Goal: Information Seeking & Learning: Find contact information

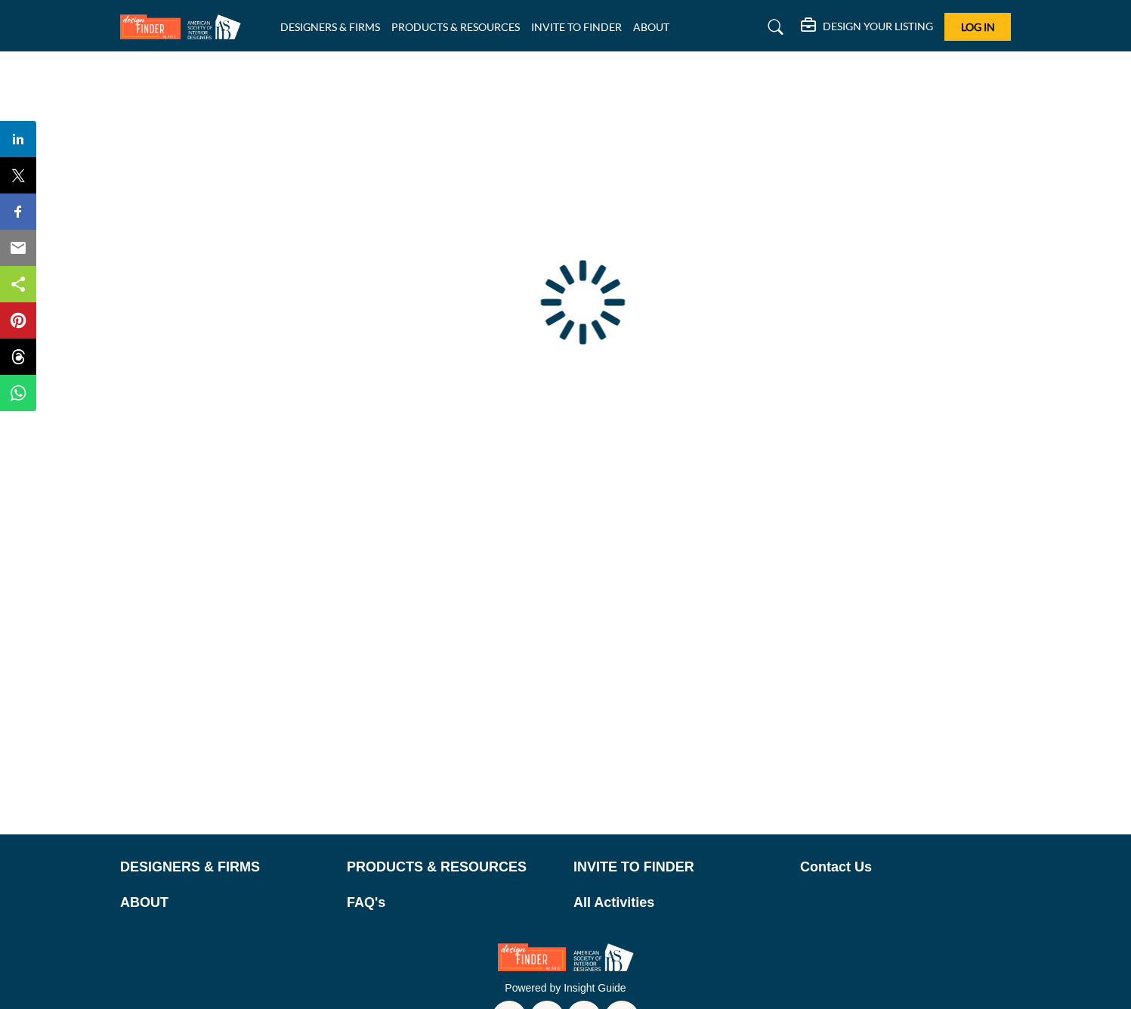
type input "**********"
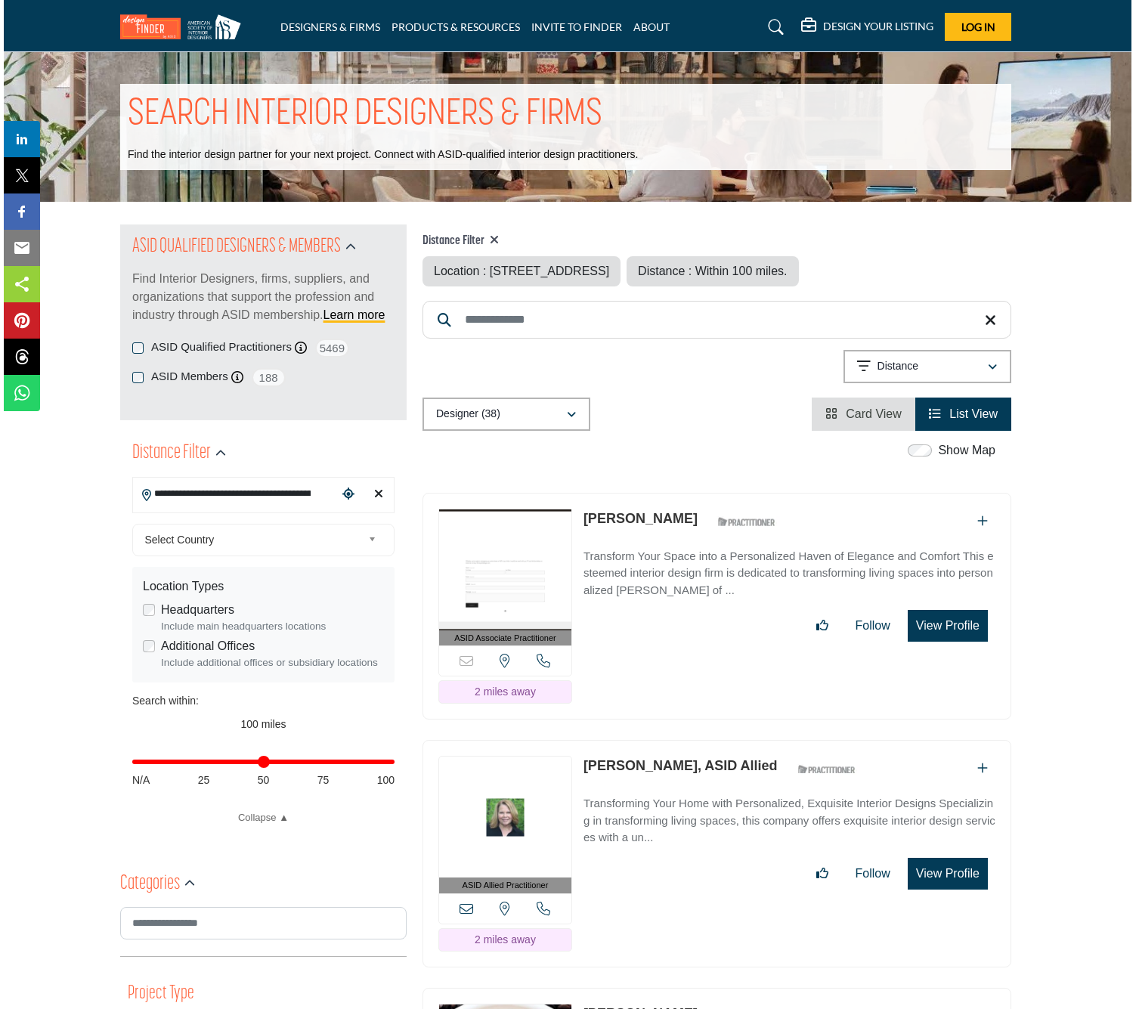
scroll to position [0, 4]
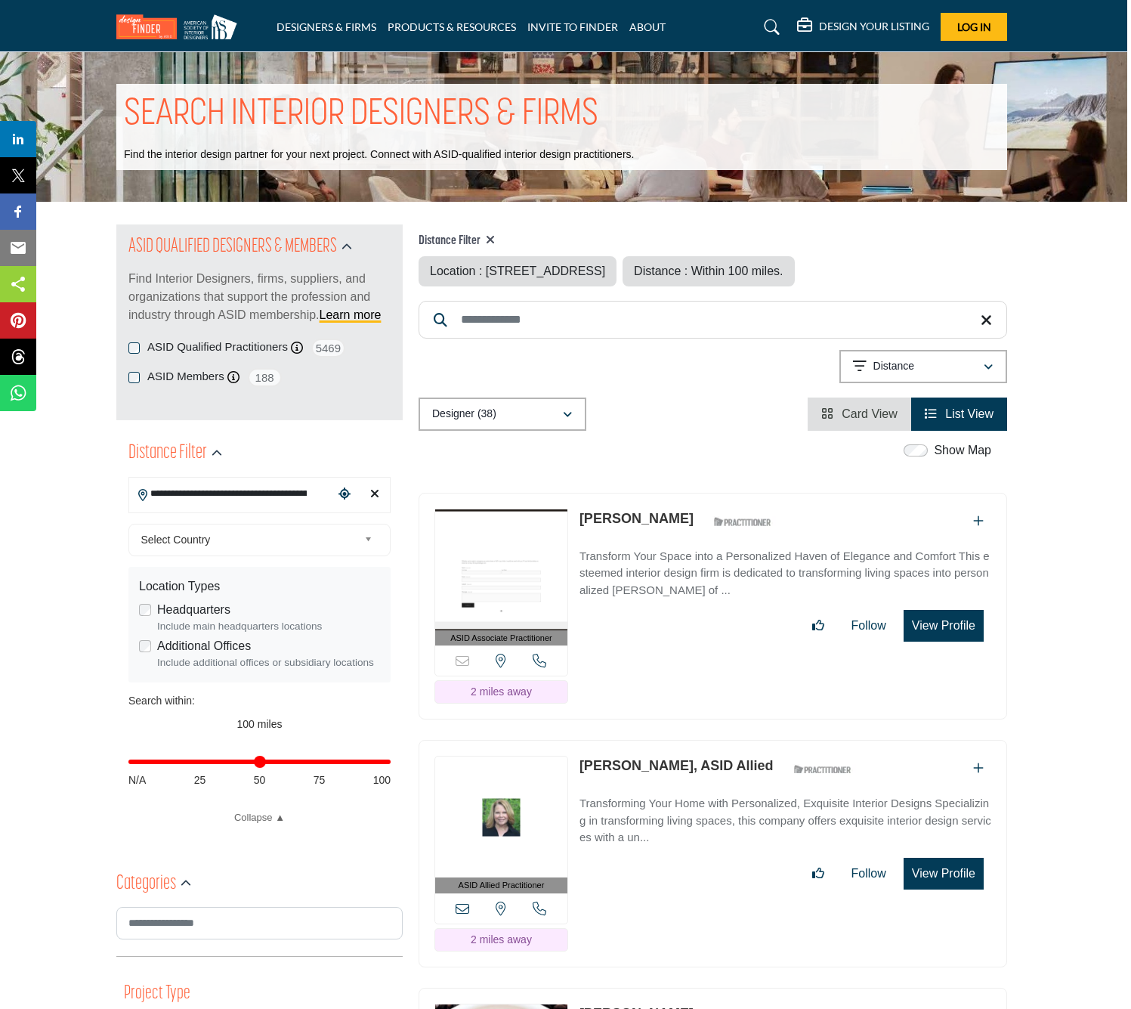
click at [954, 626] on button "View Profile" at bounding box center [944, 626] width 80 height 32
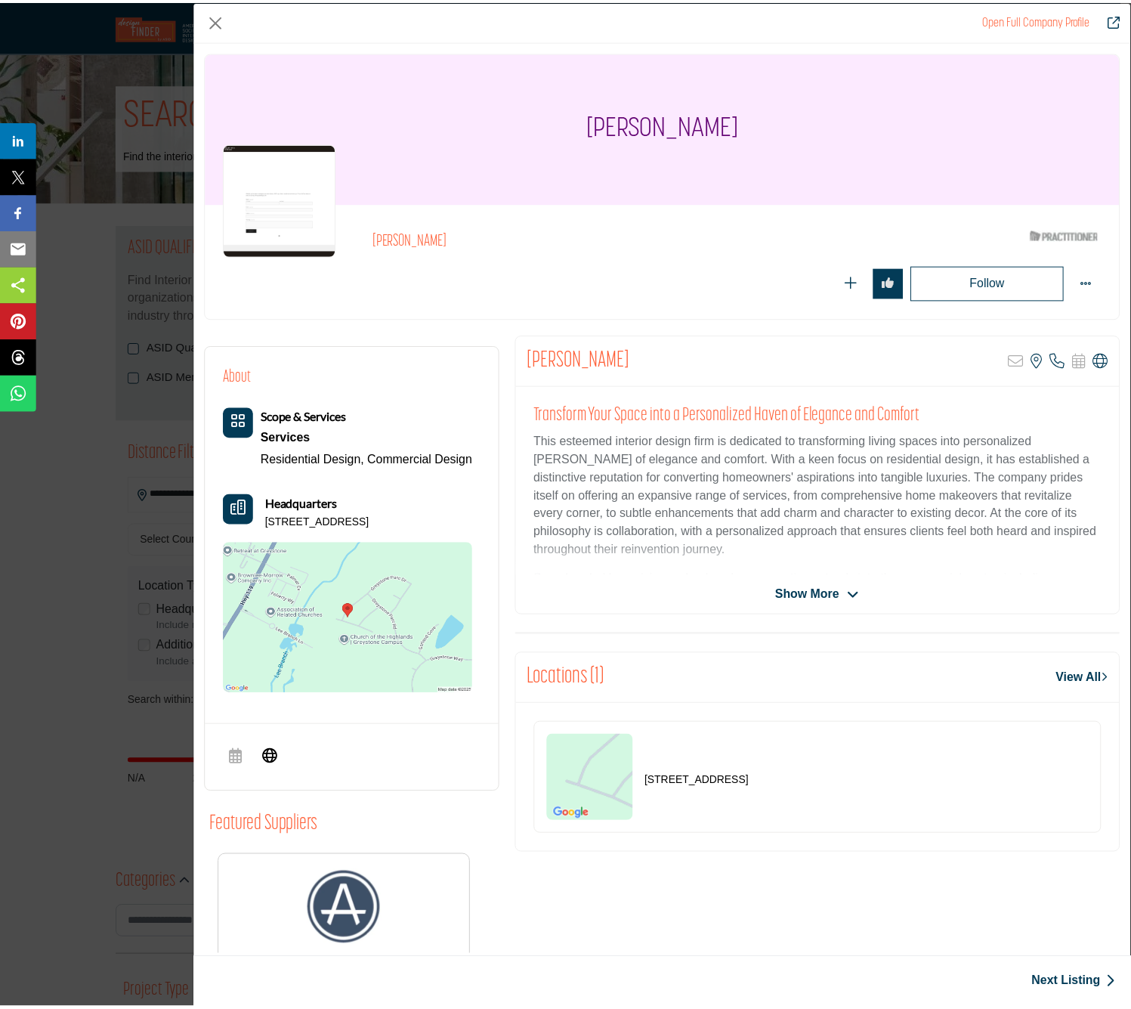
scroll to position [0, 0]
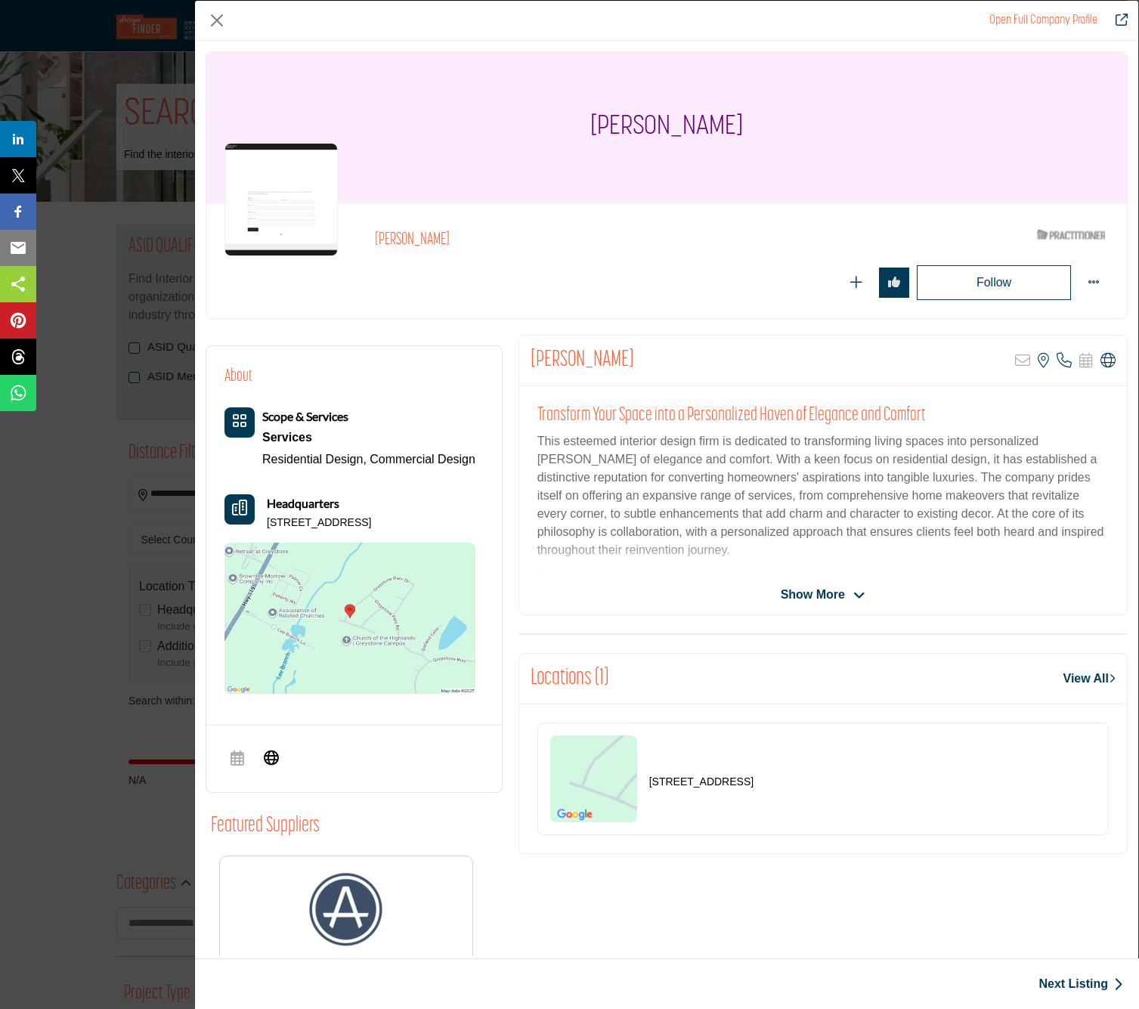
click at [852, 601] on span "Show More" at bounding box center [823, 595] width 85 height 18
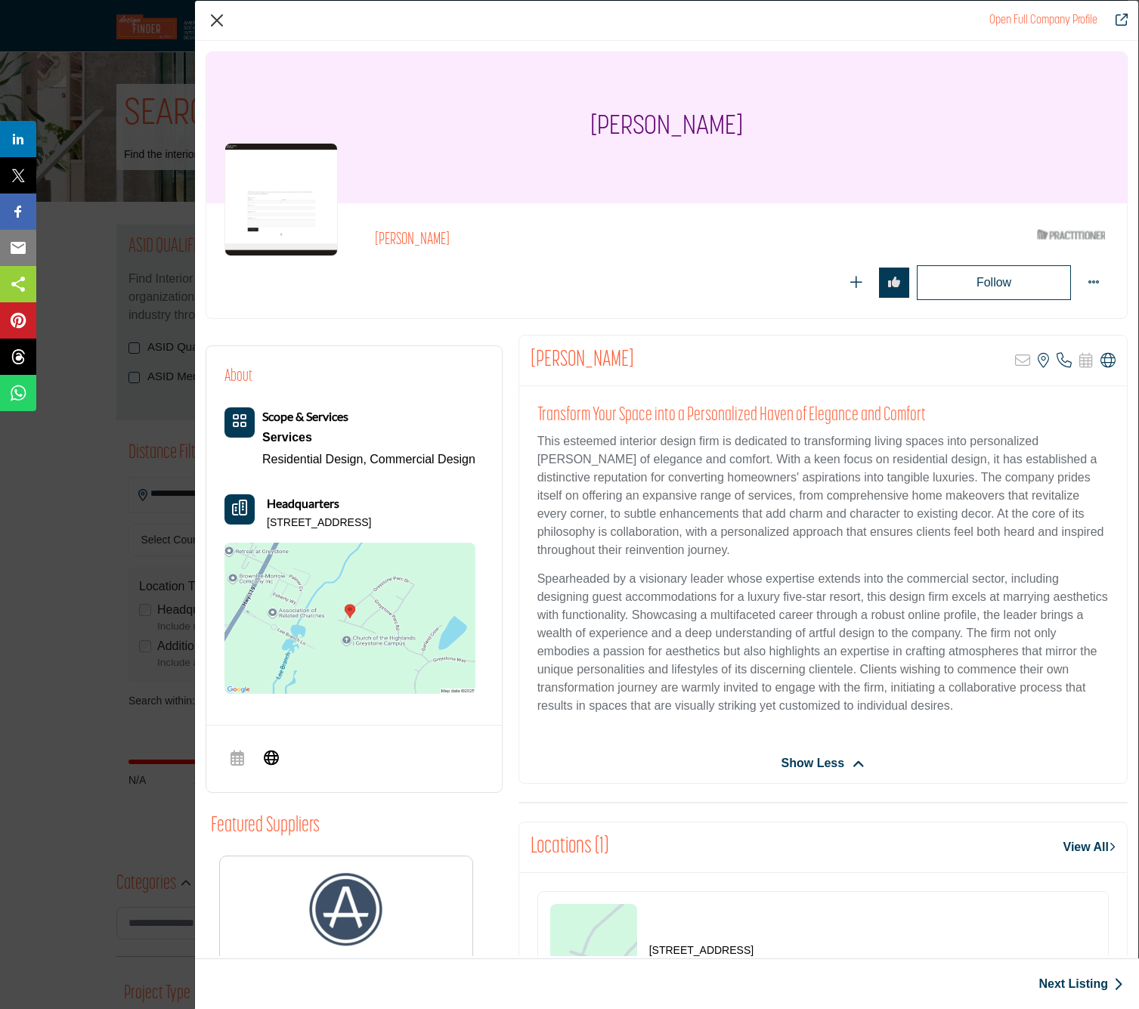
click at [218, 18] on button "Close" at bounding box center [217, 20] width 23 height 23
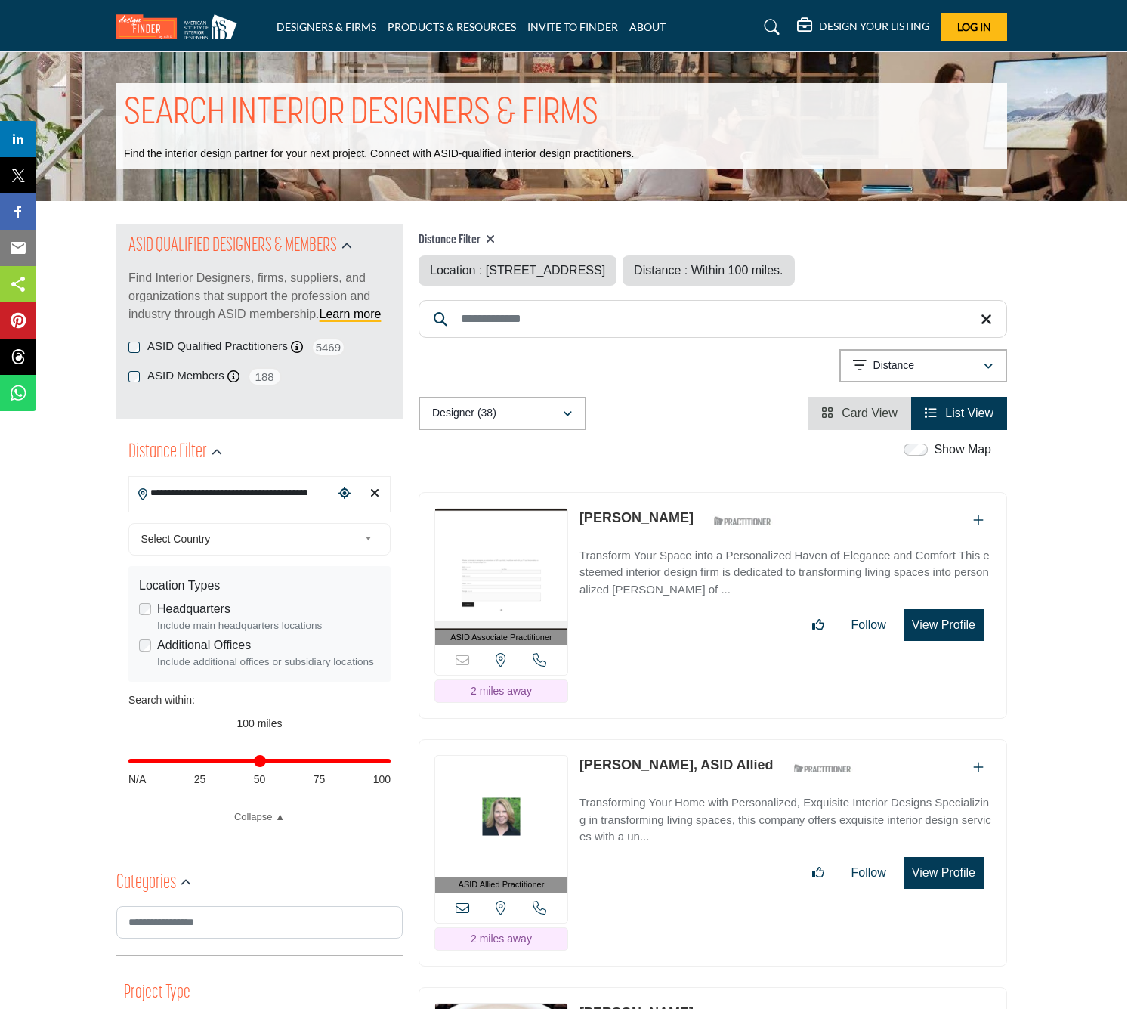
scroll to position [2, 5]
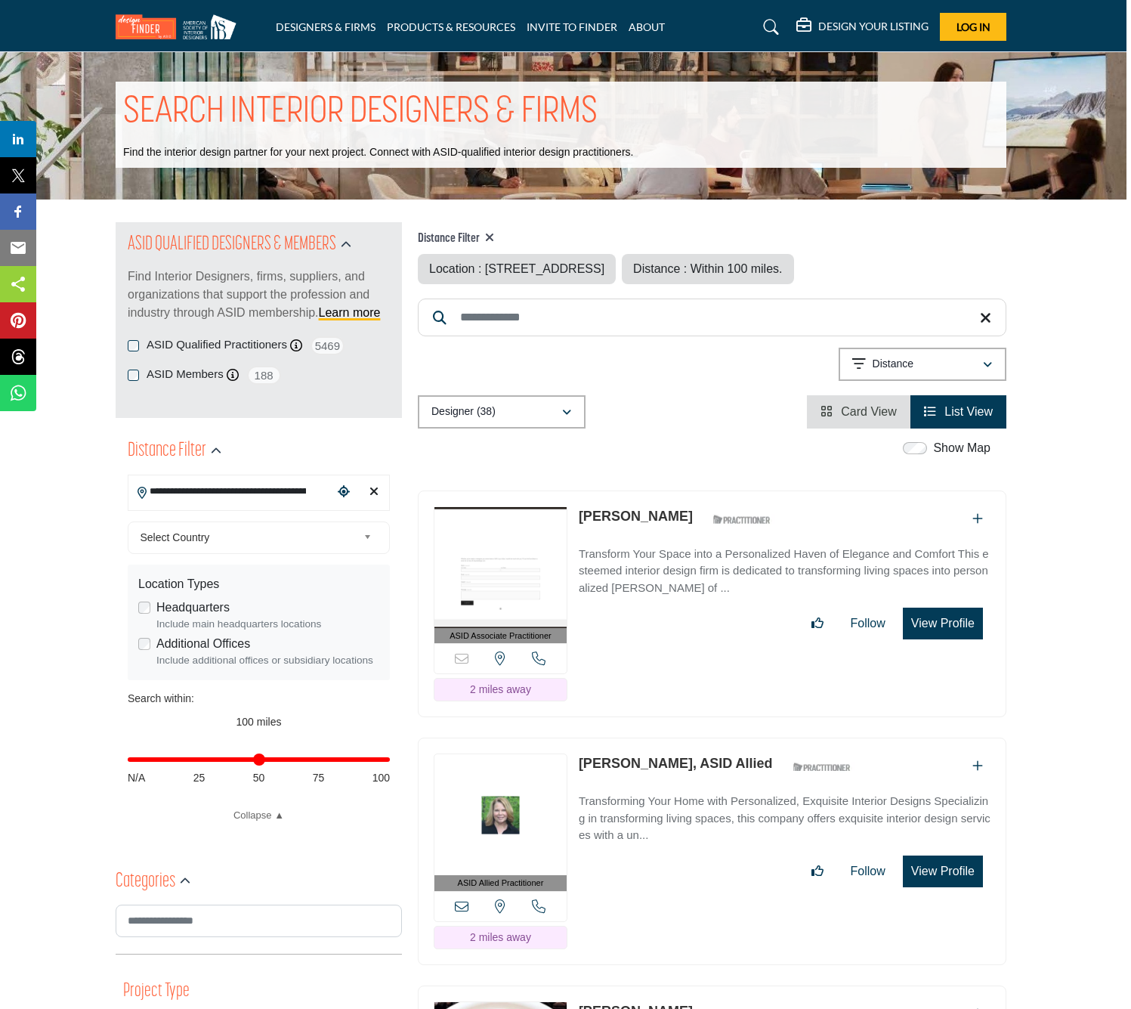
click at [654, 518] on link "[PERSON_NAME]" at bounding box center [636, 516] width 114 height 15
click at [595, 514] on link "[PERSON_NAME]" at bounding box center [636, 516] width 114 height 15
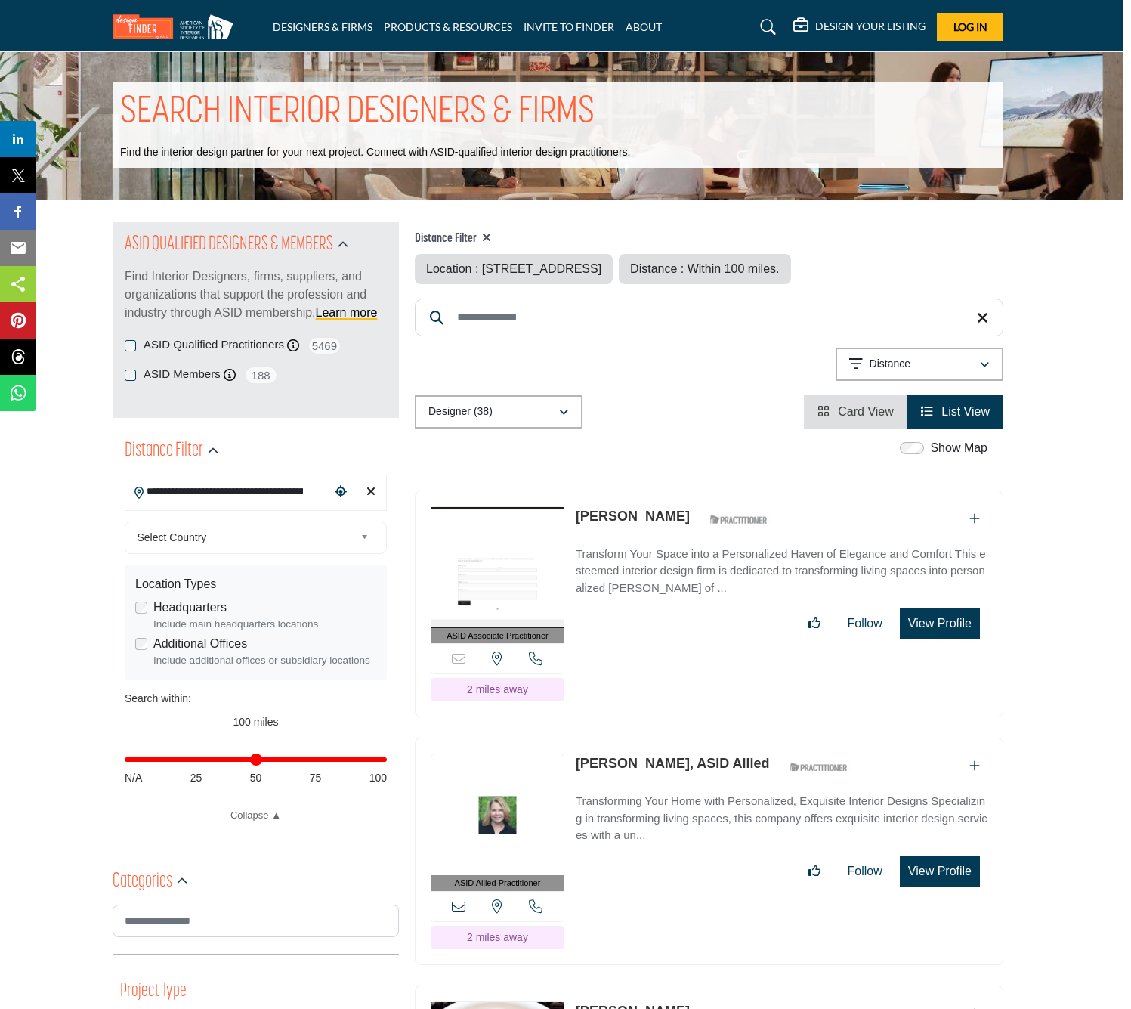
click at [595, 514] on link "Mary Bostock" at bounding box center [633, 516] width 114 height 15
drag, startPoint x: 574, startPoint y: 514, endPoint x: 656, endPoint y: 512, distance: 81.7
click at [656, 512] on div "ASID Associate Practitioner ASID Associate Practitioners have a degree in any m…" at bounding box center [709, 603] width 589 height 227
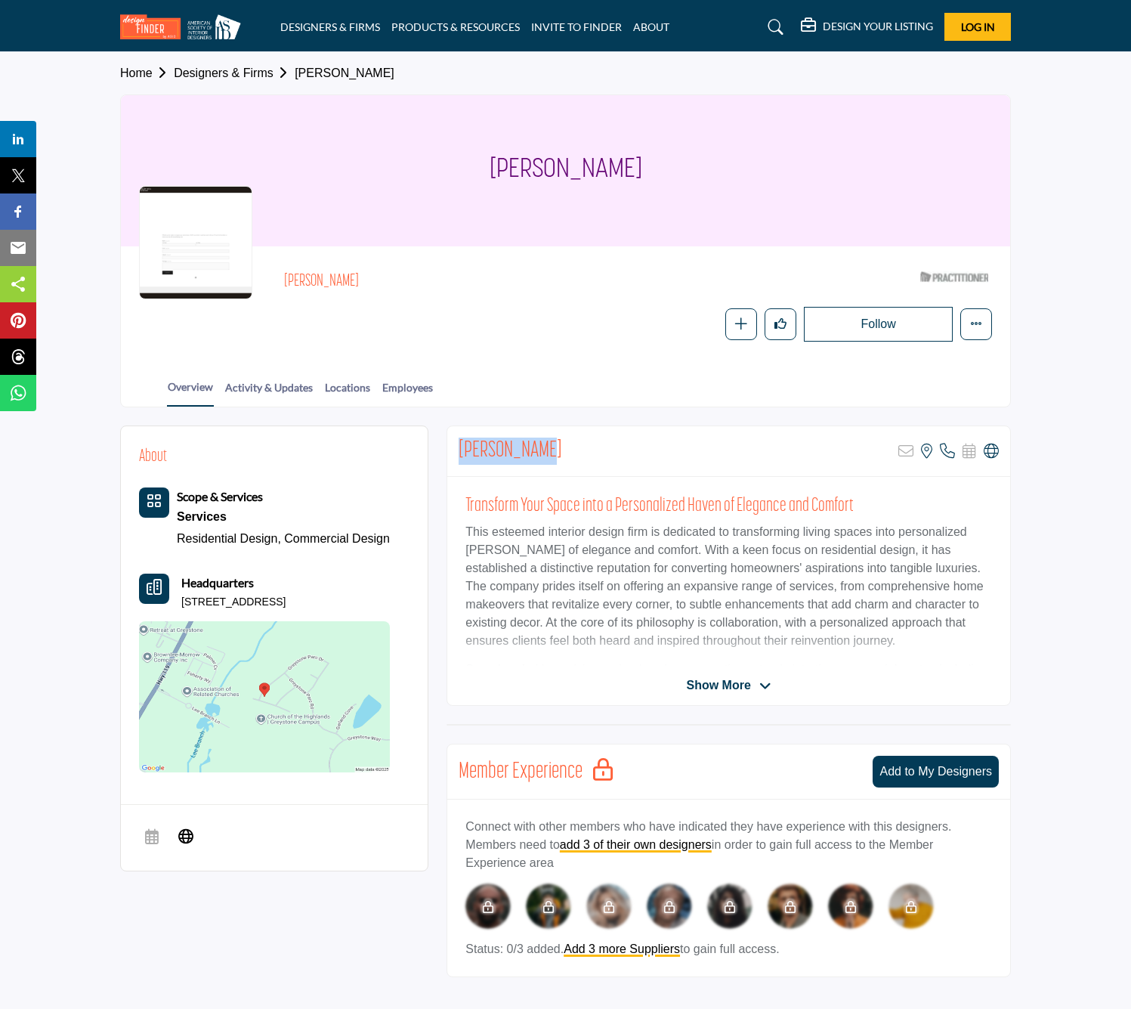
drag, startPoint x: 461, startPoint y: 447, endPoint x: 549, endPoint y: 448, distance: 88.4
click at [549, 448] on div "Mary Bostock Sorry, but this listing is on a subscription plan which does not a…" at bounding box center [728, 451] width 563 height 51
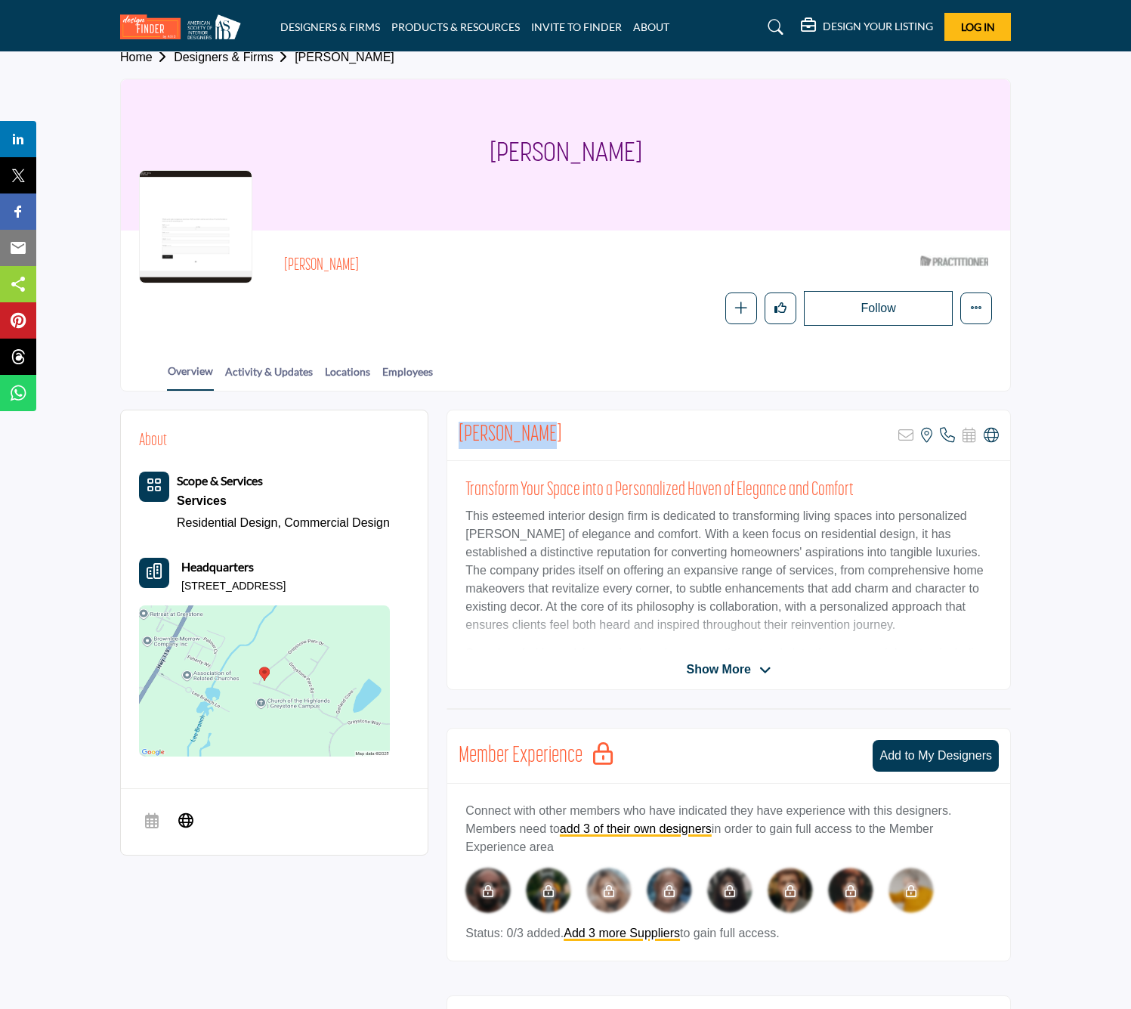
scroll to position [15, 0]
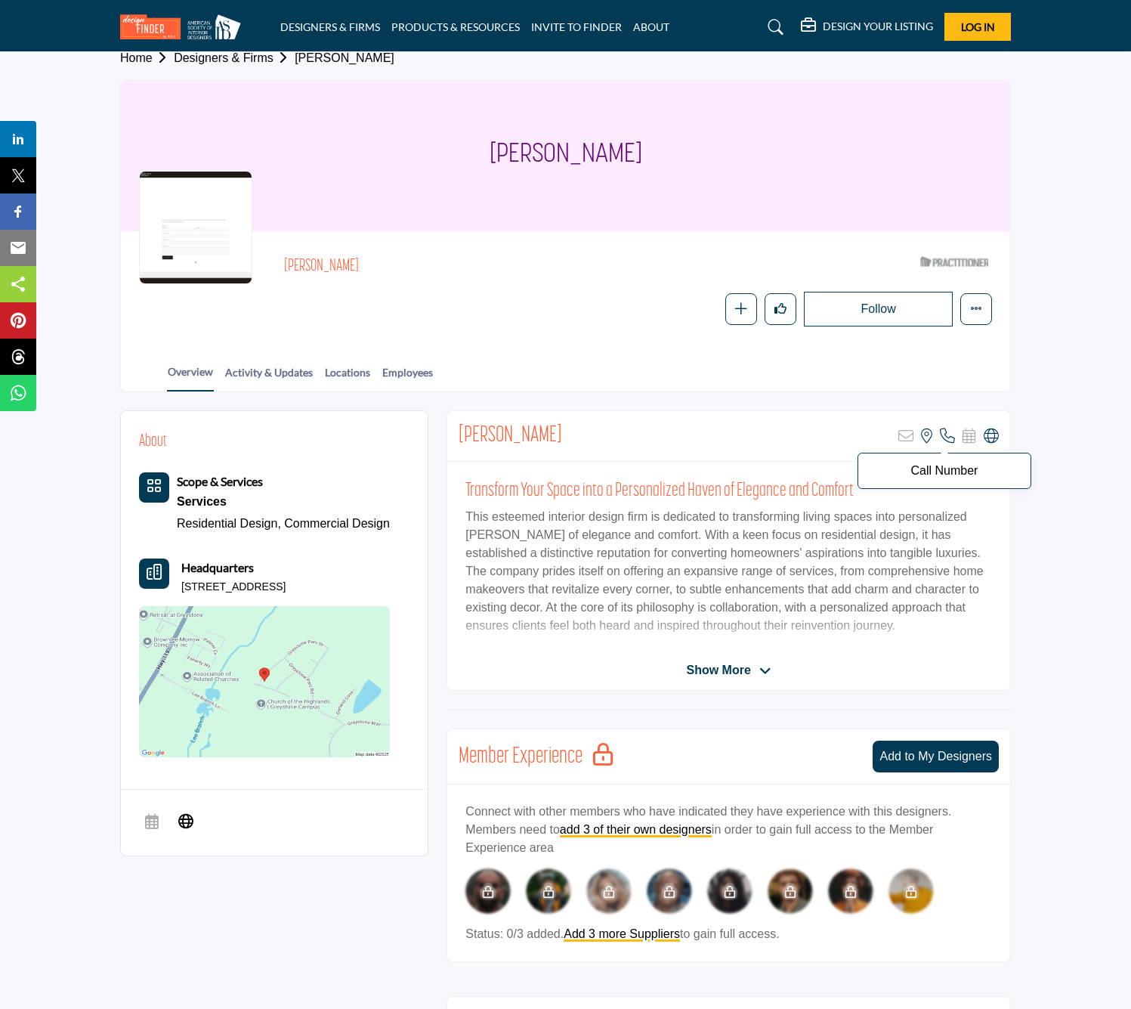
click at [948, 432] on icon at bounding box center [947, 436] width 15 height 15
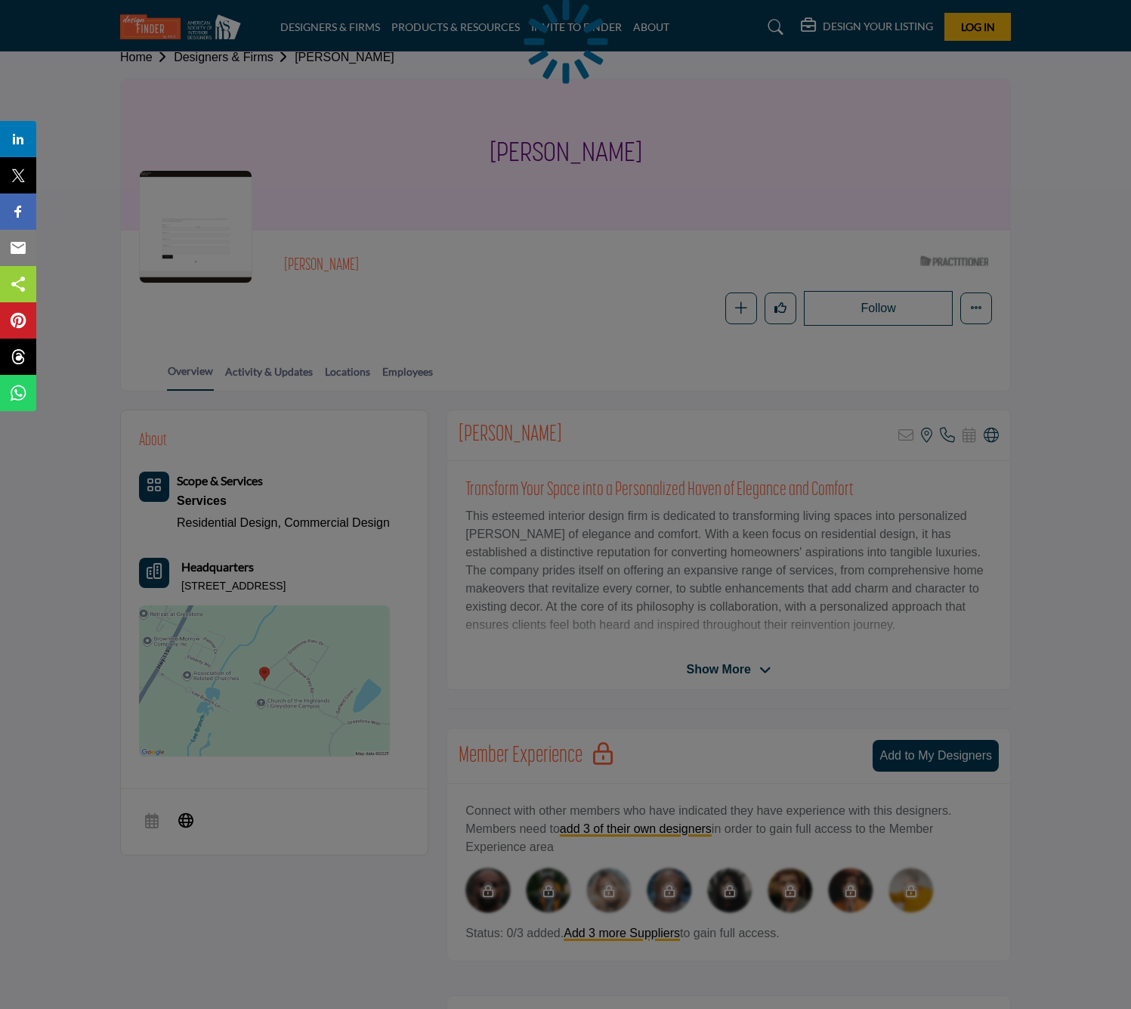
scroll to position [16, 0]
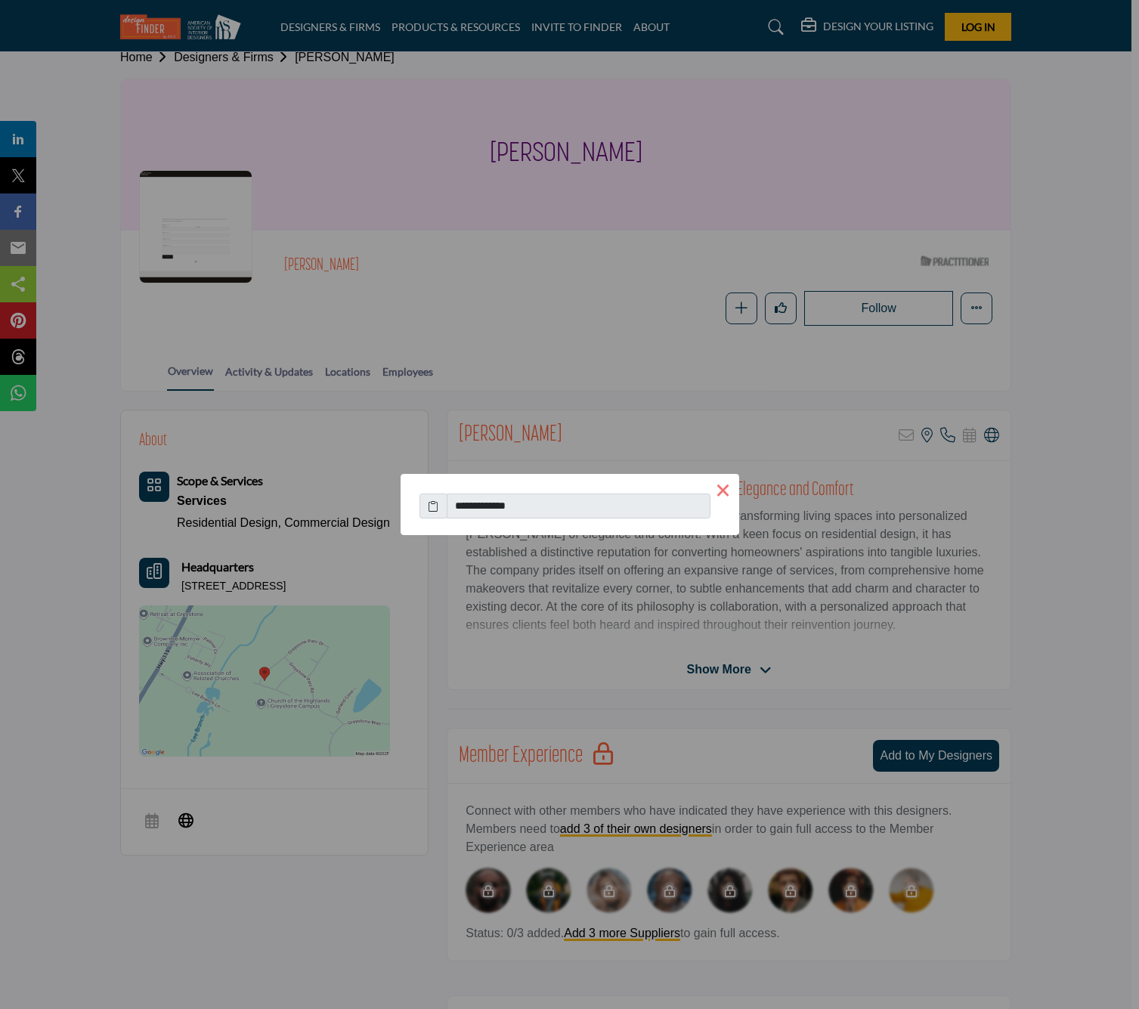
click at [722, 486] on button "×" at bounding box center [723, 490] width 32 height 32
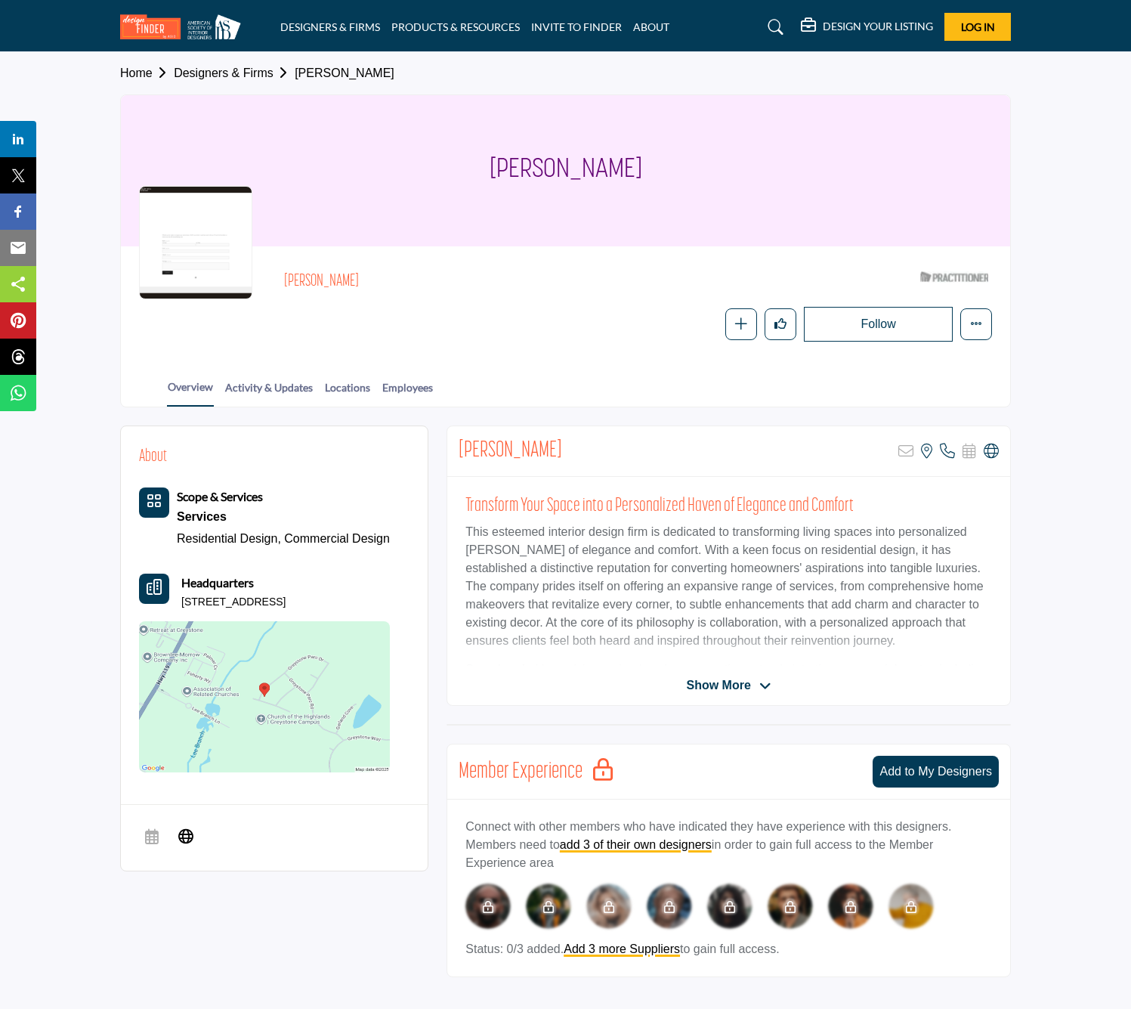
scroll to position [-2, 2]
drag, startPoint x: 185, startPoint y: 596, endPoint x: 406, endPoint y: 606, distance: 220.9
click at [390, 606] on div "Headquarters 1308 Greystone Parc Dr, 35242-7292, USA" at bounding box center [264, 592] width 251 height 36
click at [184, 589] on div "Headquarters 1308 Greystone Parc Dr, 35242-7292, USA" at bounding box center [233, 592] width 104 height 36
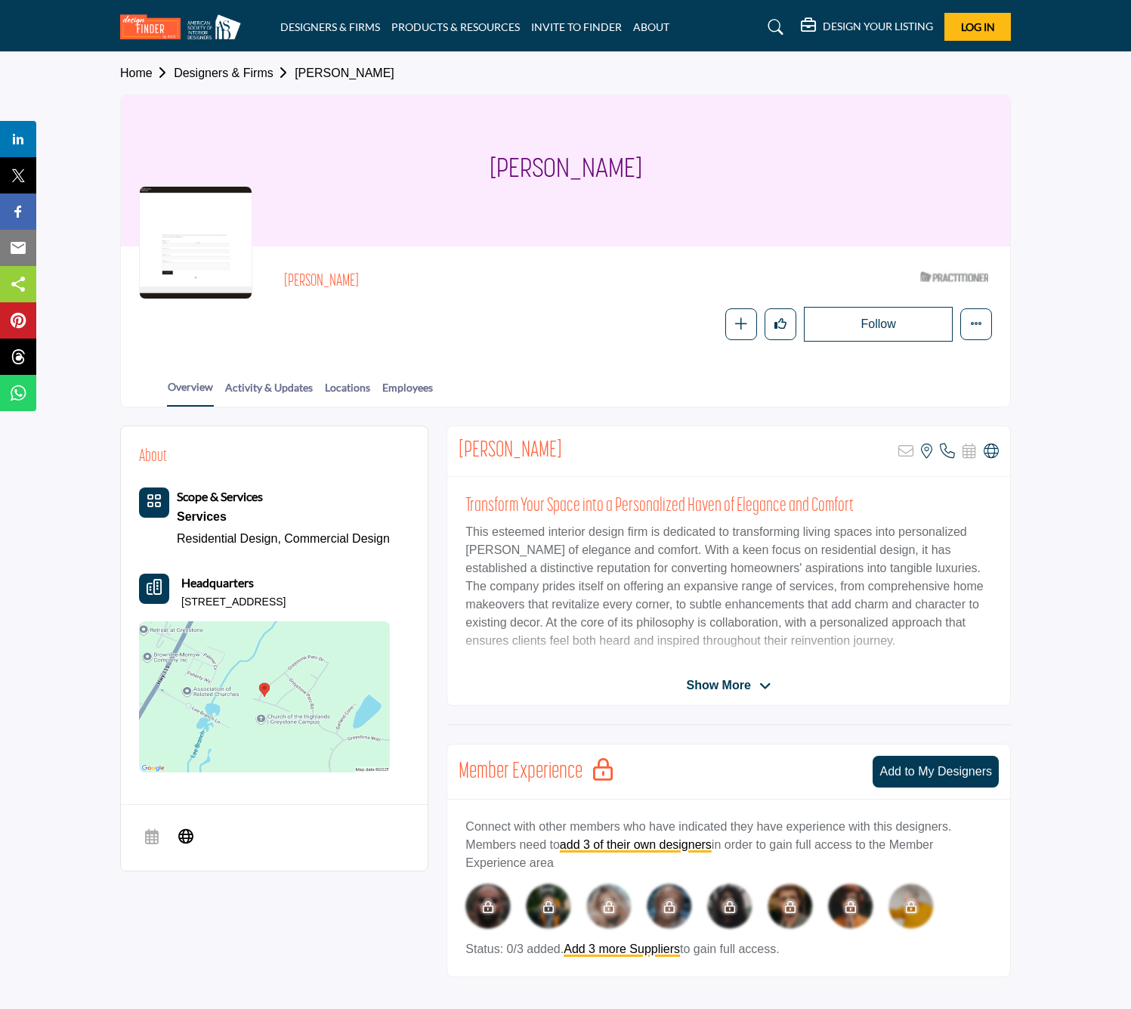
drag, startPoint x: 178, startPoint y: 593, endPoint x: 423, endPoint y: 594, distance: 245.6
click at [423, 594] on div "About Scope & Services Services Residential Design, Commercial Design" at bounding box center [274, 609] width 307 height 367
copy p "1308 Greystone Parc Dr, 35242-7292, USA"
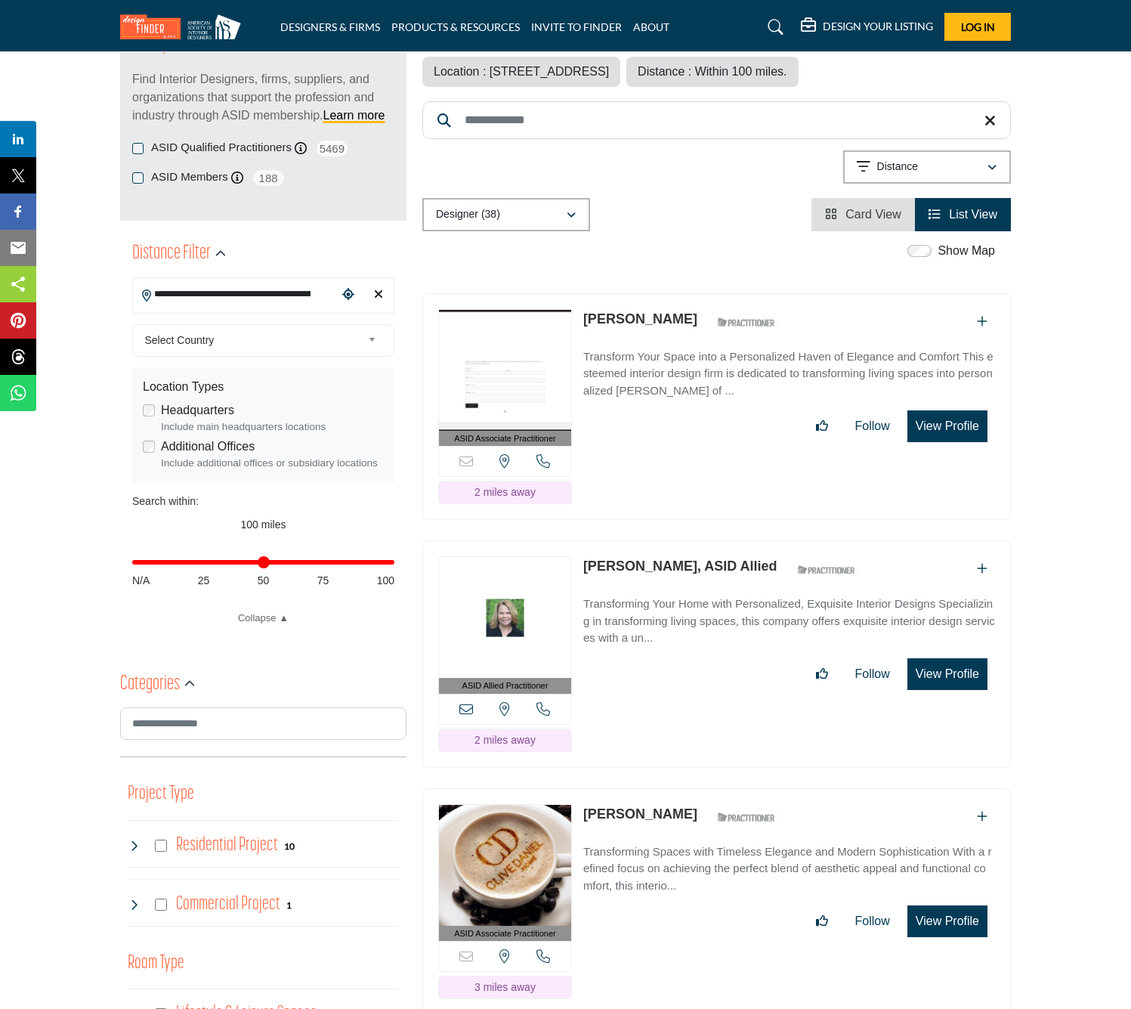
scroll to position [216, 0]
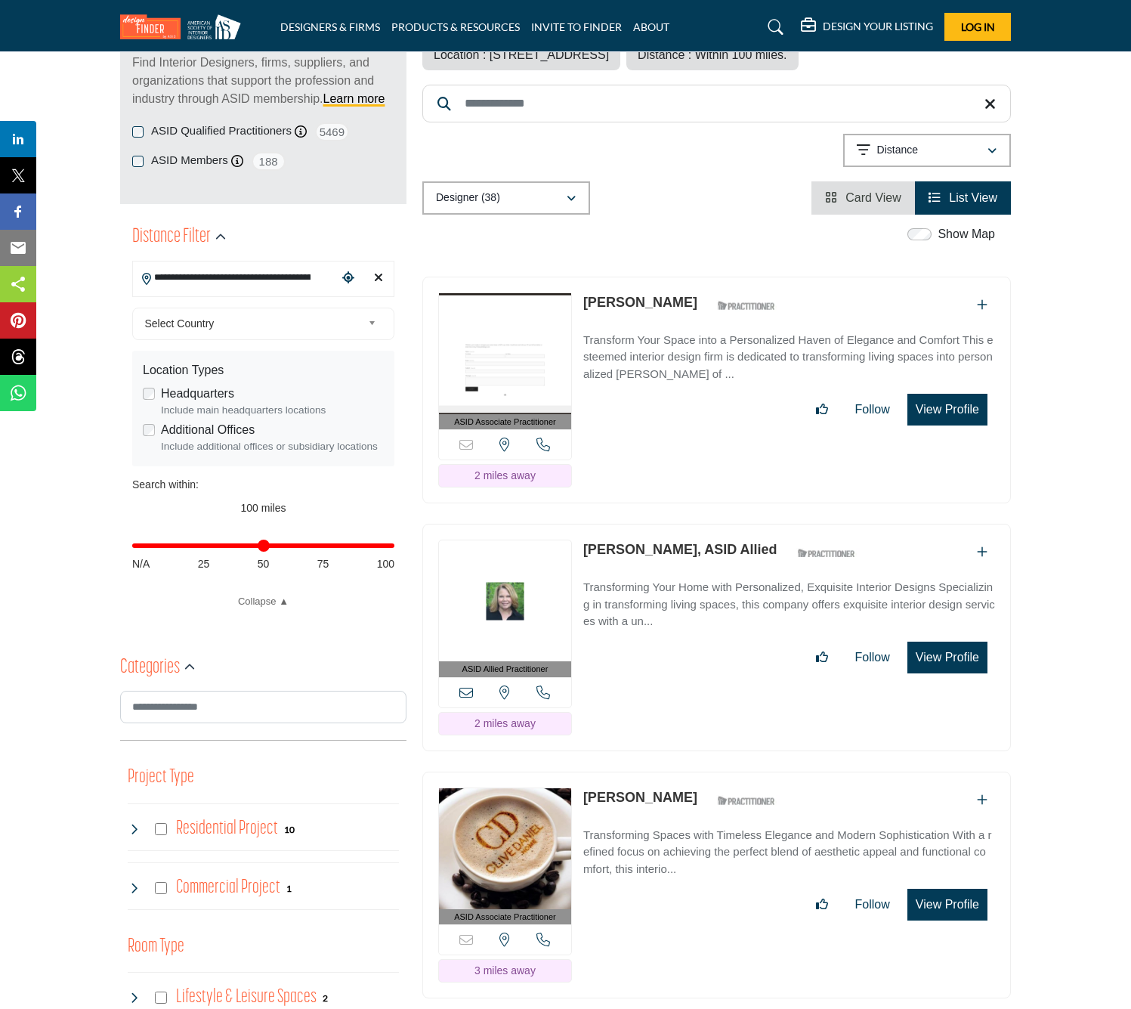
click at [506, 605] on img at bounding box center [505, 600] width 132 height 121
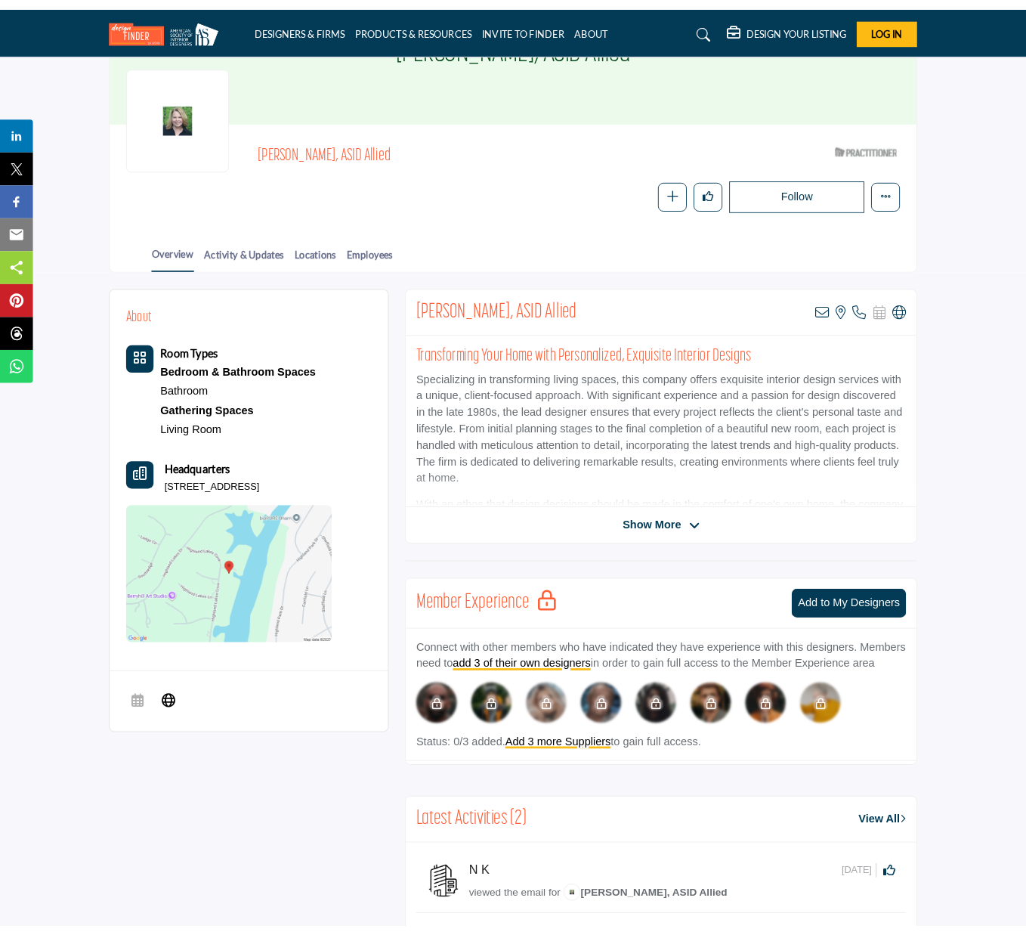
scroll to position [141, 0]
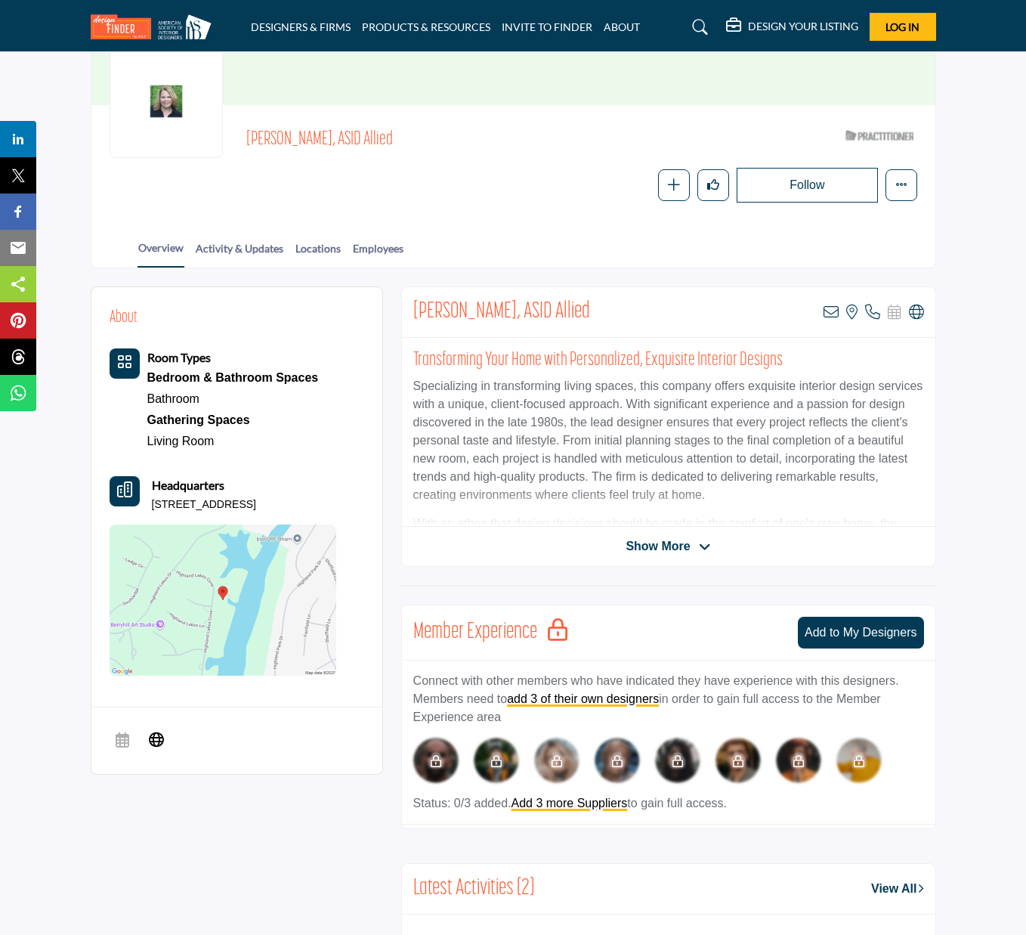
click at [407, 308] on div "Angelia Spraberry, ASID Allied View email address of this listing View the loca…" at bounding box center [669, 312] width 534 height 51
drag, startPoint x: 412, startPoint y: 308, endPoint x: 638, endPoint y: 316, distance: 226.1
click at [638, 316] on div "Angelia Spraberry, ASID Allied View email address of this listing View the loca…" at bounding box center [669, 312] width 534 height 51
copy h2 "[PERSON_NAME], ASID Allied"
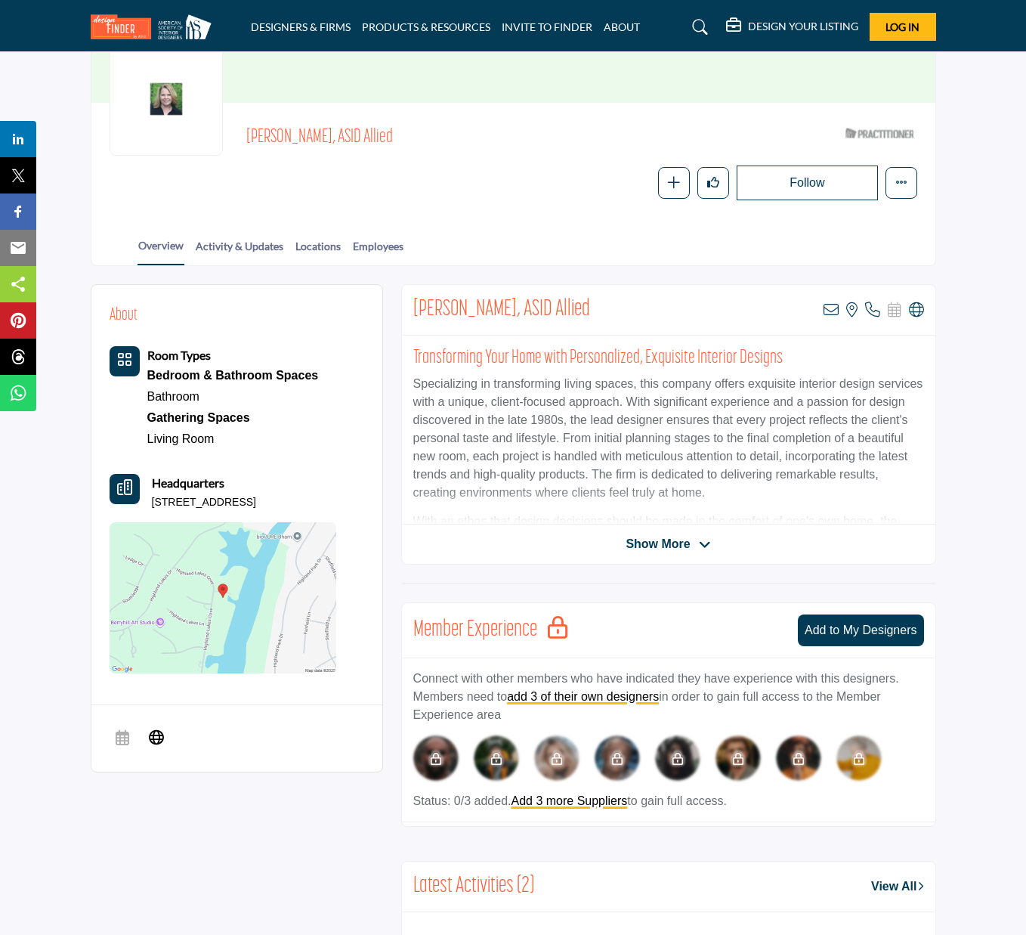
click at [205, 495] on p "637 Highland Lakes Cv, 35242-6822, USA" at bounding box center [204, 502] width 104 height 15
drag, startPoint x: 152, startPoint y: 497, endPoint x: 419, endPoint y: 506, distance: 266.9
click at [336, 501] on div "Headquarters 637 Highland Lakes Cv, 35242-6822, USA" at bounding box center [223, 492] width 227 height 36
copy p "637 Highland Lakes Cv, 35242-6822, USA"
click at [832, 305] on icon at bounding box center [831, 309] width 15 height 15
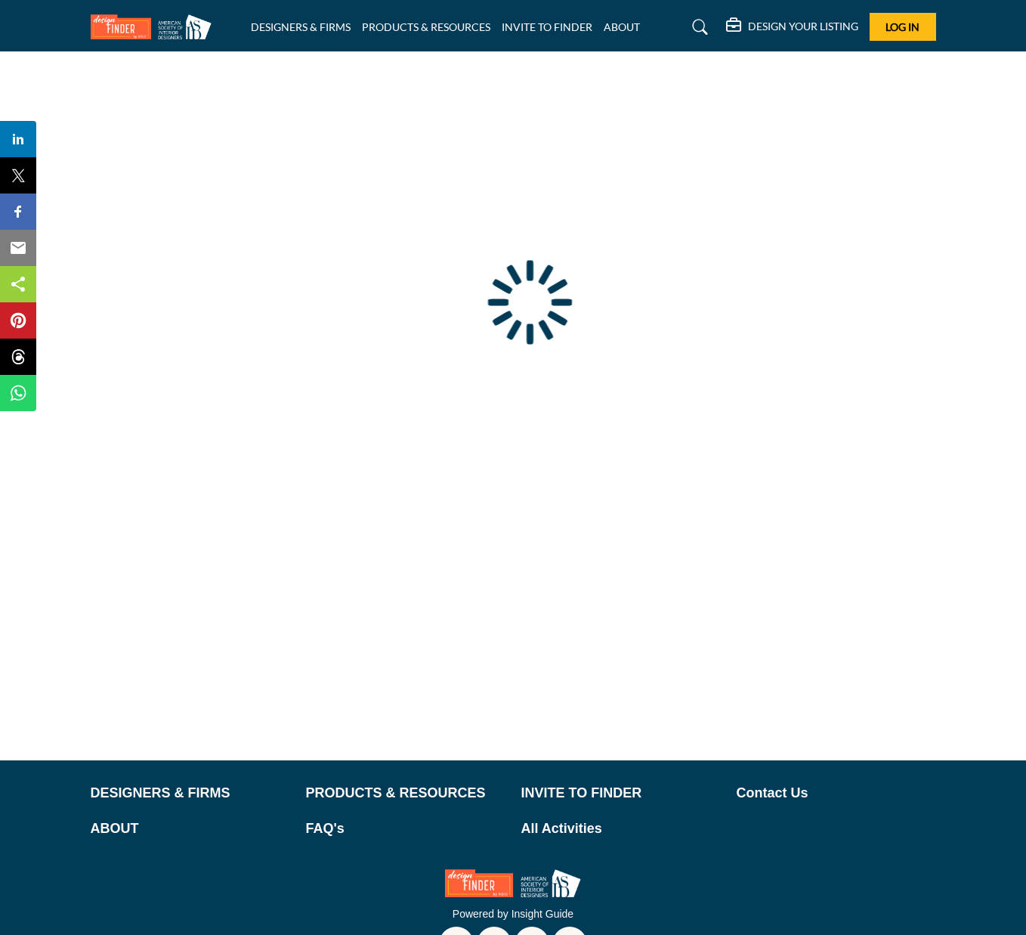
scroll to position [47, 0]
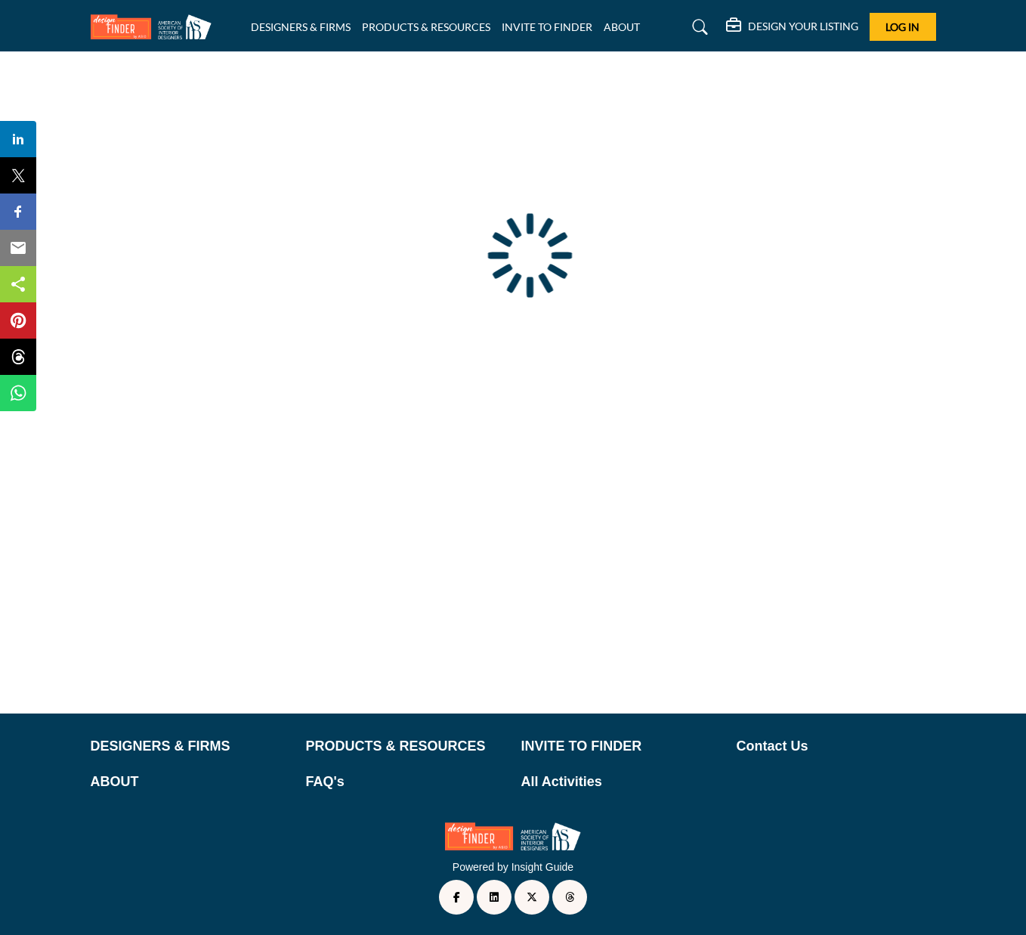
type input "**********"
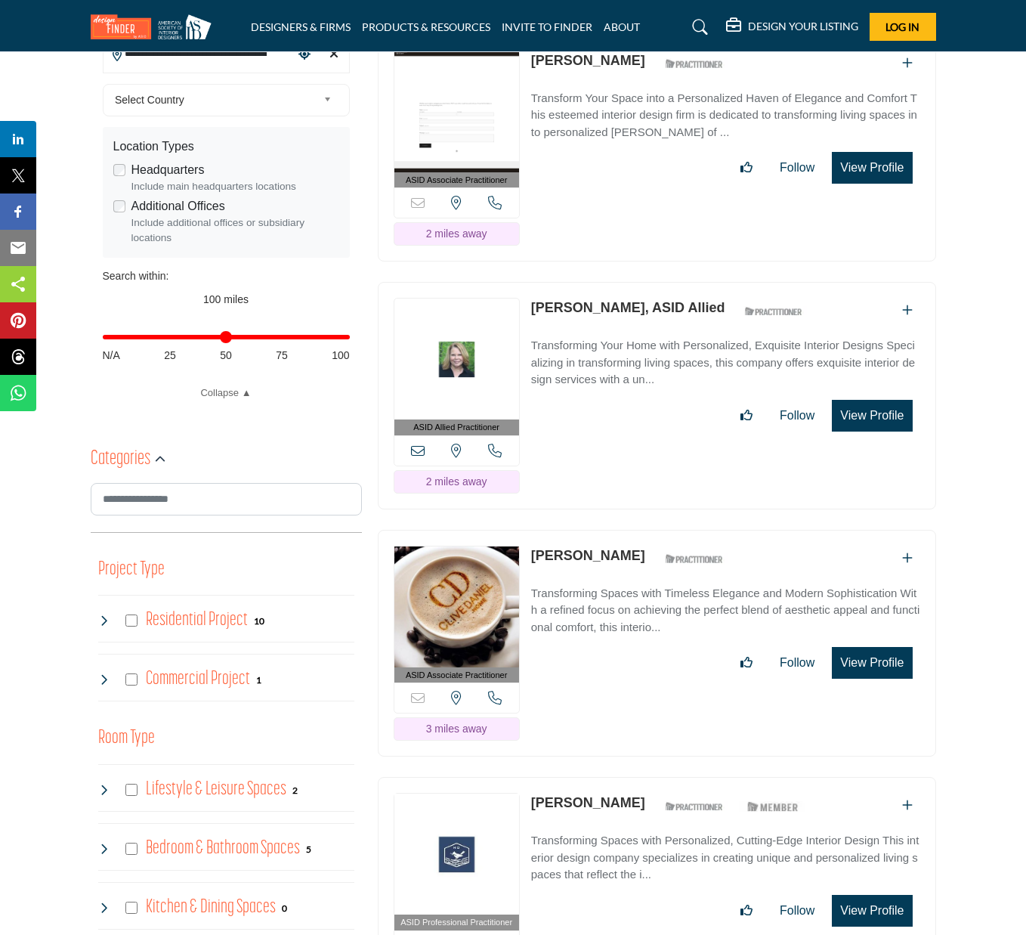
scroll to position [583, 0]
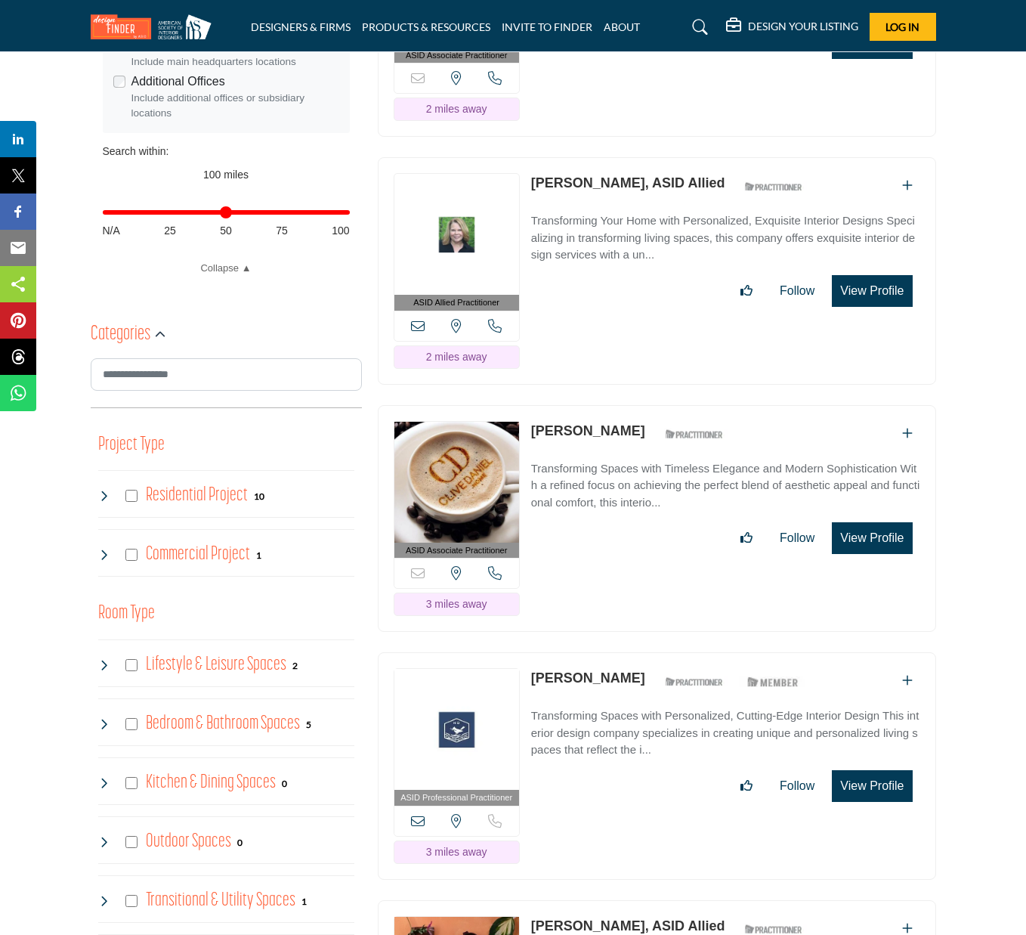
click at [491, 443] on img at bounding box center [457, 482] width 125 height 121
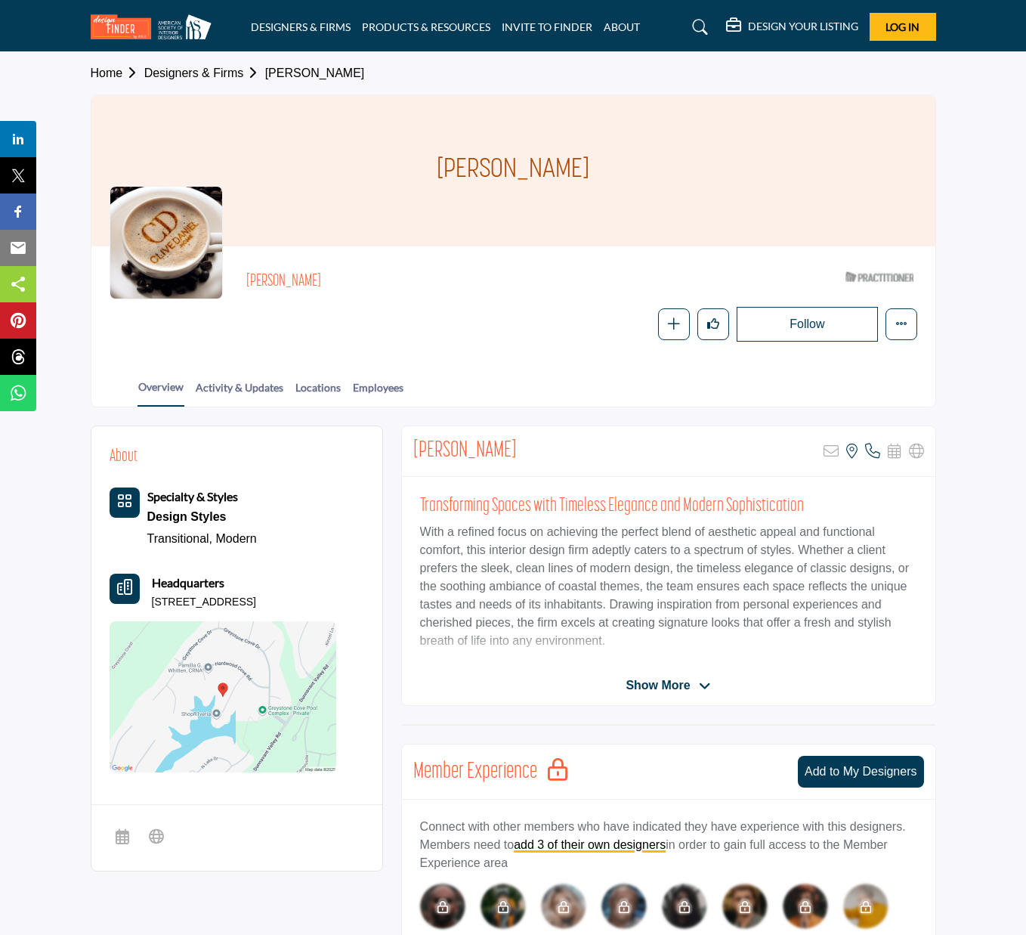
drag, startPoint x: 333, startPoint y: 280, endPoint x: 224, endPoint y: 284, distance: 108.9
click at [224, 284] on div "Nancy Woodhouse ASID Qualified Practitioner who validates work and experience t…" at bounding box center [514, 303] width 808 height 77
copy h2 "Nancy Woodhouse"
drag, startPoint x: 152, startPoint y: 599, endPoint x: 360, endPoint y: 599, distance: 207.8
click at [336, 599] on div "Headquarters 1313 Cove Lake Cir, 35242-7046, USA" at bounding box center [223, 592] width 227 height 36
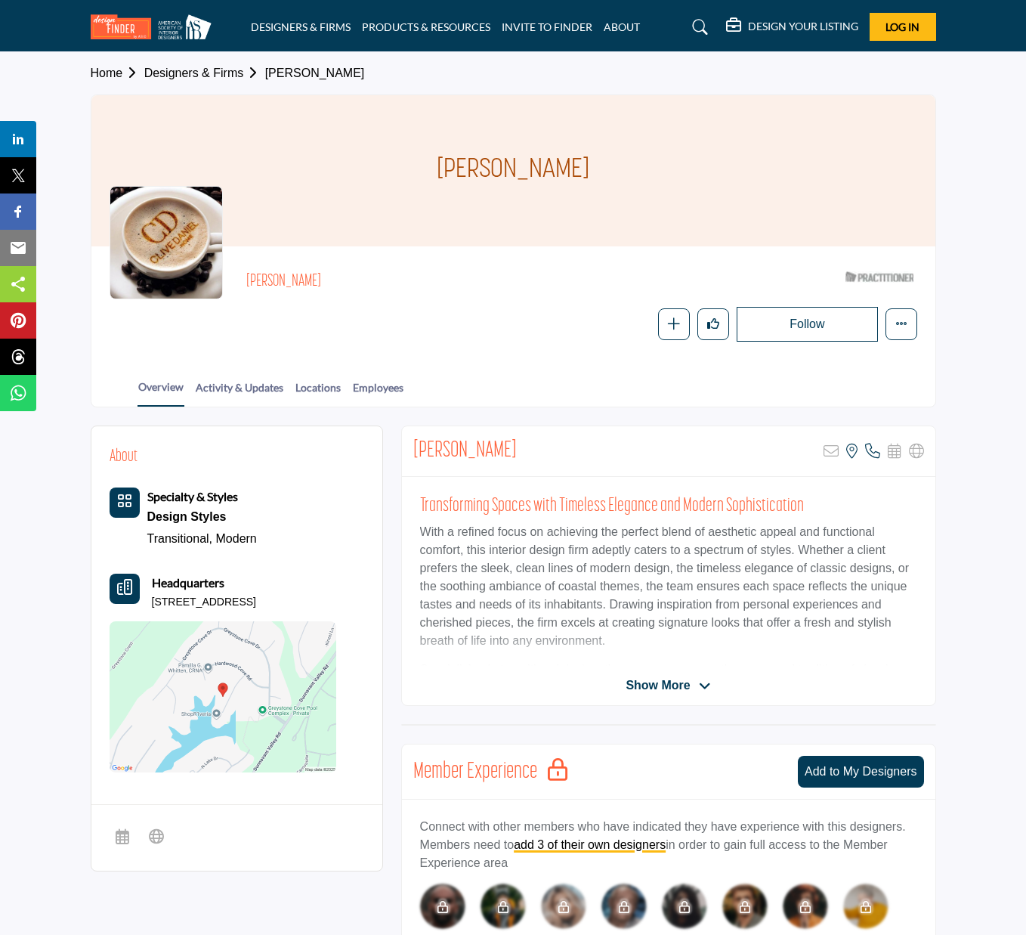
copy p "1313 Cove Lake Cir, 35242-7046, USA"
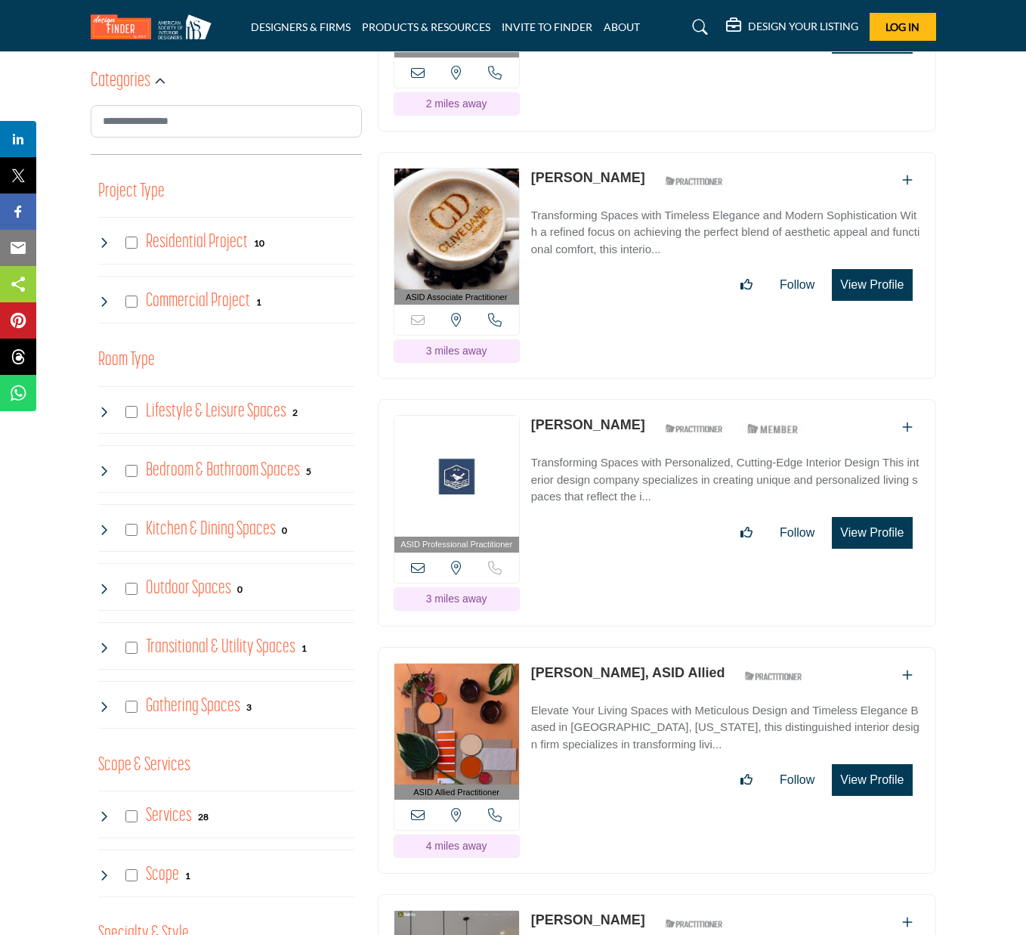
scroll to position [842, 0]
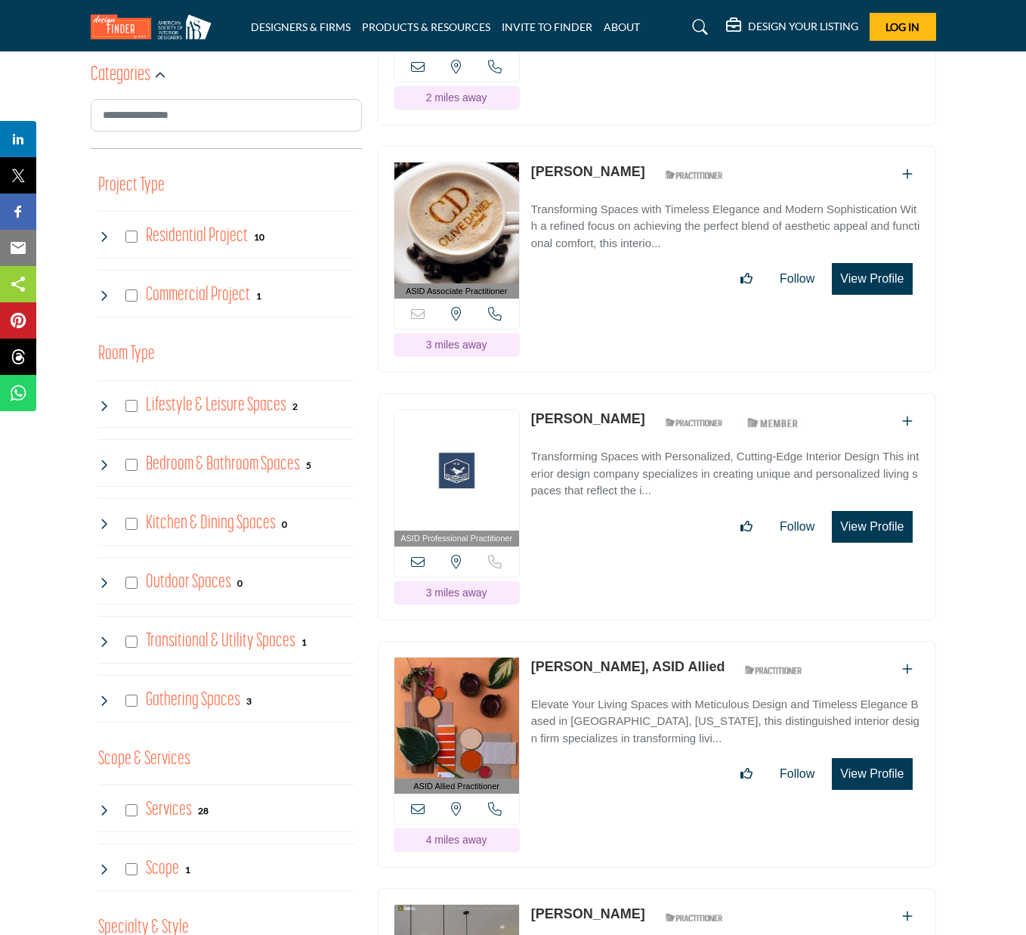
click at [475, 425] on img at bounding box center [457, 470] width 125 height 121
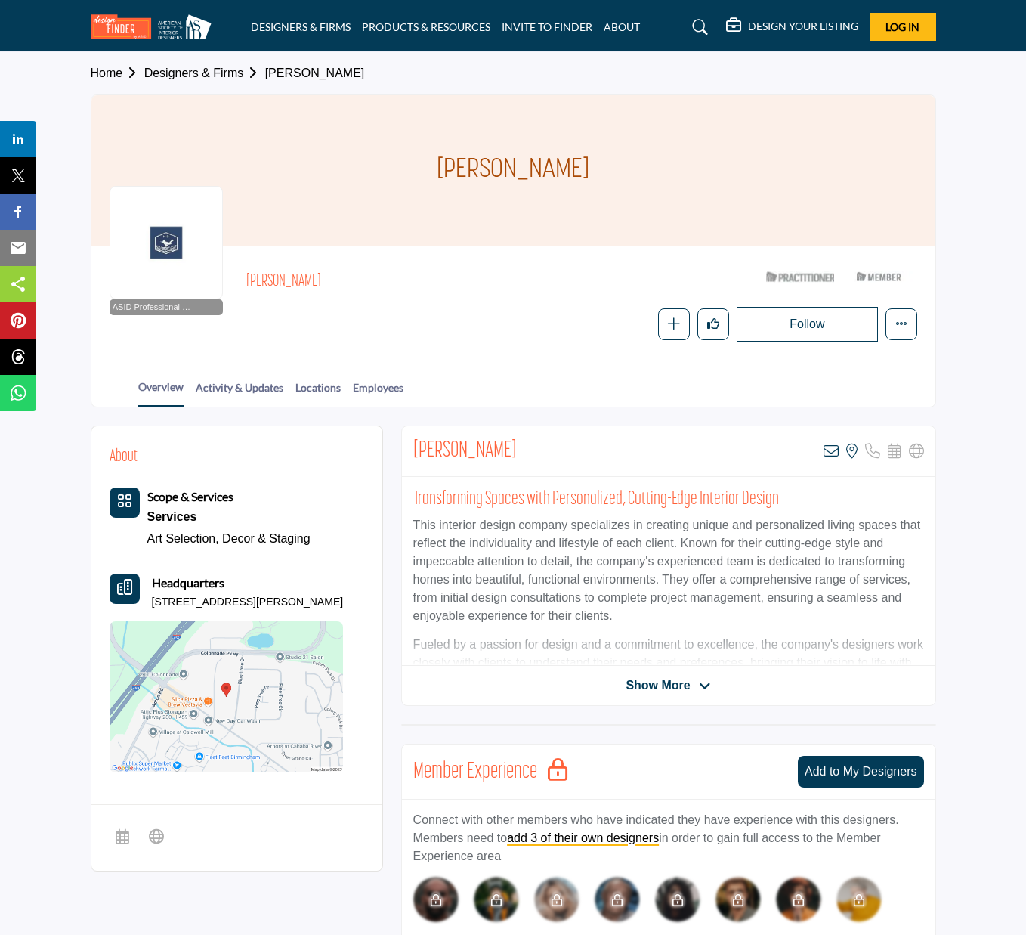
click at [265, 280] on h2 "[PERSON_NAME]" at bounding box center [454, 282] width 416 height 20
drag, startPoint x: 243, startPoint y: 280, endPoint x: 311, endPoint y: 283, distance: 68.1
click at [311, 283] on div "ASID Professional Practitioner ASID Professional Practitioners have successfull…" at bounding box center [514, 303] width 808 height 77
copy h2 "Alice Allen"
click at [152, 597] on p "3111 Timberlake Rd Ste 100, 35243-2311, USA" at bounding box center [248, 602] width 192 height 15
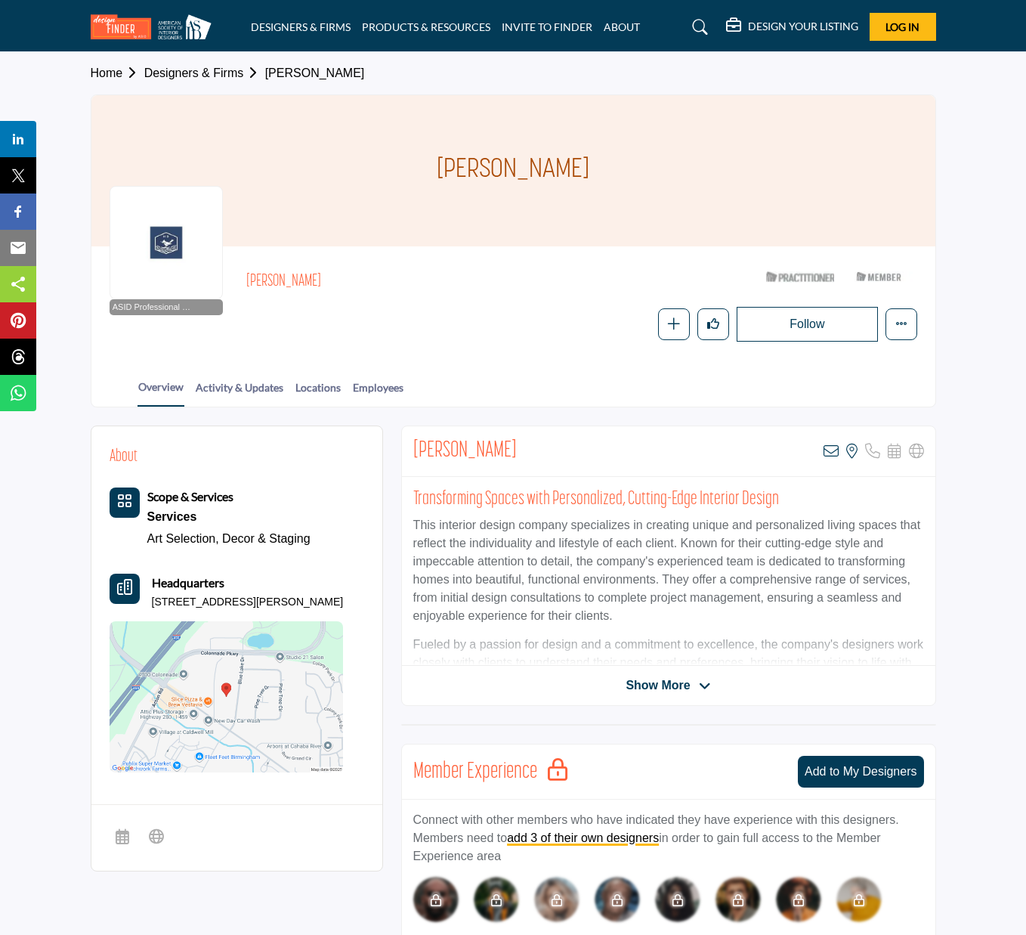
drag, startPoint x: 154, startPoint y: 596, endPoint x: 336, endPoint y: 608, distance: 182.5
click at [336, 608] on p "3111 Timberlake Rd Ste 100, 35243-2311, USA" at bounding box center [248, 602] width 192 height 15
copy p "3111 Timberlake Rd Ste 100, 35243-2311, USA"
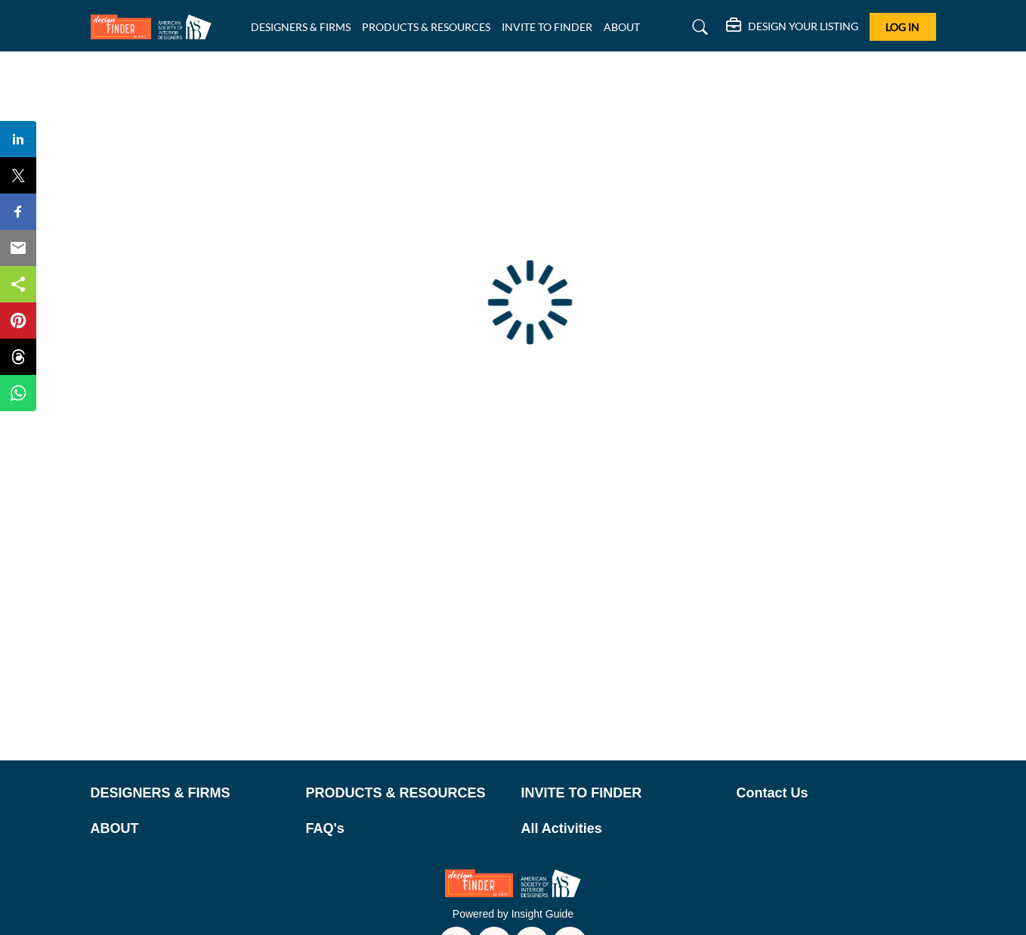
scroll to position [47, 0]
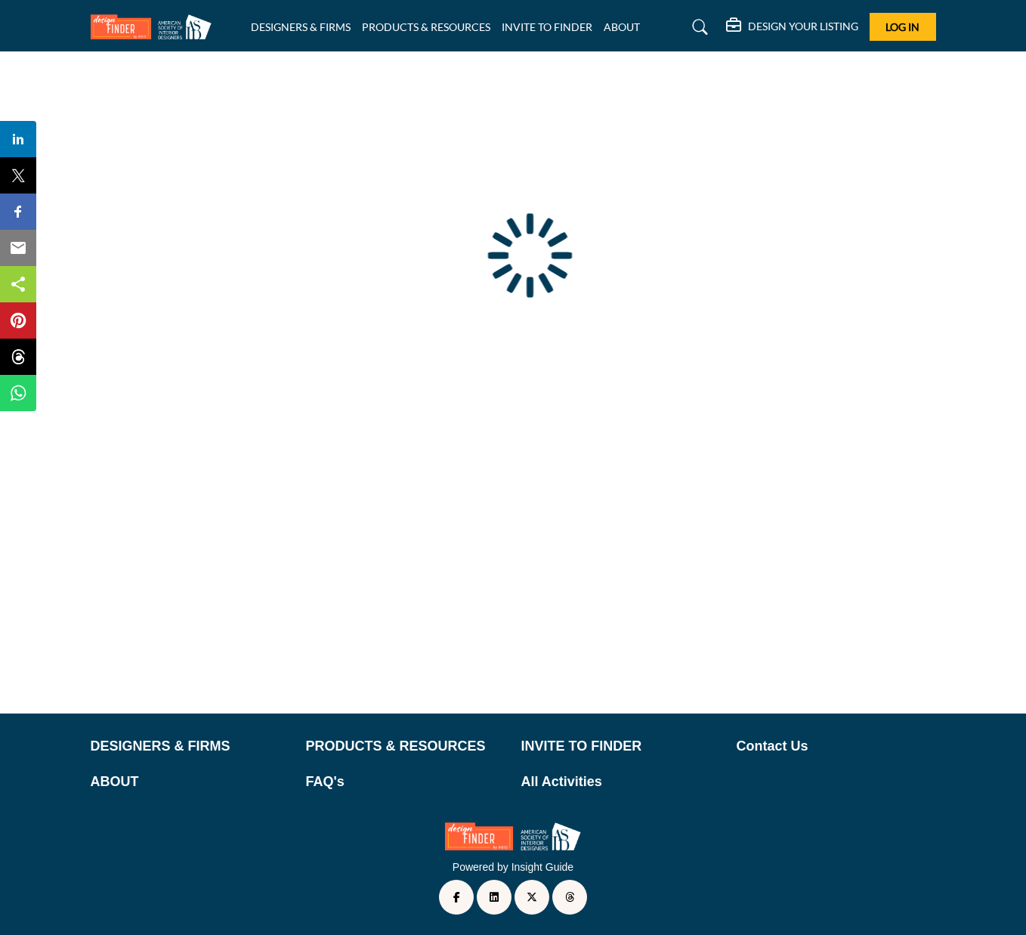
type input "**********"
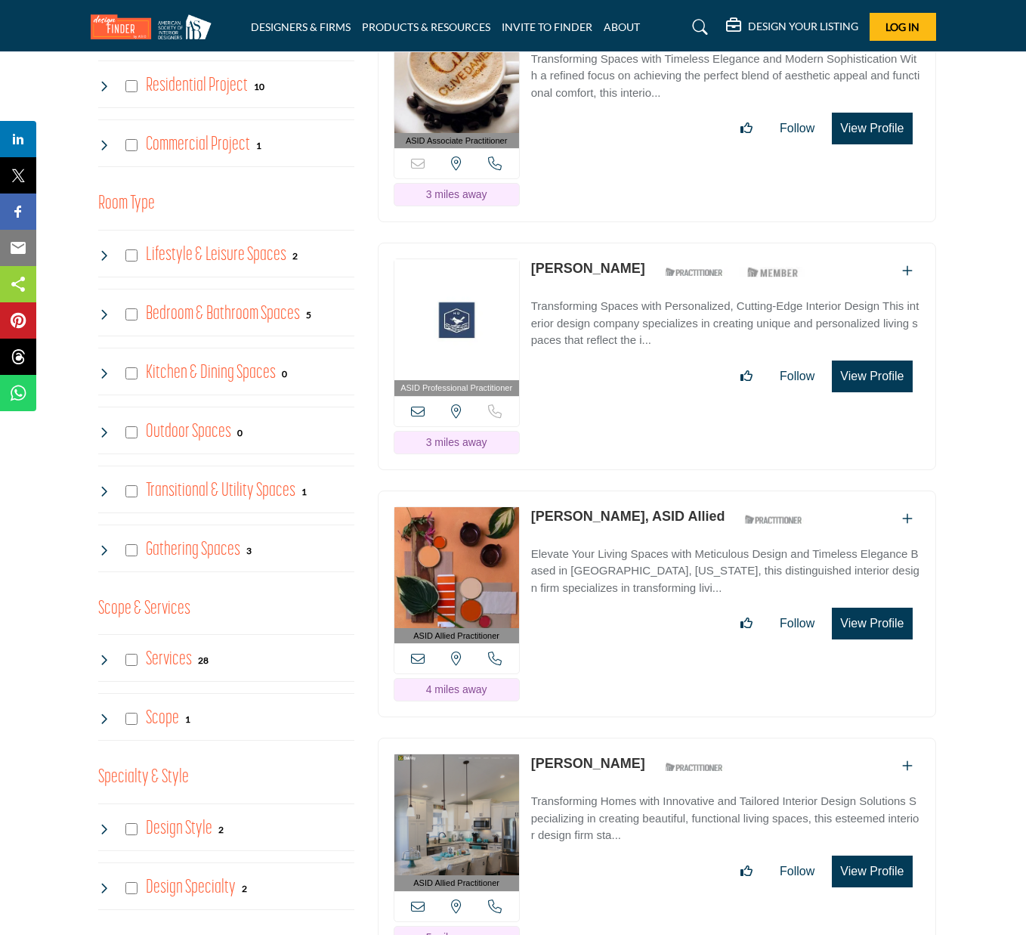
scroll to position [995, 0]
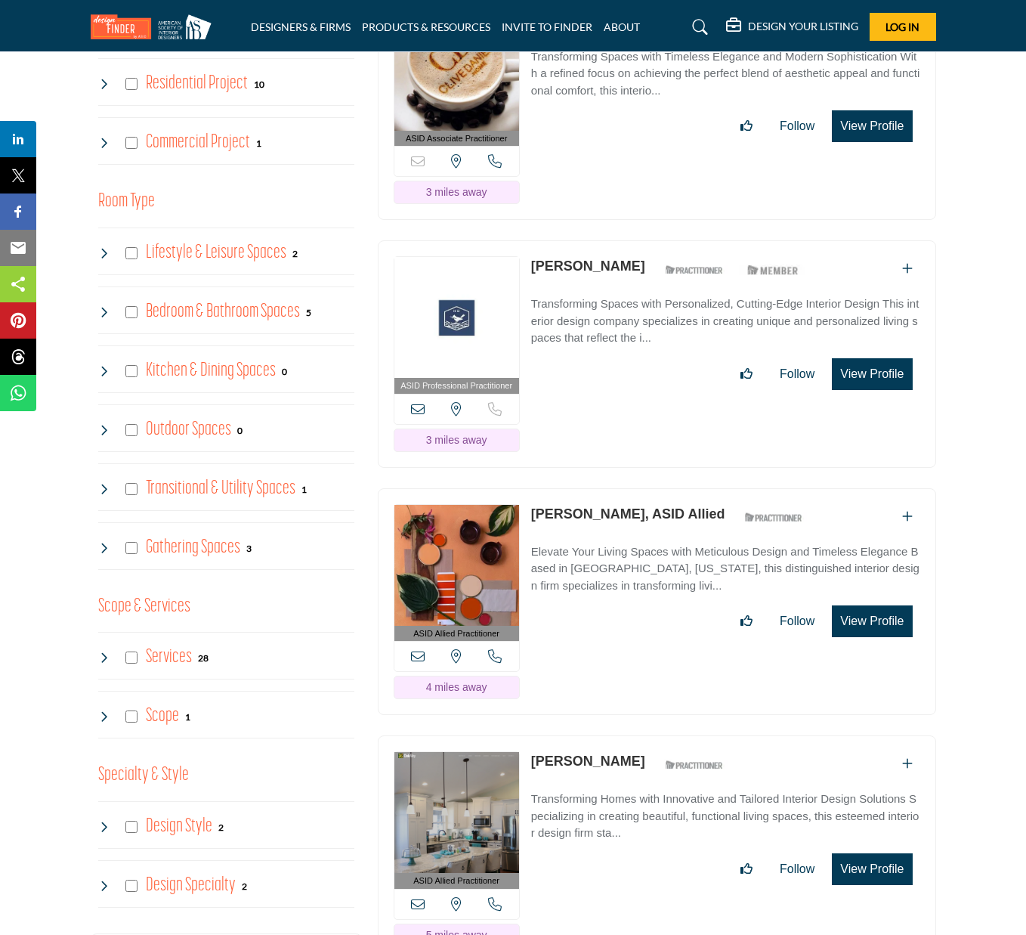
click at [606, 516] on p "[PERSON_NAME], ASID Allied" at bounding box center [628, 514] width 194 height 20
click at [498, 518] on img at bounding box center [457, 565] width 125 height 121
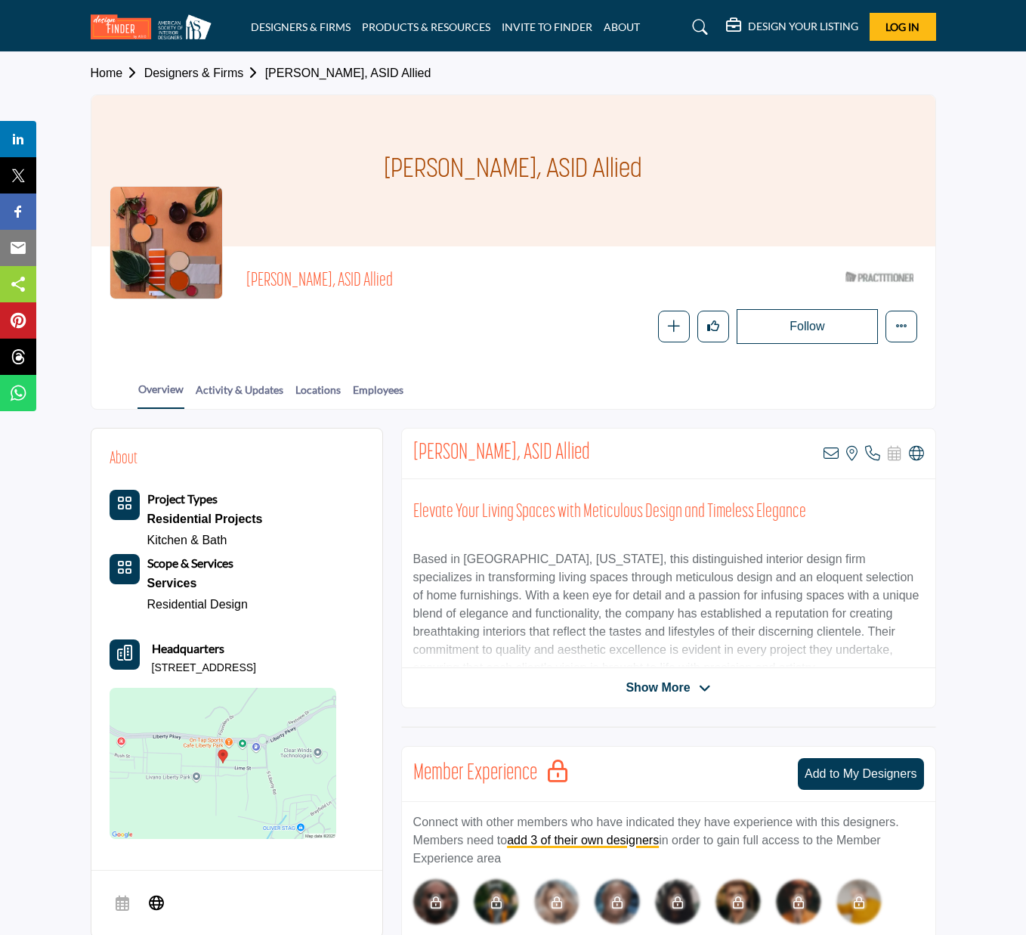
click at [247, 280] on span "[PERSON_NAME], ASID Allied" at bounding box center [452, 281] width 412 height 25
drag, startPoint x: 246, startPoint y: 277, endPoint x: 311, endPoint y: 280, distance: 65.1
click at [311, 280] on span "[PERSON_NAME], ASID Allied" at bounding box center [452, 281] width 412 height 25
copy span "[PERSON_NAME]"
drag, startPoint x: 512, startPoint y: 161, endPoint x: 516, endPoint y: 176, distance: 15.8
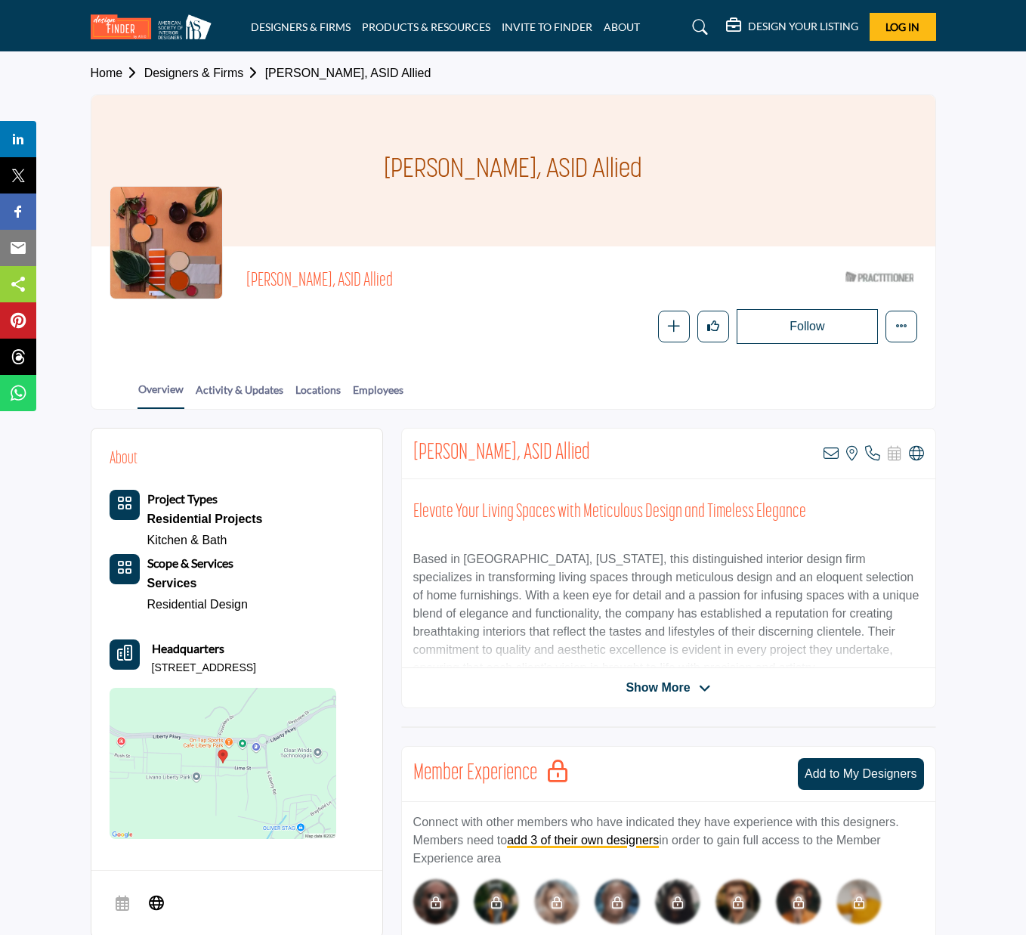
click at [512, 161] on h1 "[PERSON_NAME], ASID Allied" at bounding box center [513, 170] width 258 height 151
drag, startPoint x: 516, startPoint y: 176, endPoint x: 340, endPoint y: 179, distance: 176.1
click at [340, 179] on div "[PERSON_NAME], ASID Allied" at bounding box center [513, 170] width 844 height 151
copy h1 "[PERSON_NAME]"
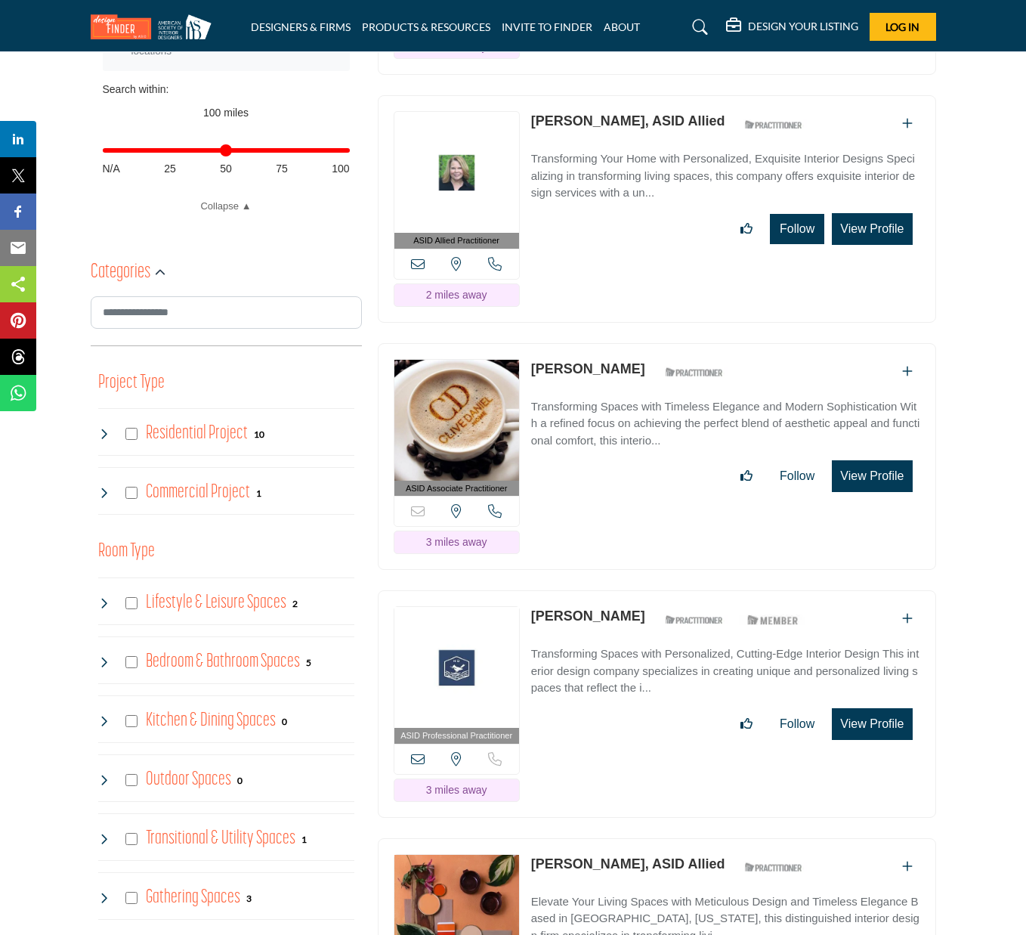
scroll to position [729, 0]
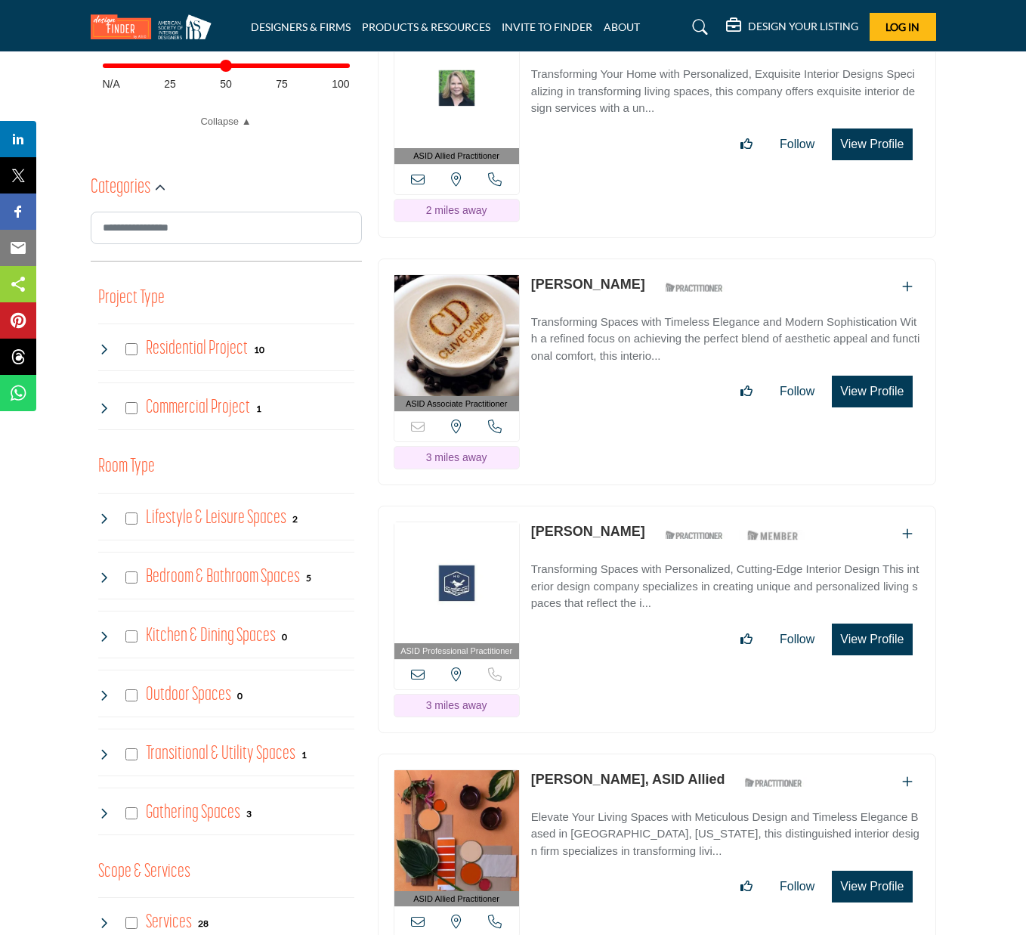
click at [580, 528] on link "[PERSON_NAME]" at bounding box center [588, 531] width 114 height 15
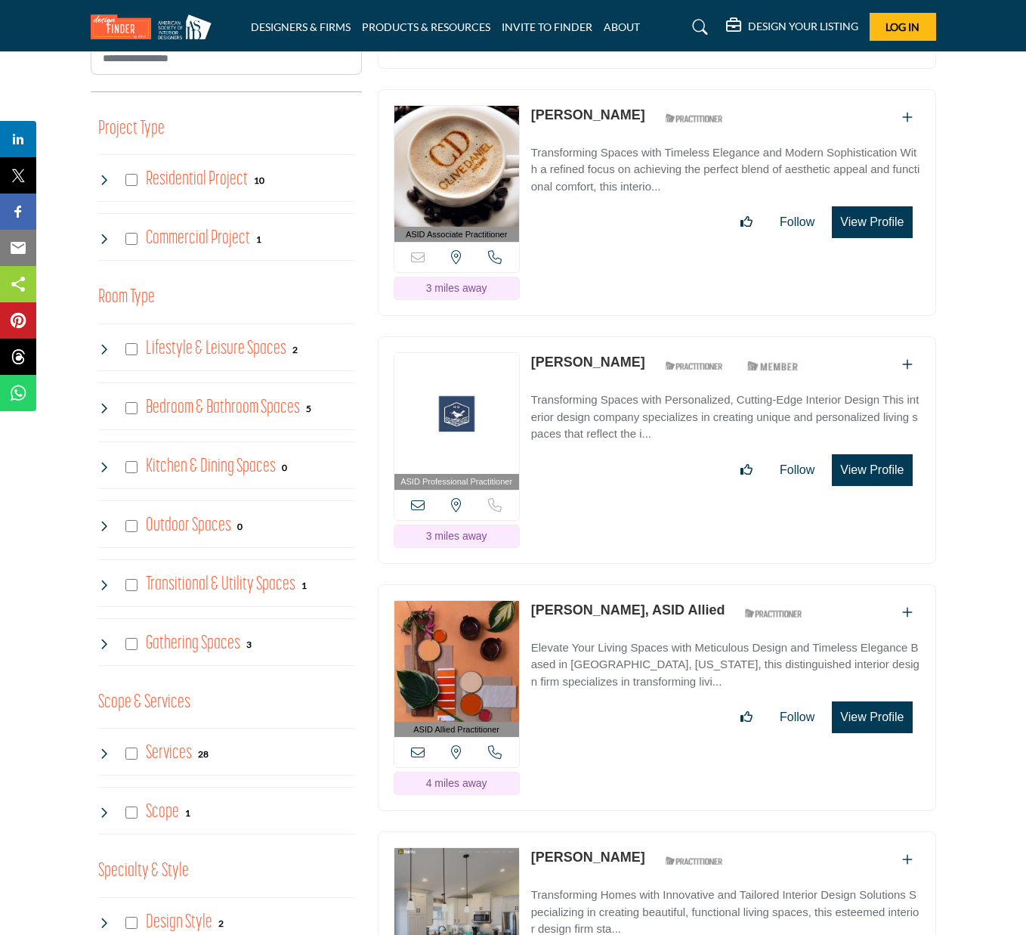
scroll to position [899, 0]
click at [557, 602] on link "[PERSON_NAME], ASID Allied" at bounding box center [628, 609] width 194 height 15
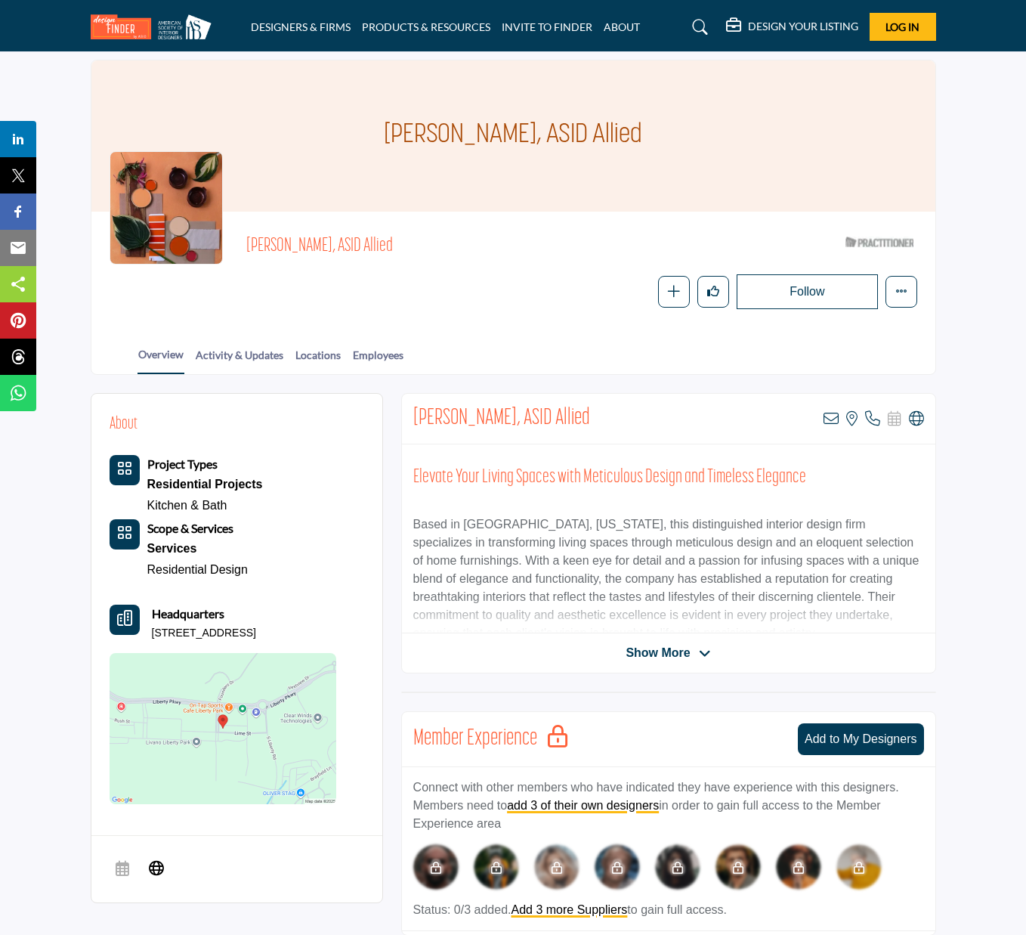
scroll to position [36, 0]
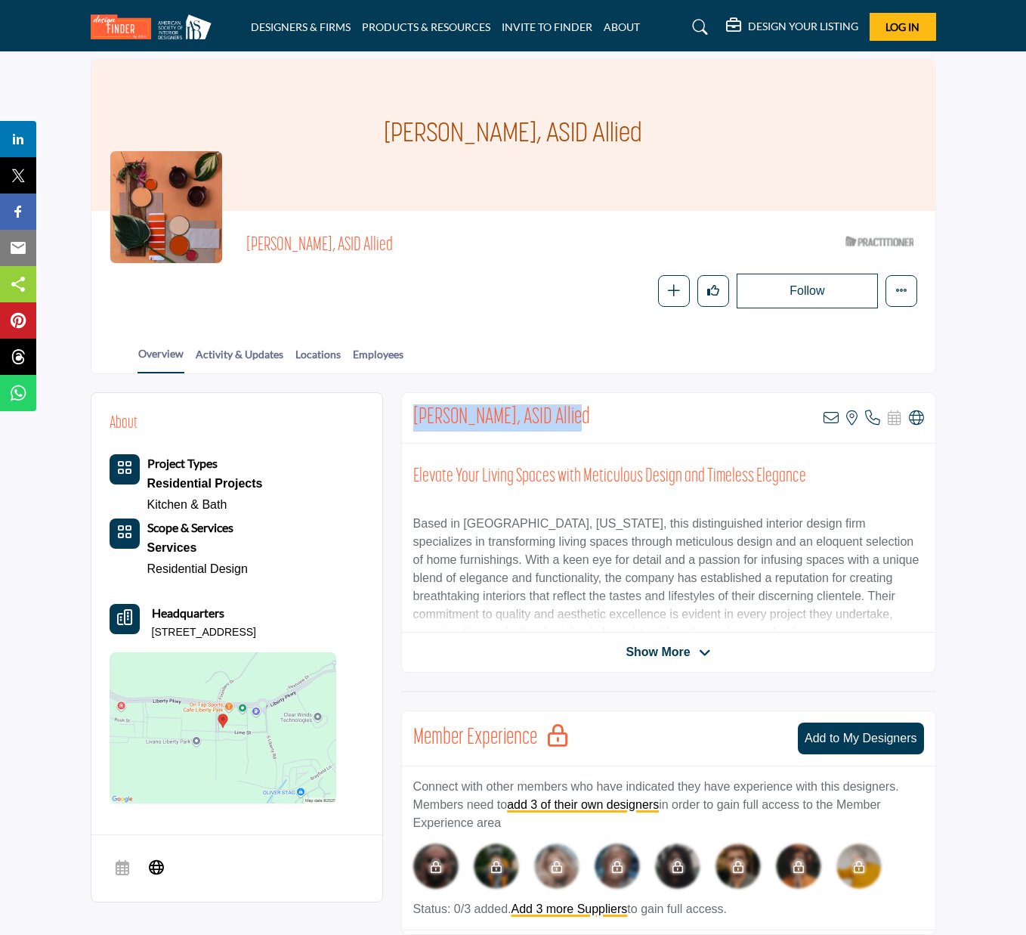
drag, startPoint x: 413, startPoint y: 419, endPoint x: 572, endPoint y: 421, distance: 159.5
click at [572, 421] on div "[PERSON_NAME], ASID Allied View email address of this listing View the location…" at bounding box center [669, 418] width 534 height 51
copy h2 "[PERSON_NAME], ASID Allied"
drag, startPoint x: 151, startPoint y: 627, endPoint x: 377, endPoint y: 626, distance: 226.0
click at [377, 626] on div "About Project Types Residential Projects Kitchen & Bath" at bounding box center [236, 609] width 291 height 432
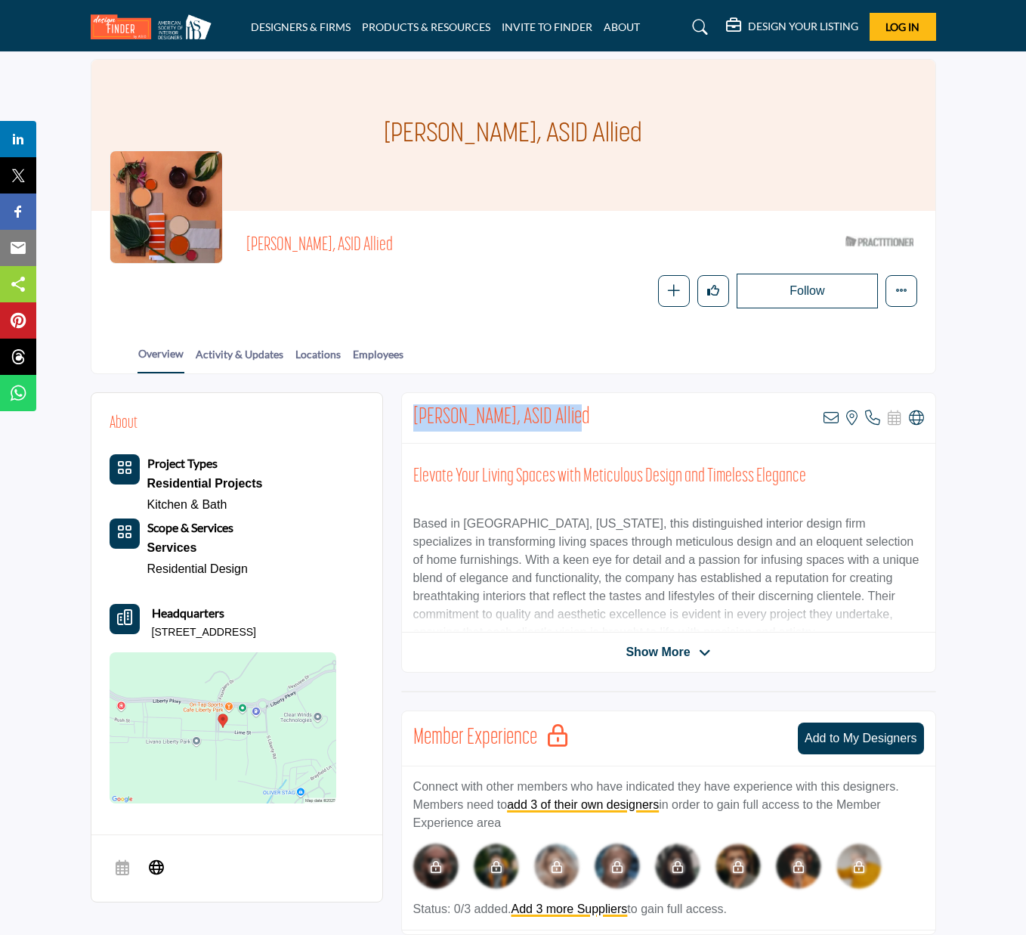
copy p "3400 Lime St, 35242-6340, USA"
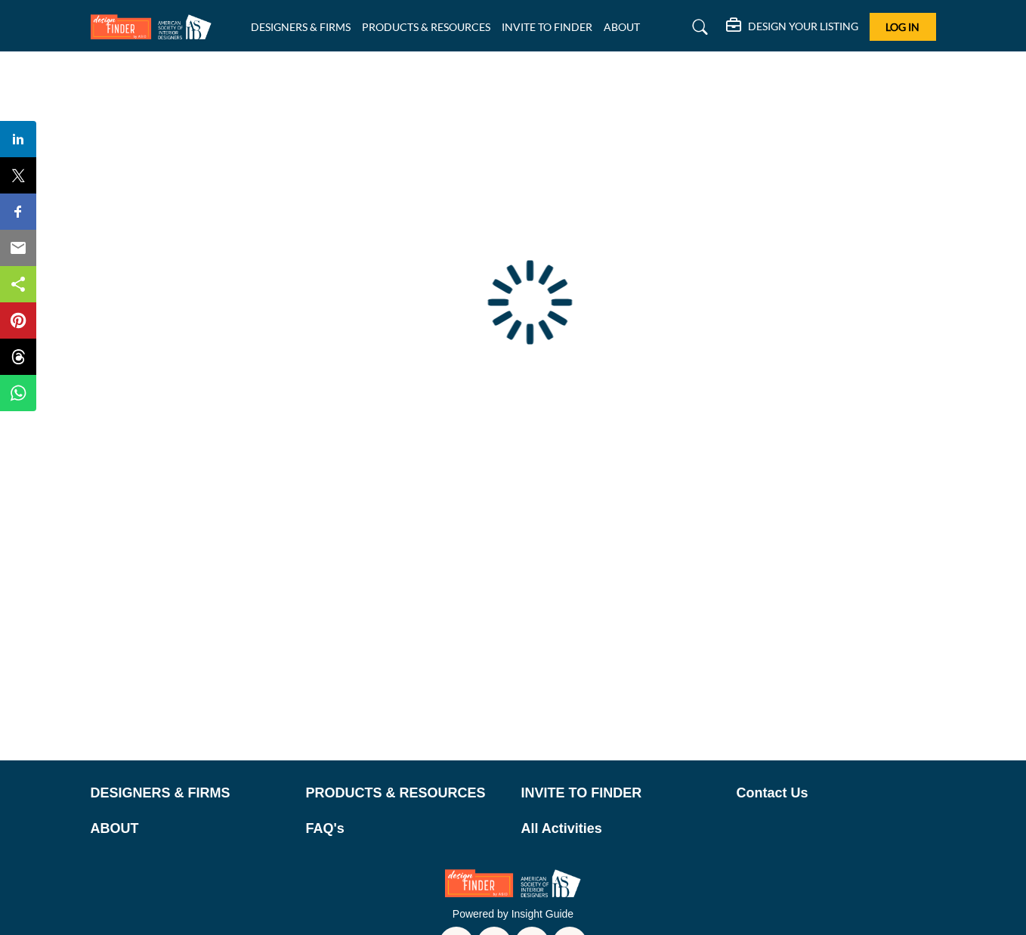
scroll to position [47, 0]
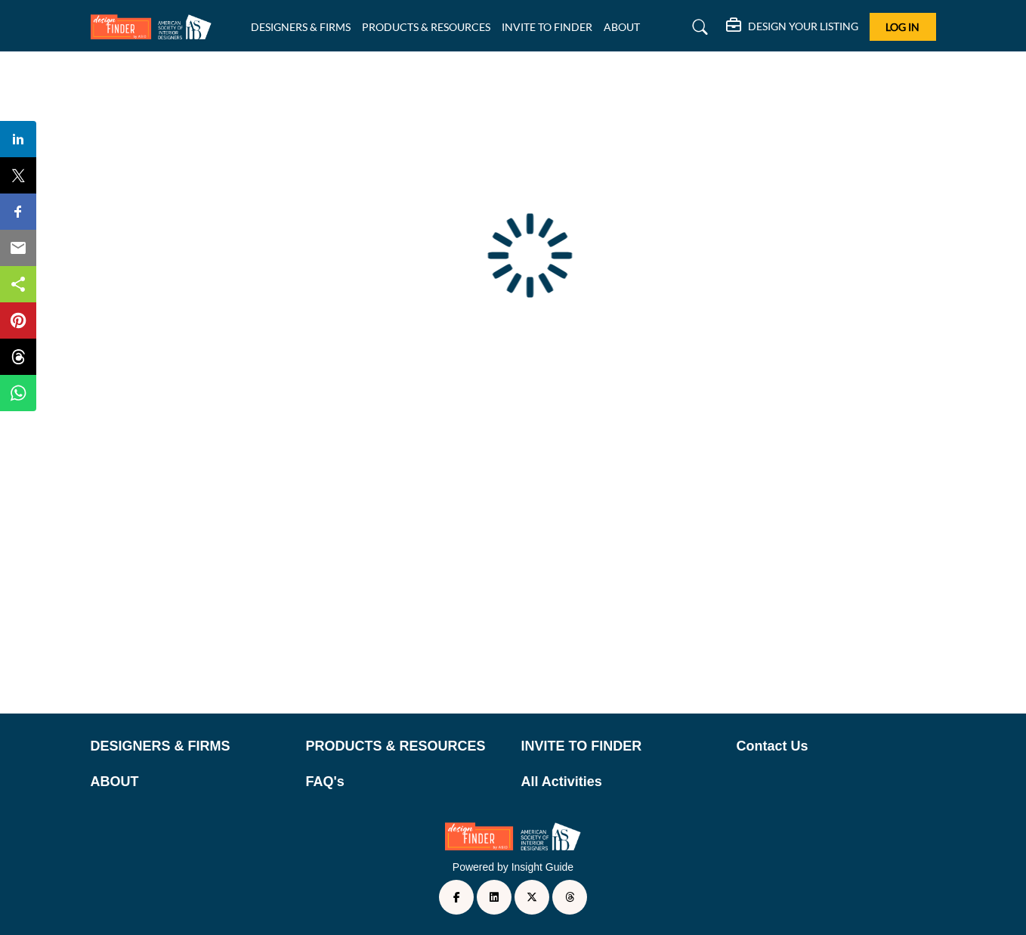
type input "**********"
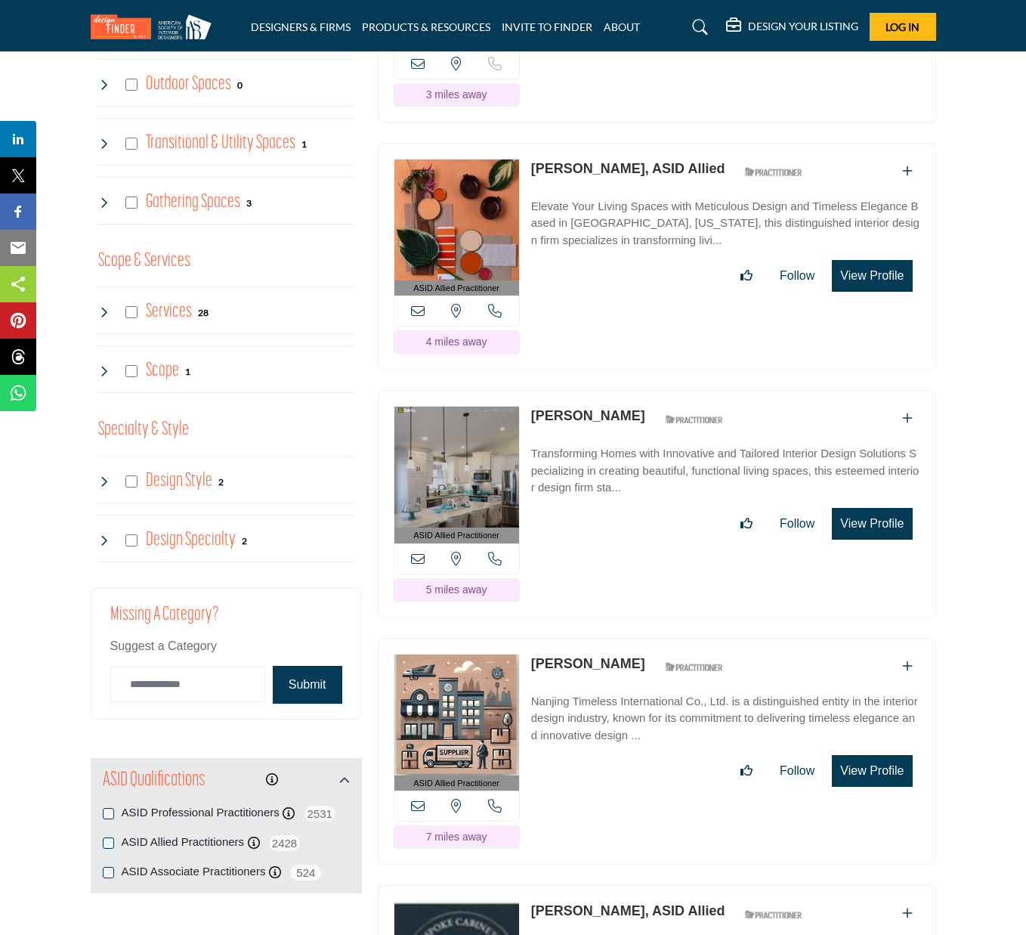
scroll to position [1375, 0]
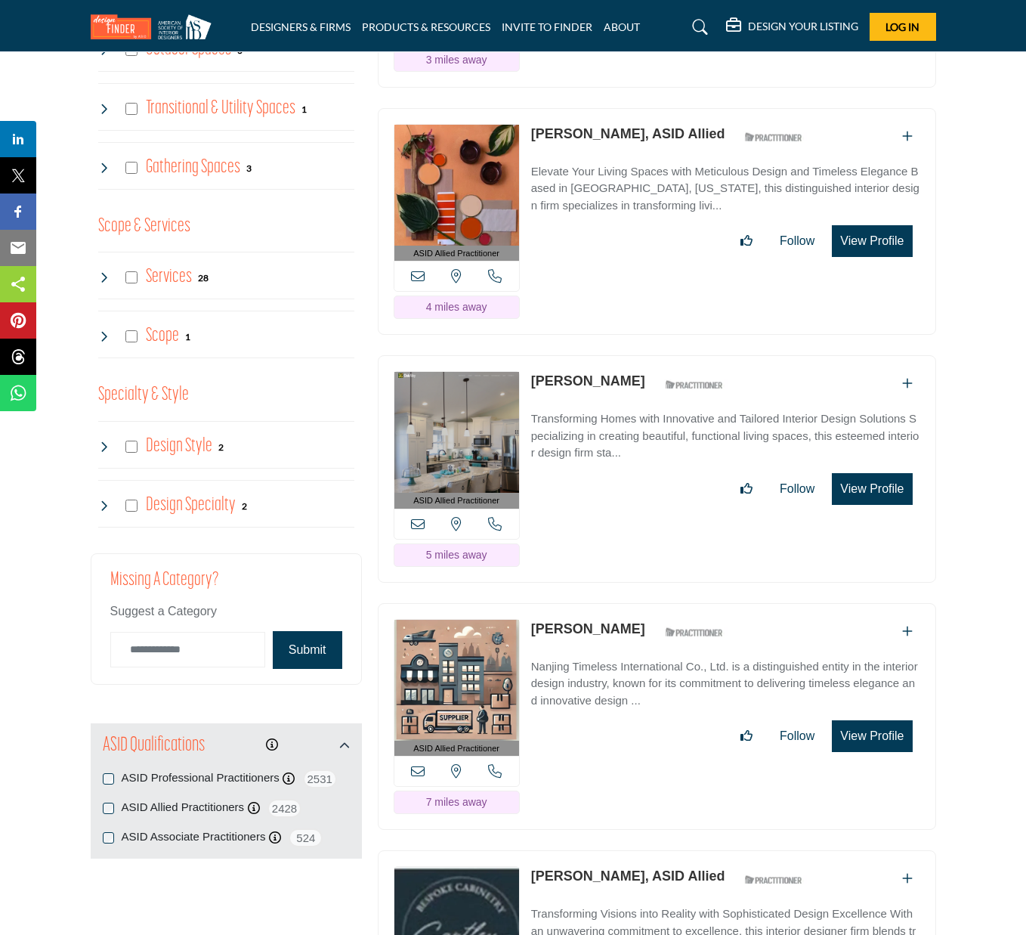
click at [459, 450] on img at bounding box center [457, 432] width 125 height 121
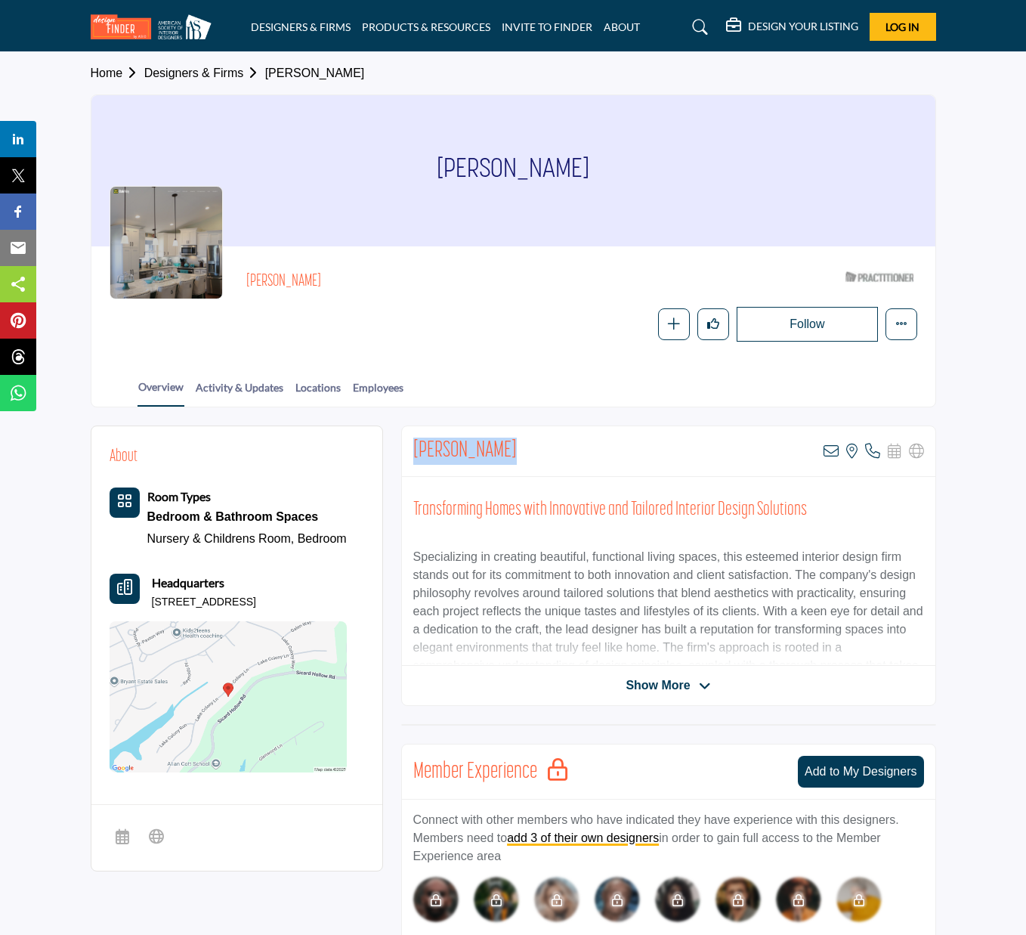
drag, startPoint x: 413, startPoint y: 448, endPoint x: 528, endPoint y: 450, distance: 115.6
click at [528, 450] on div "Gina Kitchens View email address of this listing View the location of this list…" at bounding box center [669, 451] width 534 height 51
copy h2 "[PERSON_NAME]"
drag, startPoint x: 150, startPoint y: 595, endPoint x: 363, endPoint y: 607, distance: 212.7
click at [347, 605] on div "Room Types Bedroom & Bathroom Spaces Nursery & Childrens Room, Bedroom Headquar…" at bounding box center [228, 629] width 237 height 285
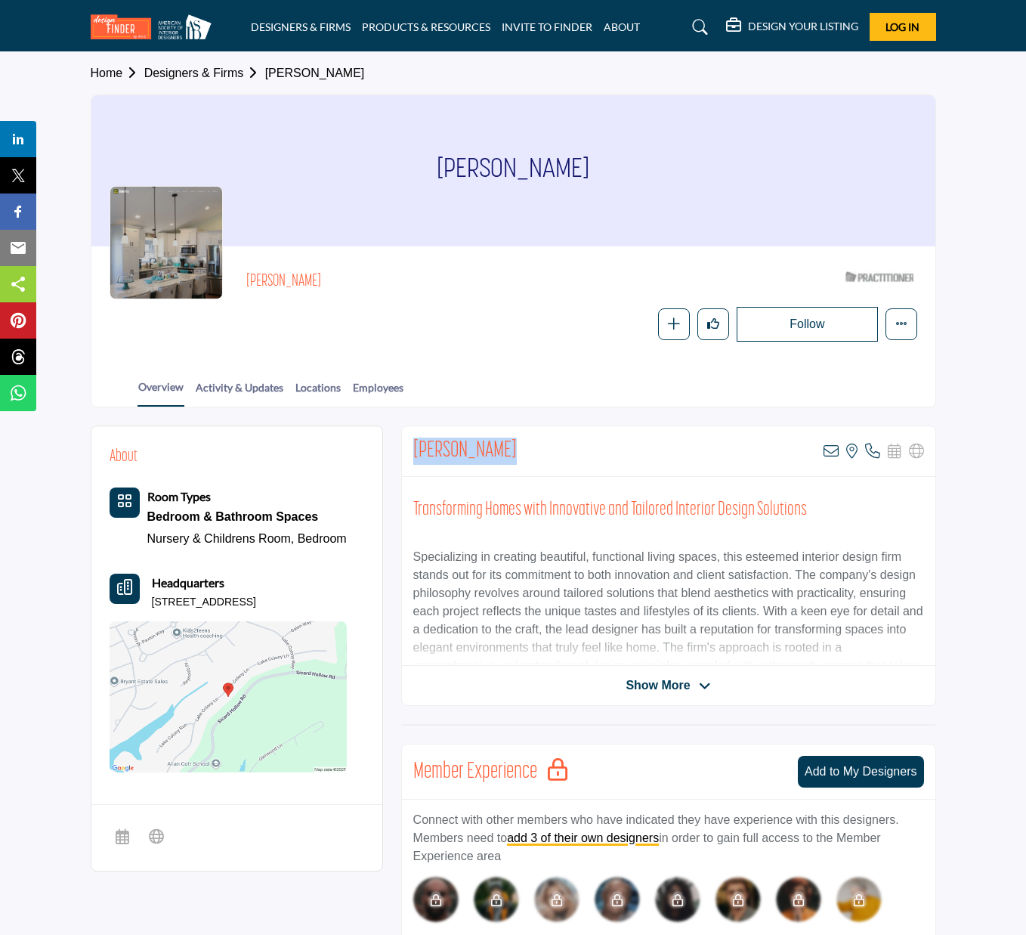
click at [342, 583] on div "Headquarters 1085 Lake Colony Ln, 35242-7402, USA" at bounding box center [228, 592] width 237 height 36
drag, startPoint x: 150, startPoint y: 596, endPoint x: 312, endPoint y: 599, distance: 161.8
click at [312, 599] on div "Headquarters 1085 Lake Colony Ln, 35242-7402, USA" at bounding box center [228, 592] width 237 height 36
copy p "1085 Lake Colony Ln, 35242-7402"
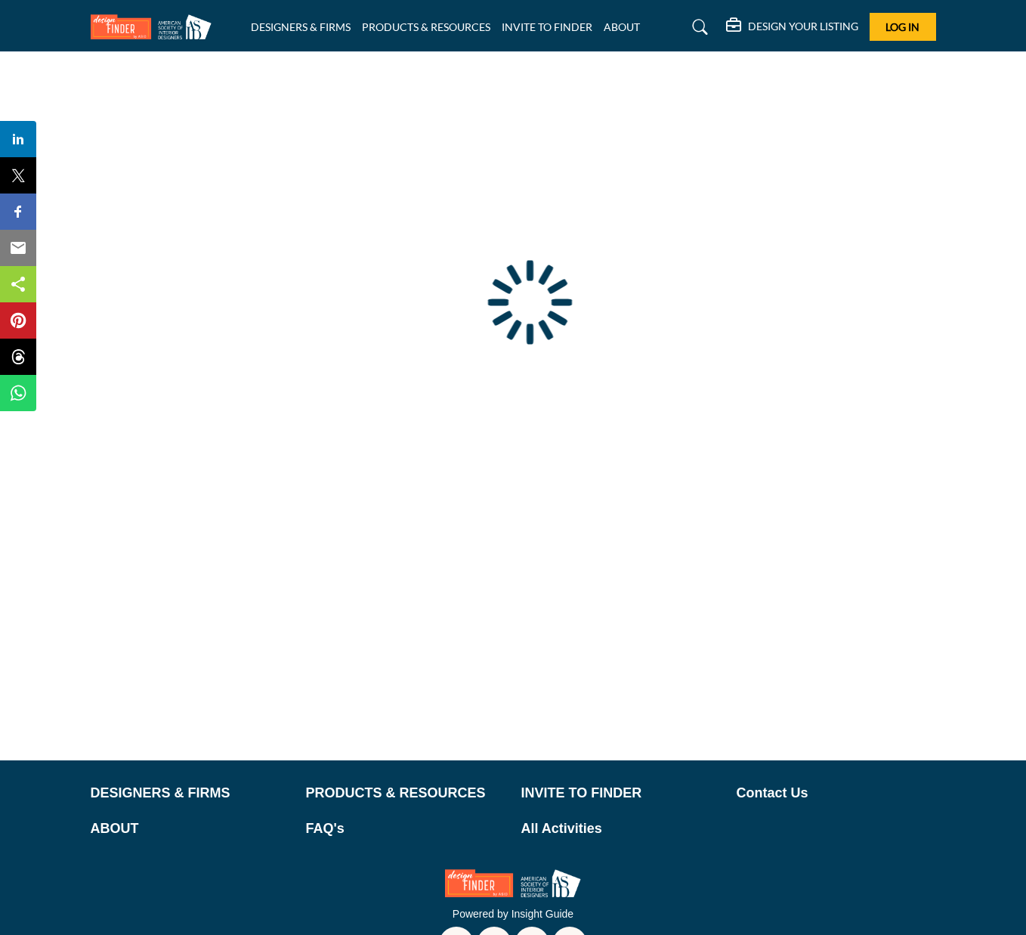
scroll to position [47, 0]
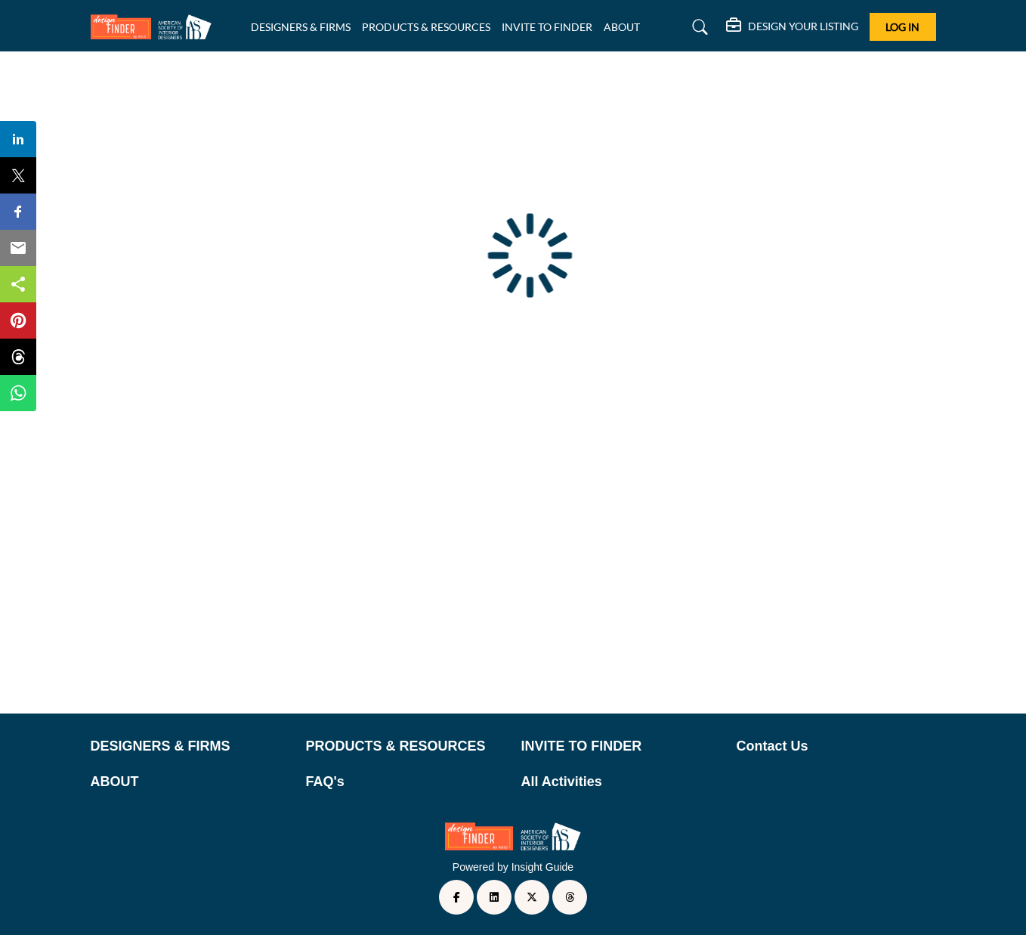
type input "**********"
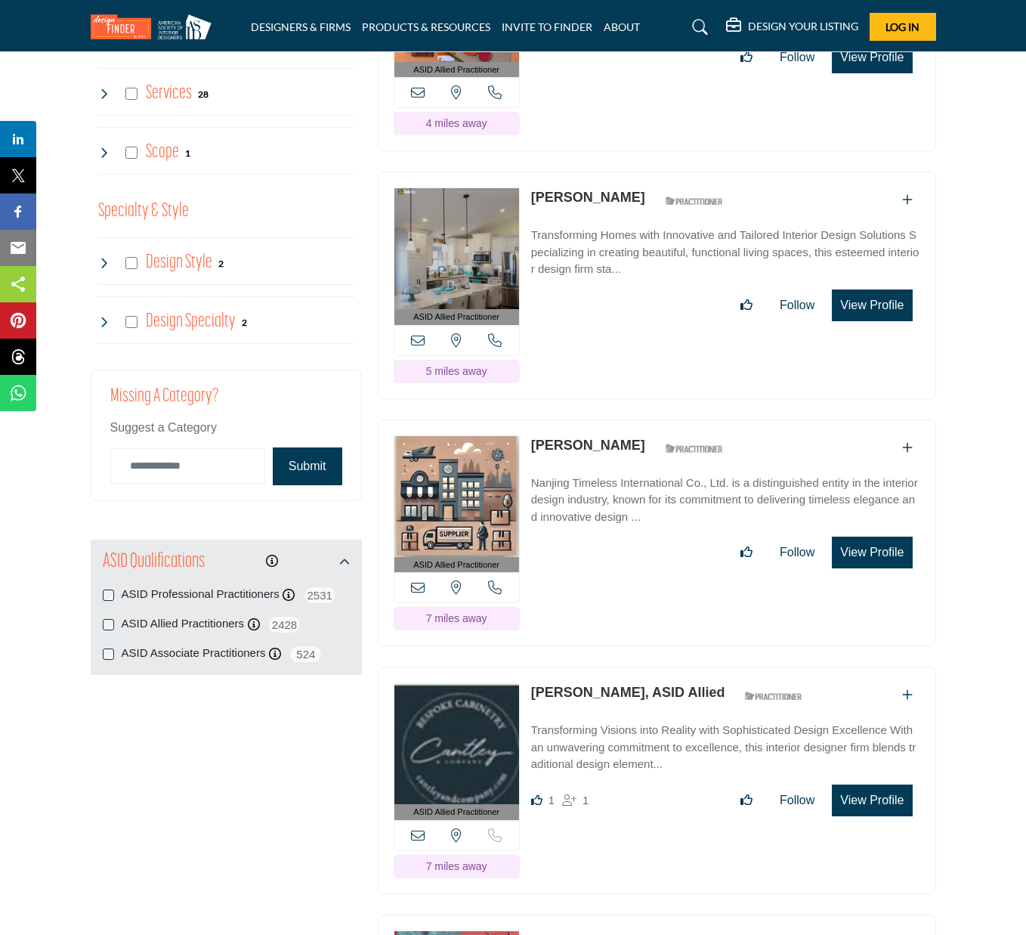
scroll to position [1561, 0]
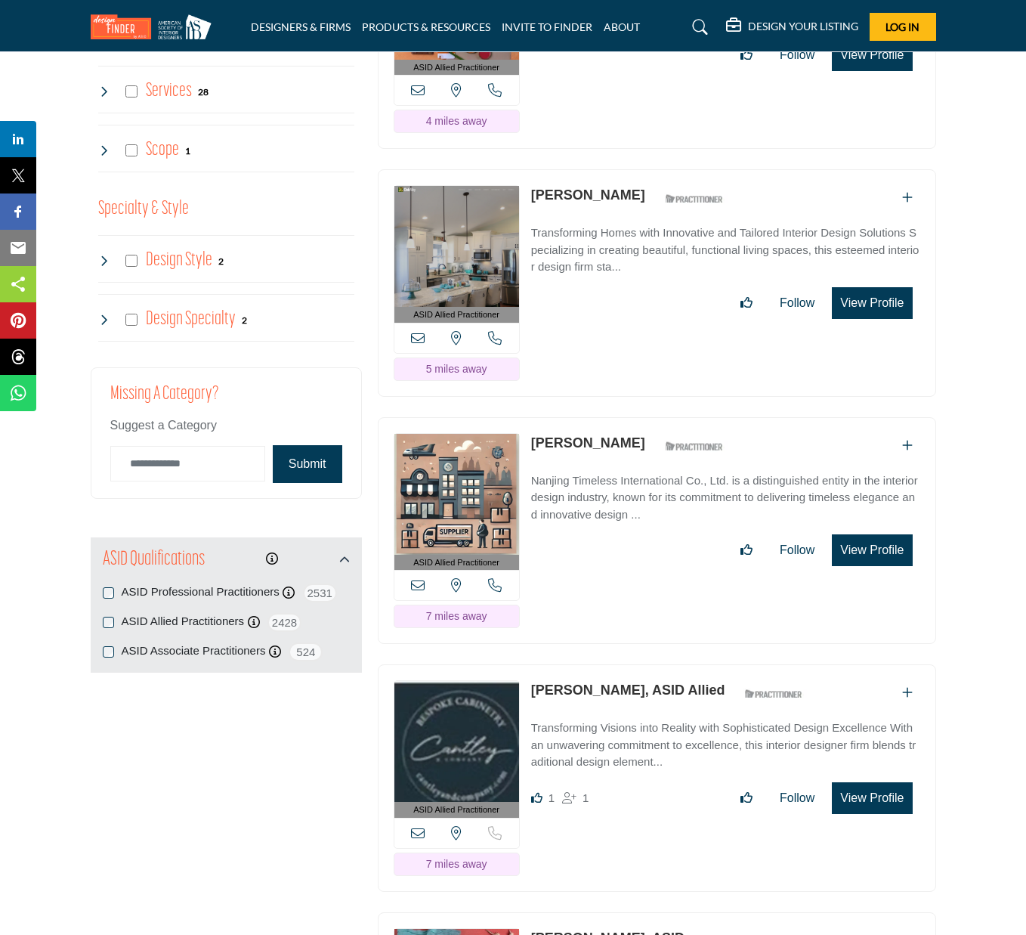
click at [491, 493] on img at bounding box center [457, 494] width 125 height 121
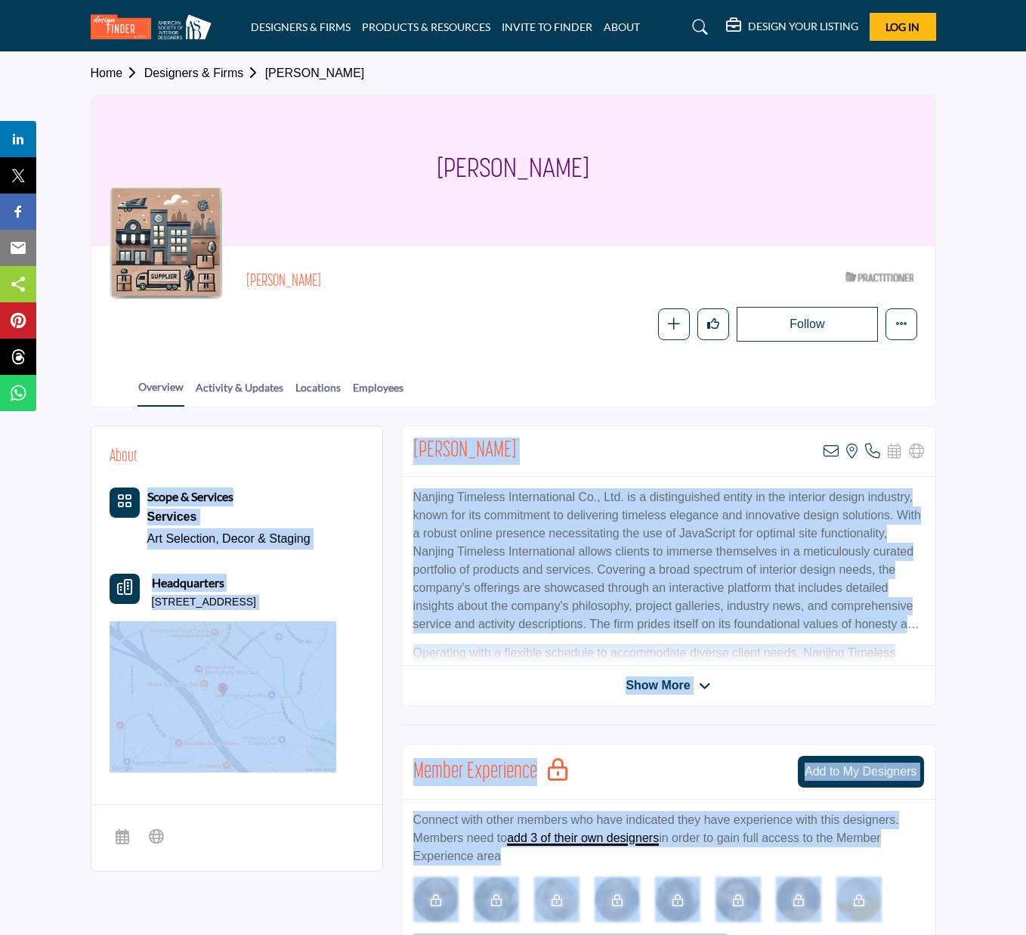
click at [379, 446] on body "DESIGNERS & FIRMS PRODUCTS & RESOURCES INVITE TO FINDER ABOUT" at bounding box center [513, 881] width 1026 height 1762
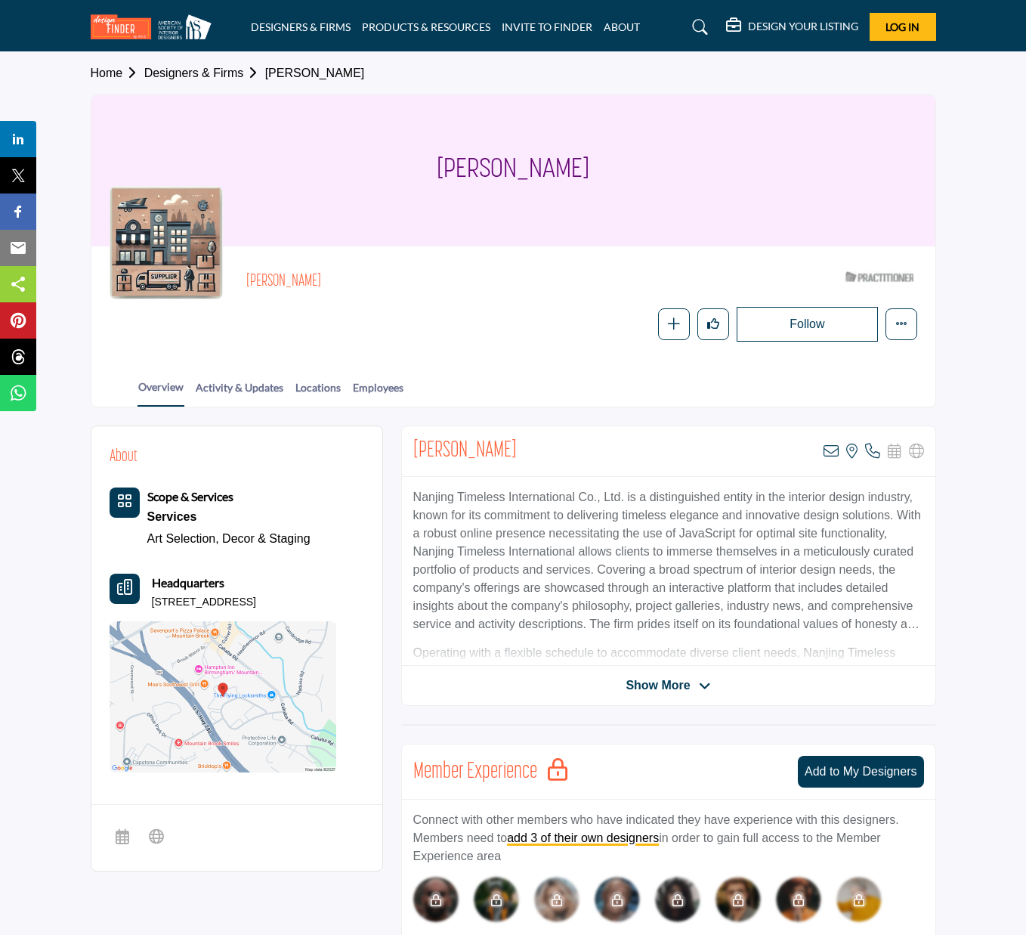
click at [393, 304] on div "William Holmes ASID Qualified Practitioner who validates work and experience to…" at bounding box center [581, 303] width 670 height 77
click at [509, 453] on div "William Holmes View email address of this listing View the location of this lis…" at bounding box center [669, 451] width 534 height 51
drag, startPoint x: 506, startPoint y: 450, endPoint x: 410, endPoint y: 453, distance: 96.8
click at [410, 453] on div "William Holmes View email address of this listing View the location of this lis…" at bounding box center [669, 451] width 534 height 51
copy h2 "William Holmes"
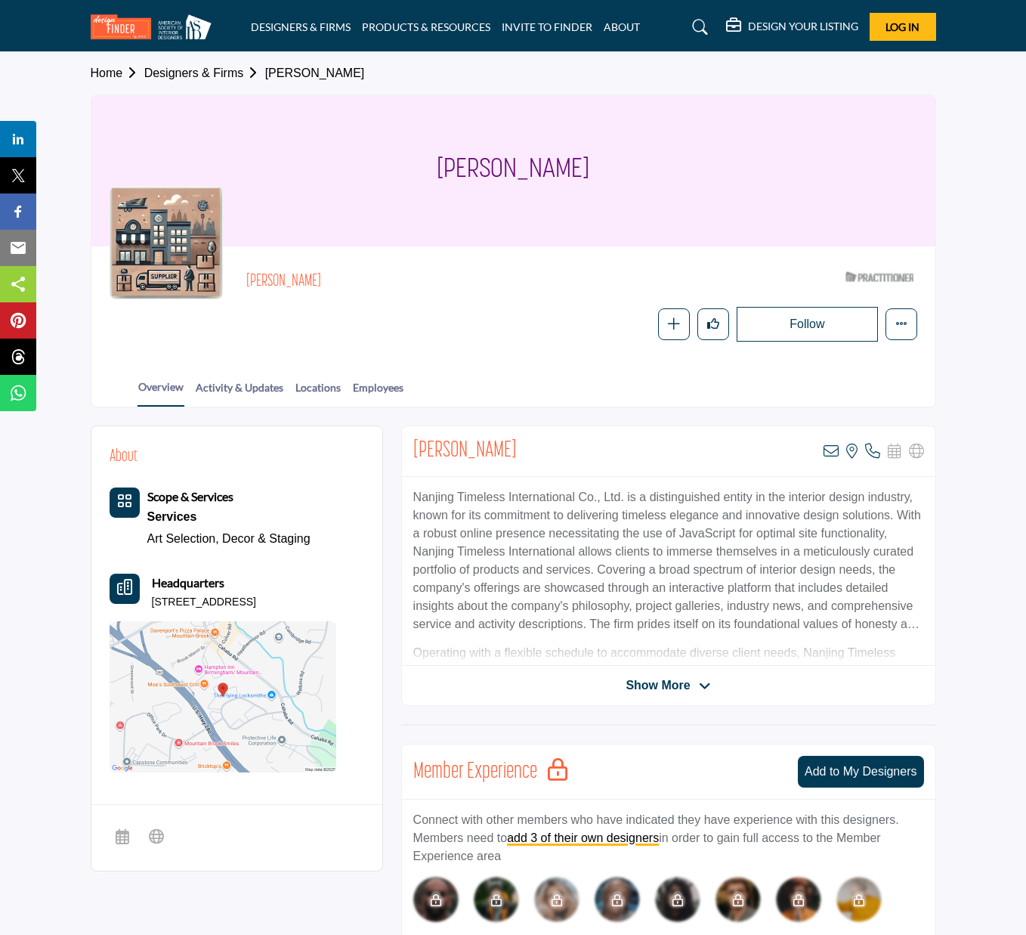
drag, startPoint x: 332, startPoint y: 598, endPoint x: 246, endPoint y: 579, distance: 88.2
click at [124, 594] on div "Headquarters 4 Office Park Cir Ste 310, 35223-2539, USA" at bounding box center [223, 592] width 227 height 36
copy div "Headquarters 4 Office Park Cir Ste 310, 35223-2539"
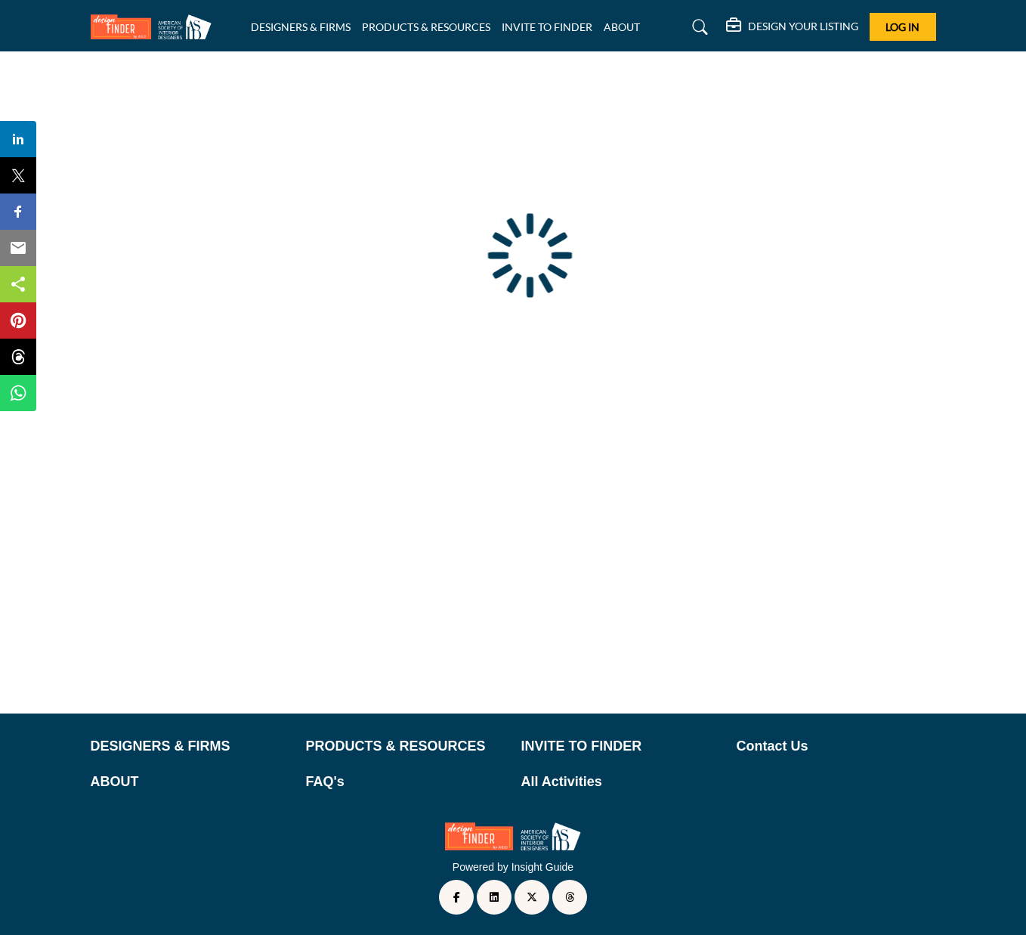
scroll to position [47, 0]
type input "**********"
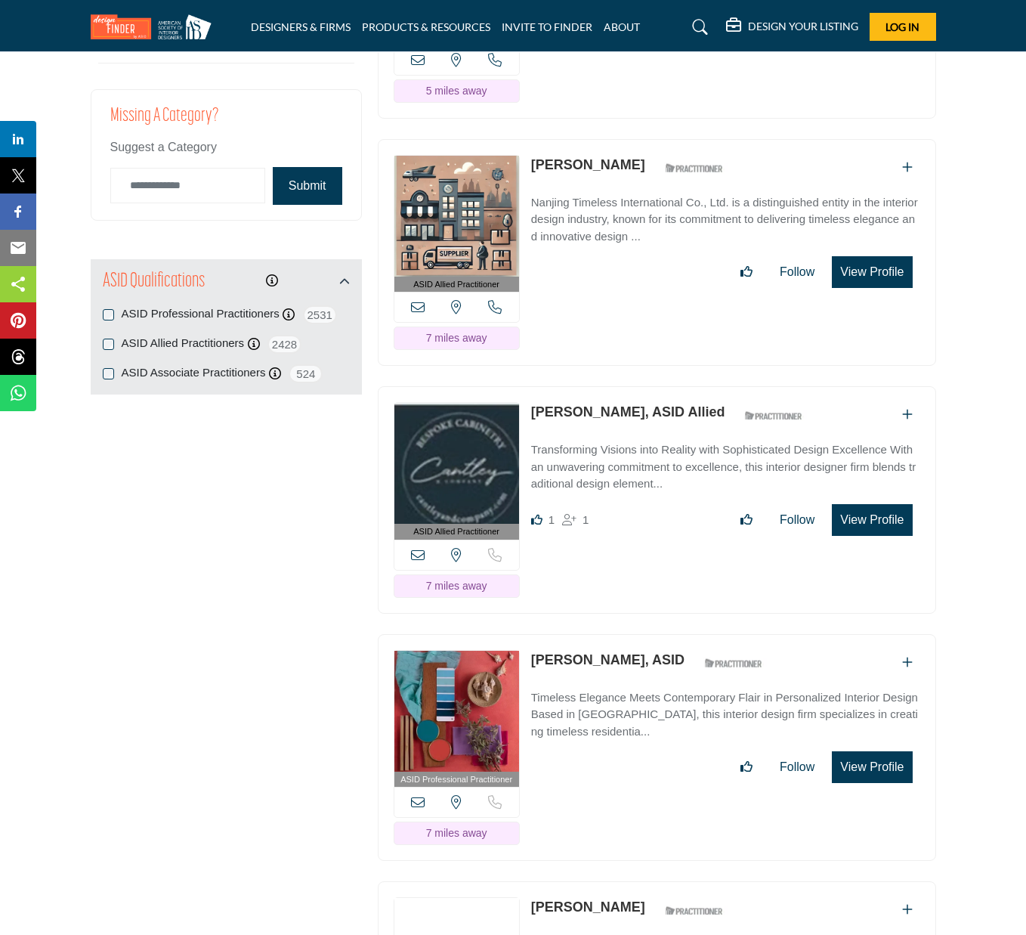
scroll to position [1840, 0]
click at [907, 407] on icon "Add To List" at bounding box center [907, 413] width 11 height 12
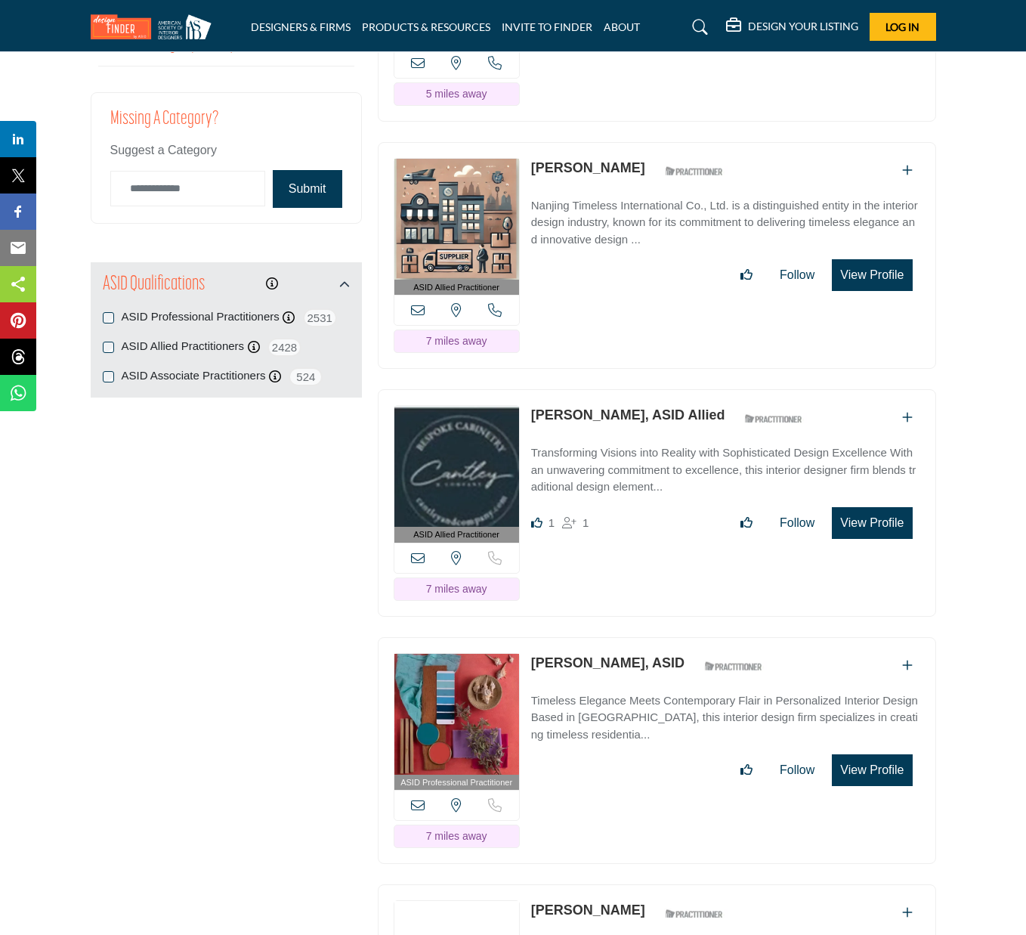
click at [592, 407] on link "[PERSON_NAME], ASID Allied" at bounding box center [628, 414] width 194 height 15
click at [485, 448] on img at bounding box center [457, 466] width 125 height 121
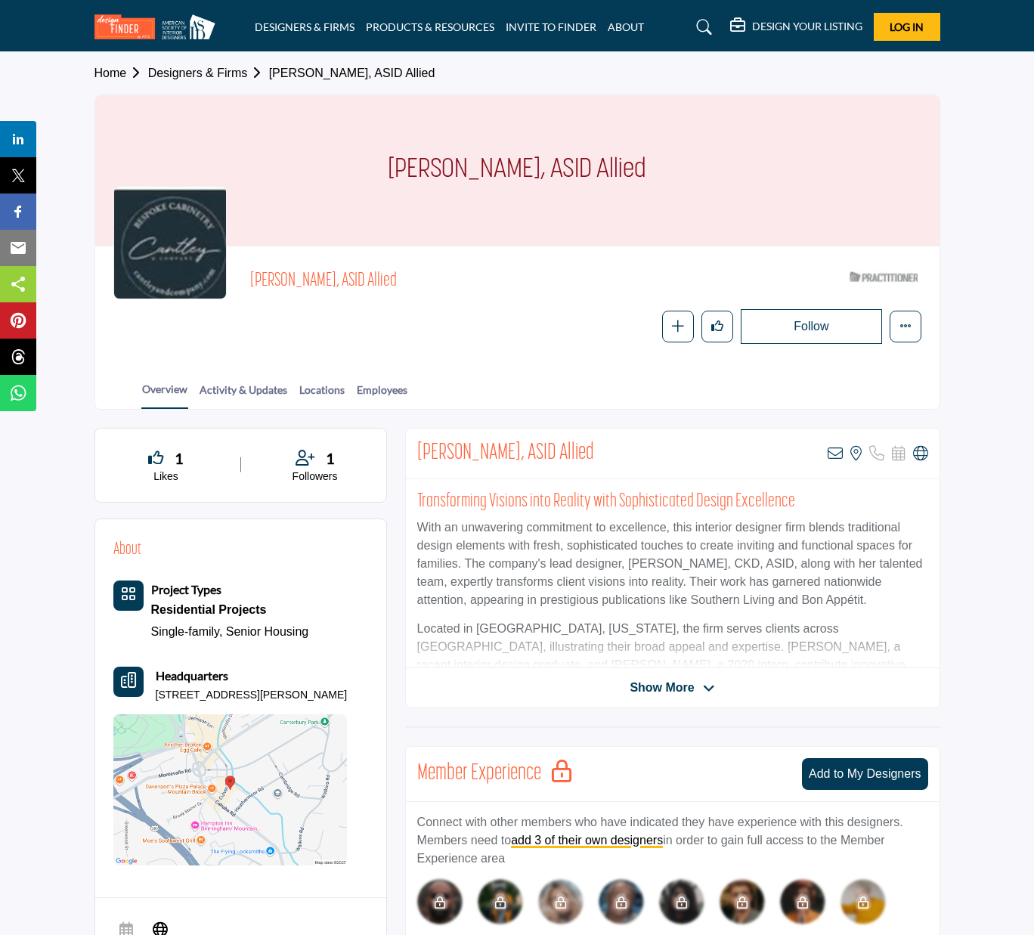
click at [586, 453] on div "Cyndy Cantley, ASID Allied View email address of this listing View the location…" at bounding box center [673, 454] width 534 height 51
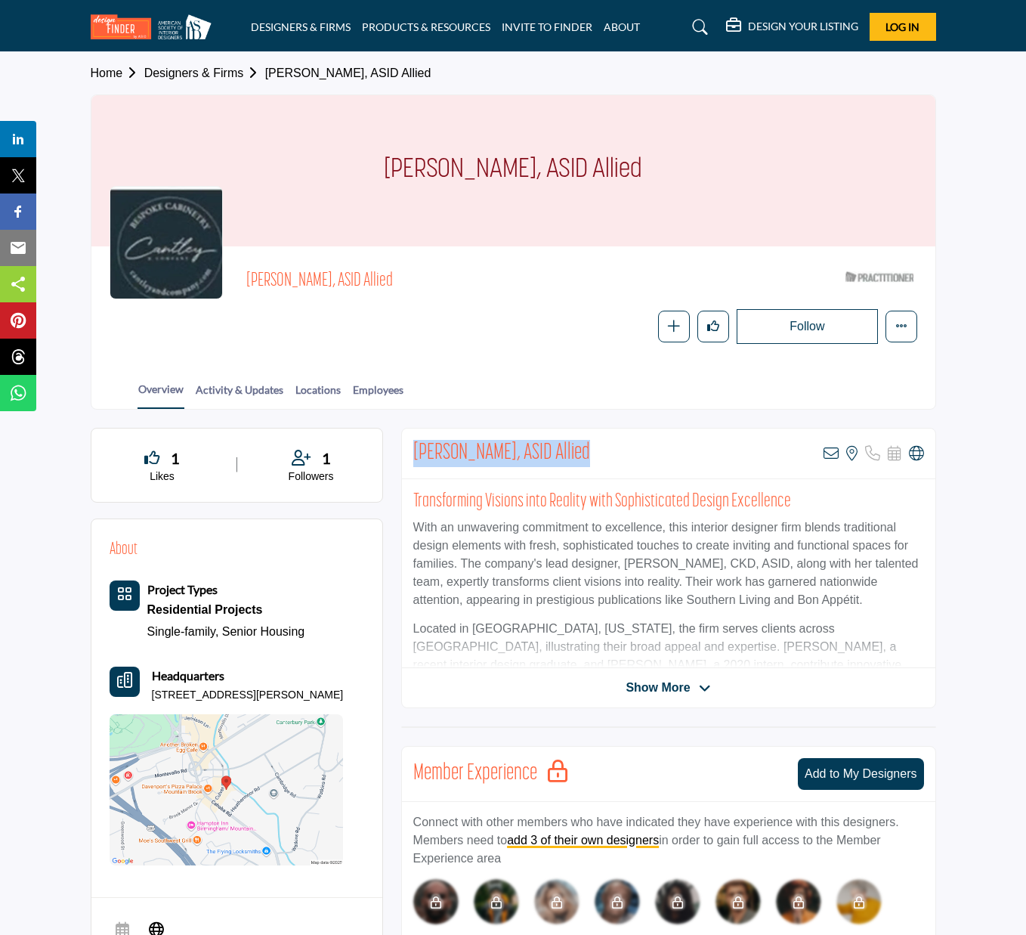
drag, startPoint x: 578, startPoint y: 448, endPoint x: 411, endPoint y: 453, distance: 167.1
click at [411, 453] on div "Cyndy Cantley, ASID Allied View email address of this listing View the location…" at bounding box center [669, 454] width 534 height 51
copy h2 "Cyndy Cantley, ASID Allied"
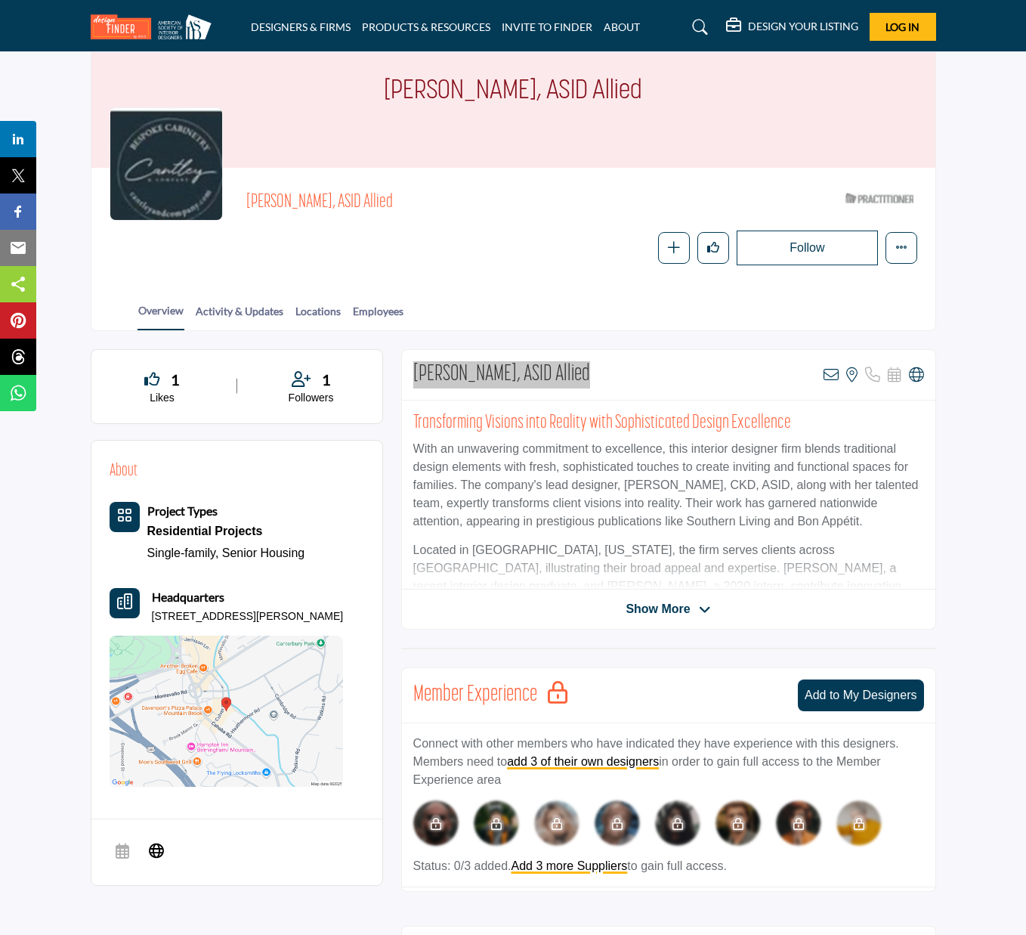
scroll to position [81, 0]
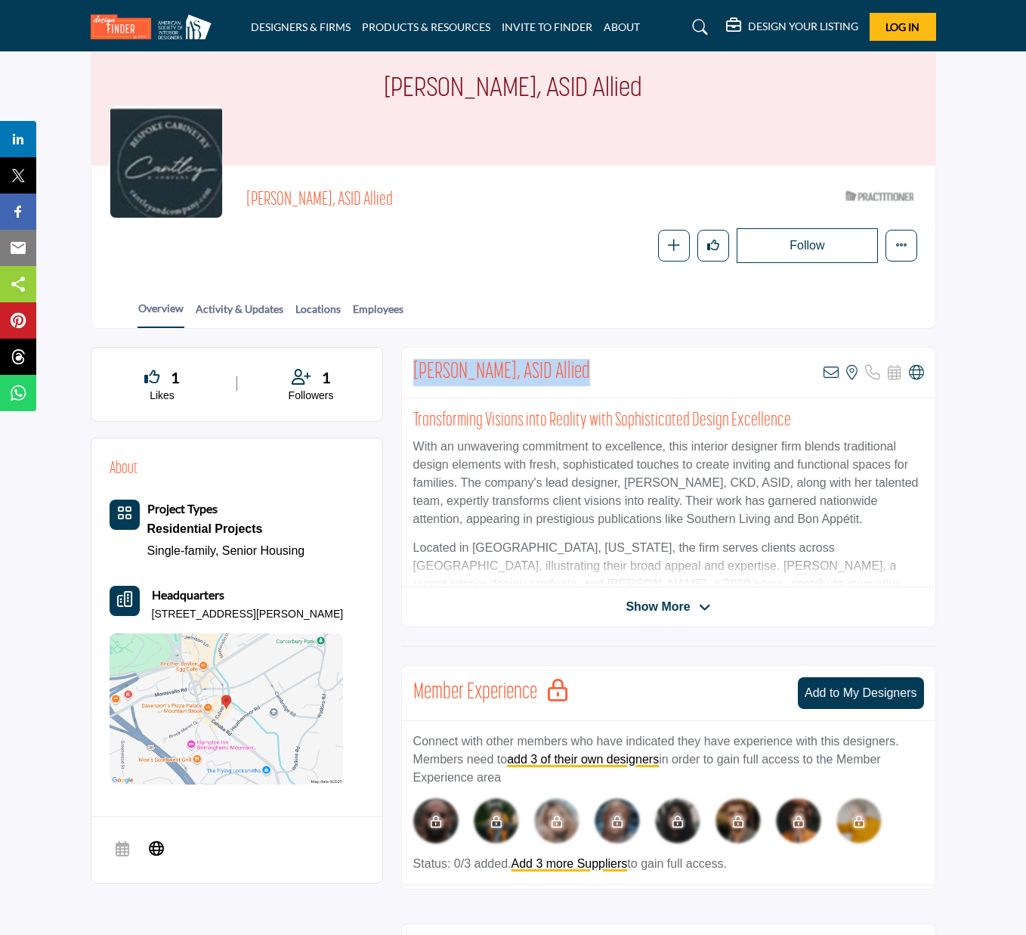
drag, startPoint x: 325, startPoint y: 612, endPoint x: 118, endPoint y: 604, distance: 207.2
click at [118, 604] on div "Headquarters 2839 Culver Rd Ste 204, 35223-2331, USA" at bounding box center [227, 604] width 234 height 36
click at [266, 607] on p "2839 Culver Rd Ste 204, 35223-2331, USA" at bounding box center [248, 614] width 192 height 15
drag, startPoint x: 326, startPoint y: 611, endPoint x: 152, endPoint y: 611, distance: 174.6
click at [152, 611] on p "2839 Culver Rd Ste 204, 35223-2331, USA" at bounding box center [248, 614] width 192 height 15
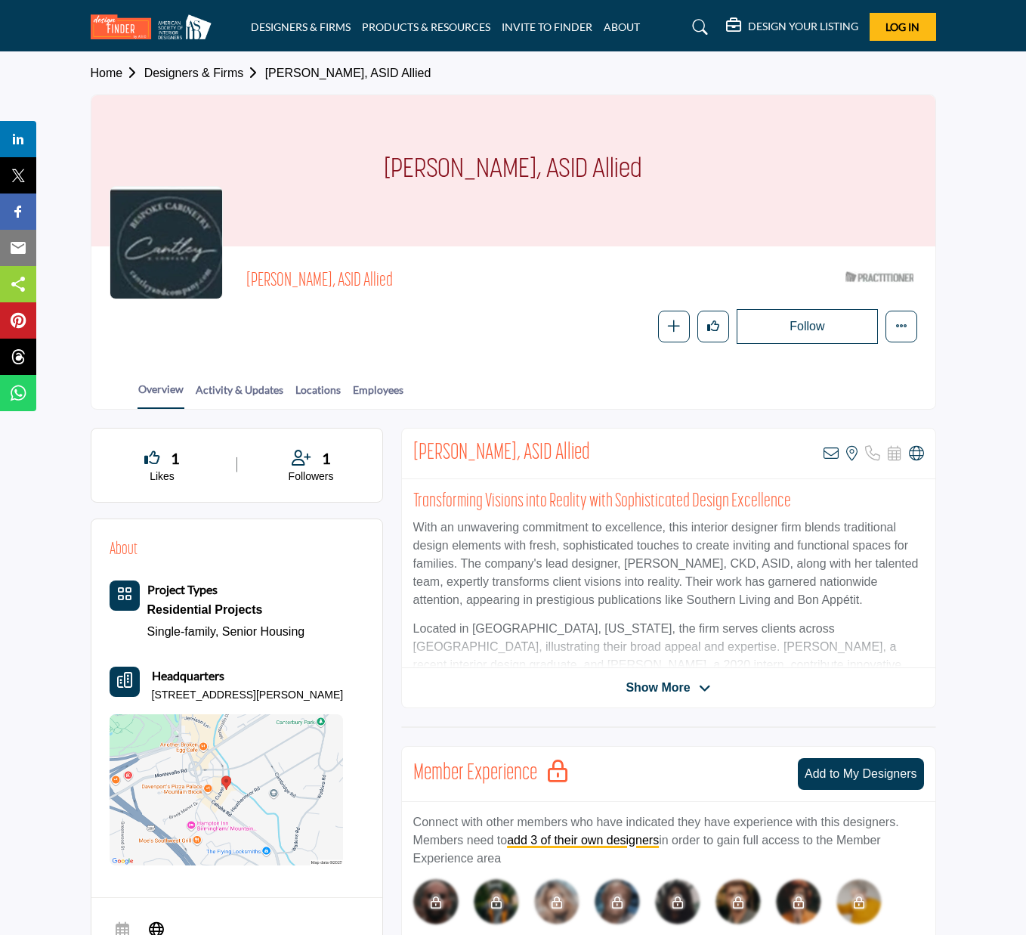
scroll to position [0, 0]
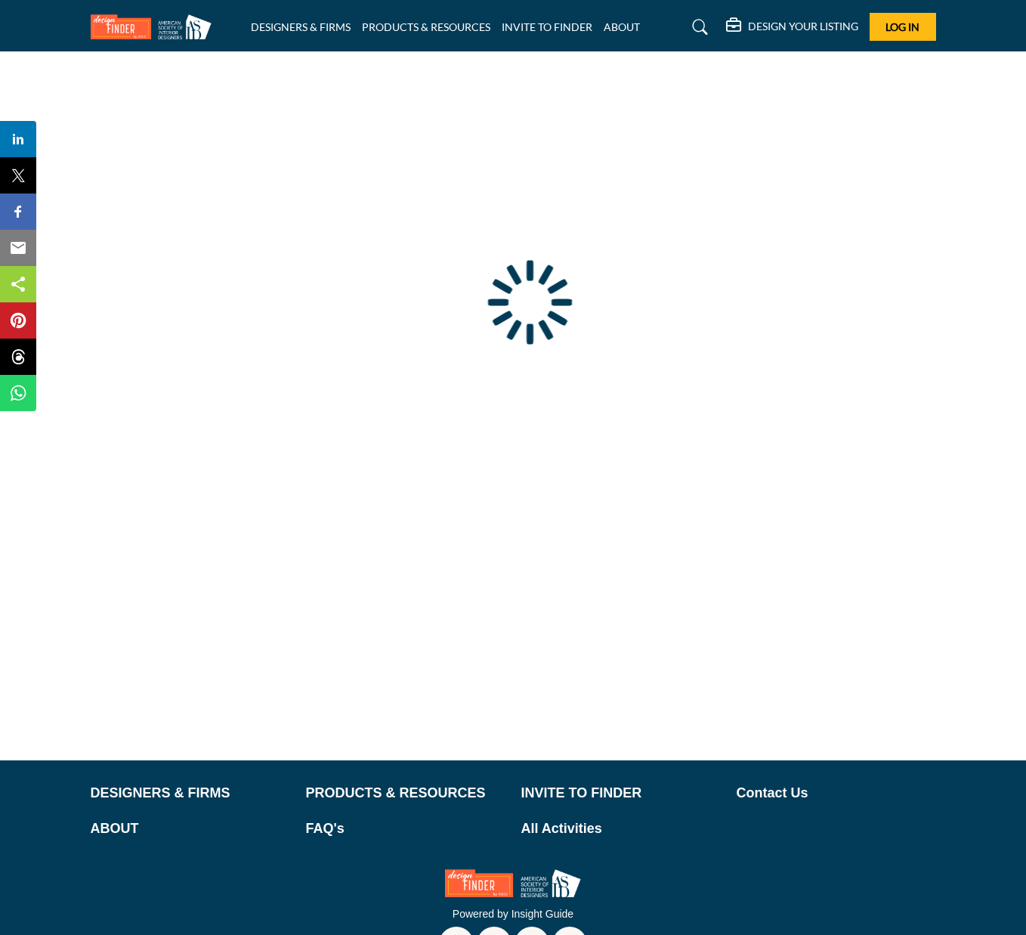
scroll to position [47, 0]
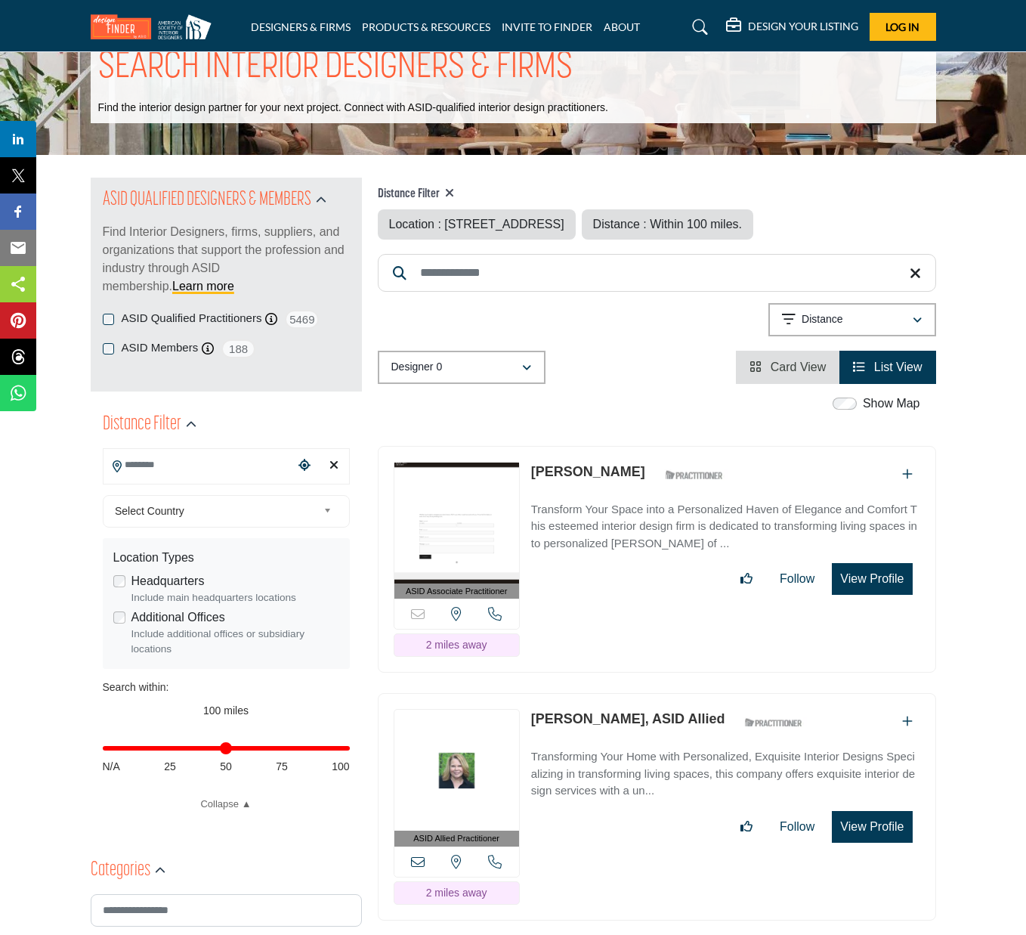
type input "**********"
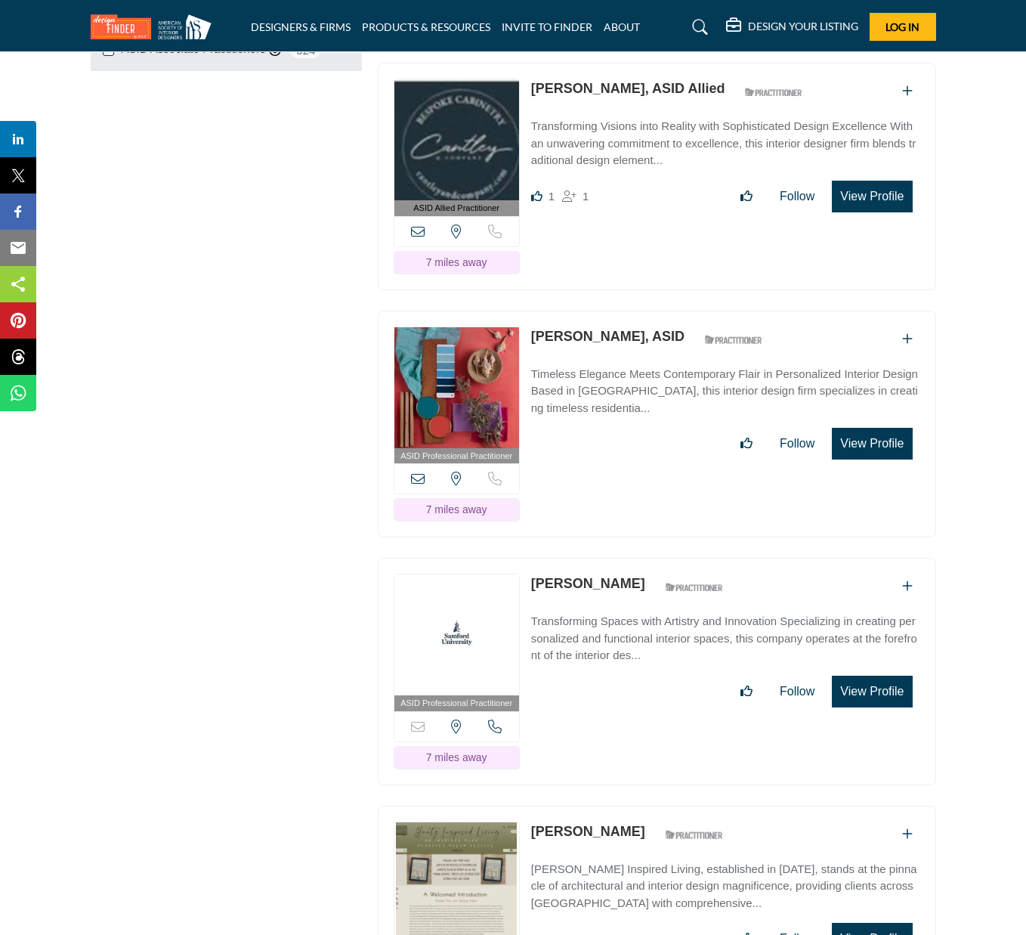
scroll to position [2164, 0]
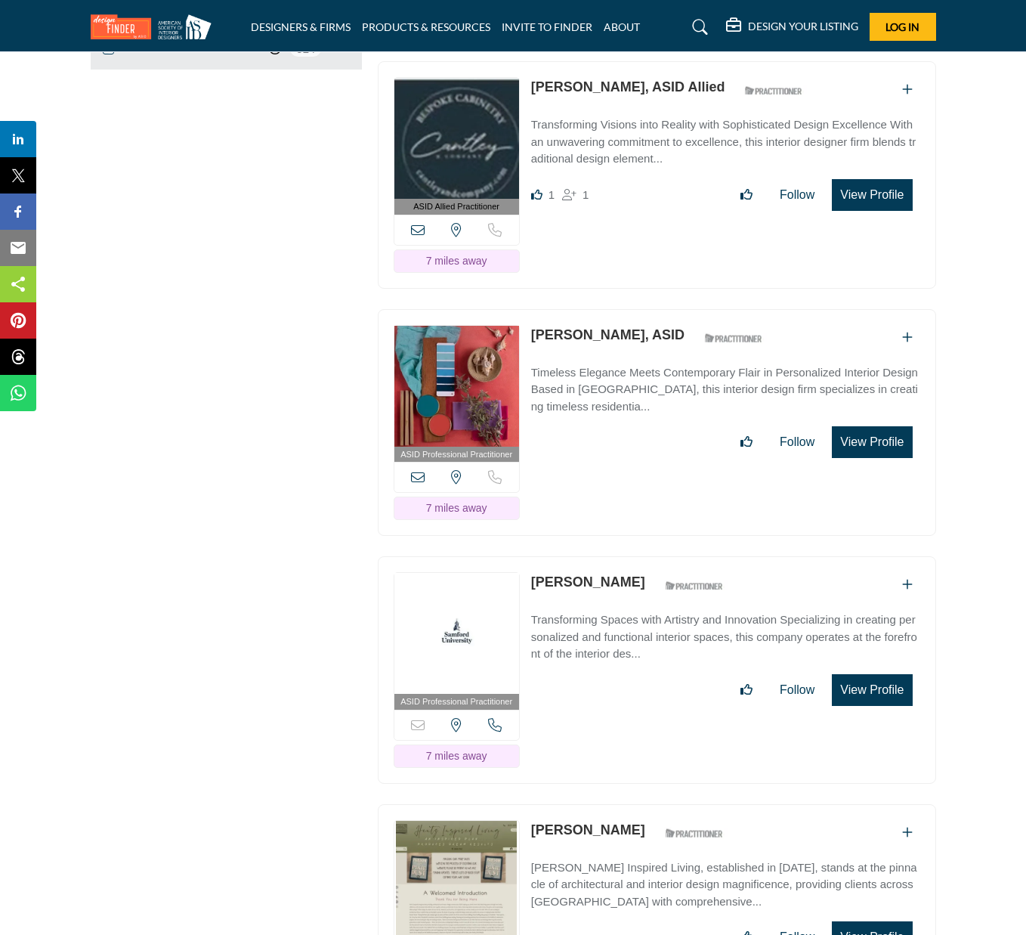
click at [501, 368] on img at bounding box center [457, 386] width 125 height 121
